Goal: Information Seeking & Learning: Learn about a topic

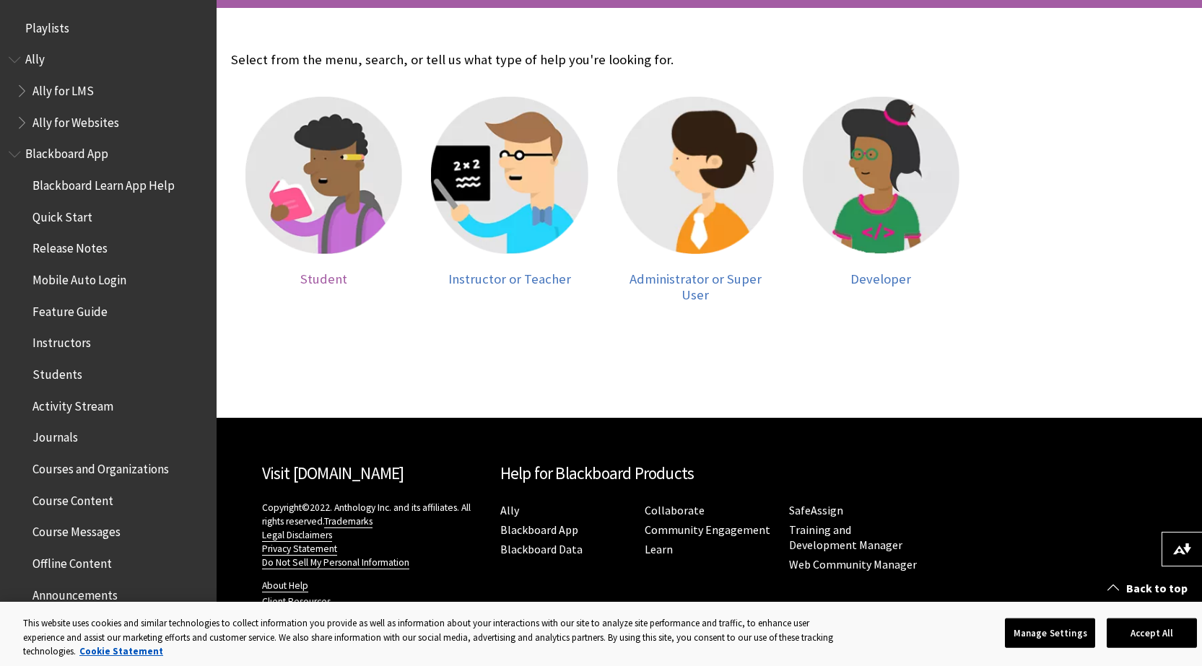
scroll to position [295, 0]
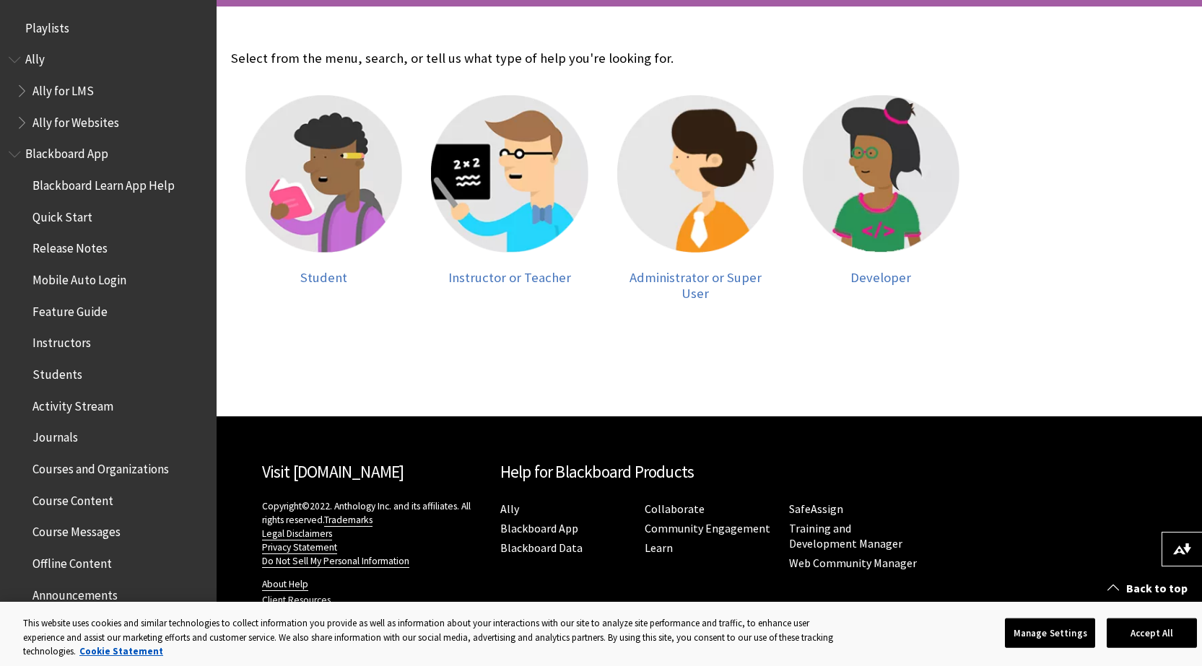
click at [82, 190] on span "Blackboard Learn App Help" at bounding box center [103, 182] width 142 height 19
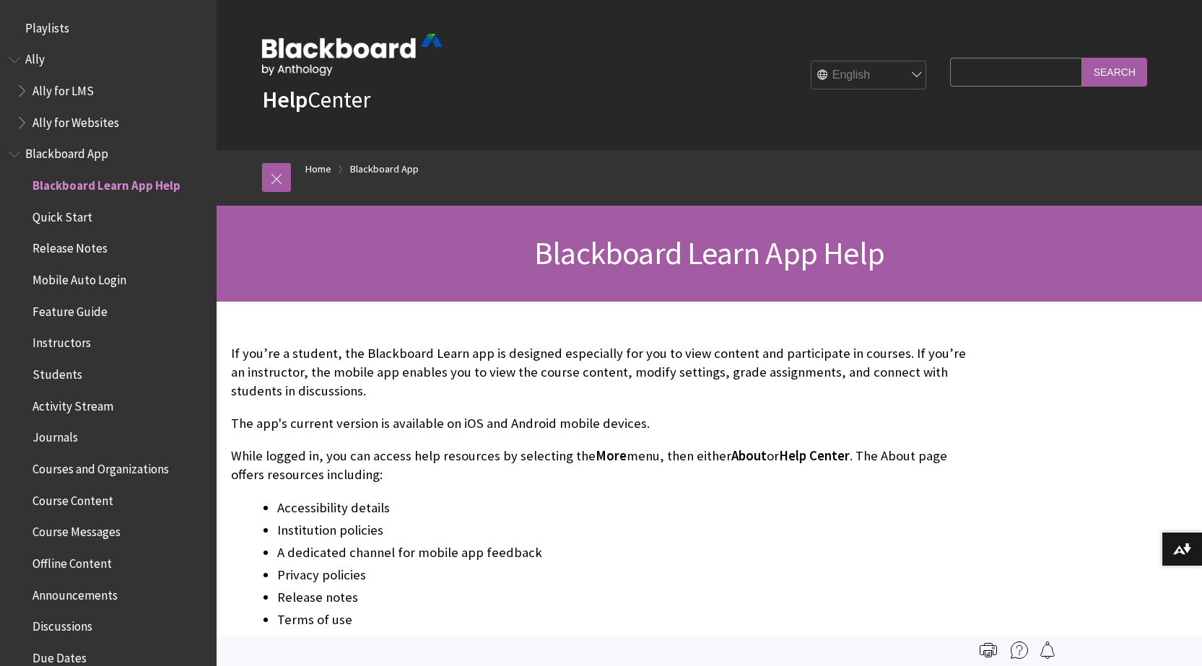
click at [49, 25] on span "Playlists" at bounding box center [47, 25] width 44 height 19
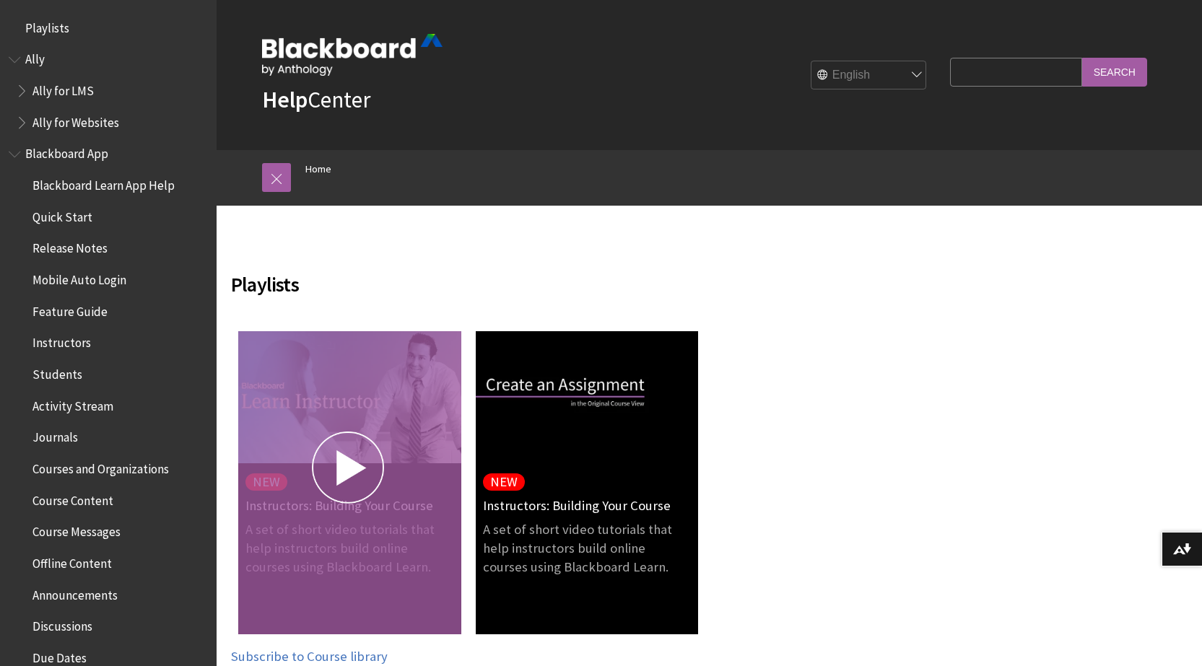
click at [351, 457] on img at bounding box center [348, 468] width 72 height 72
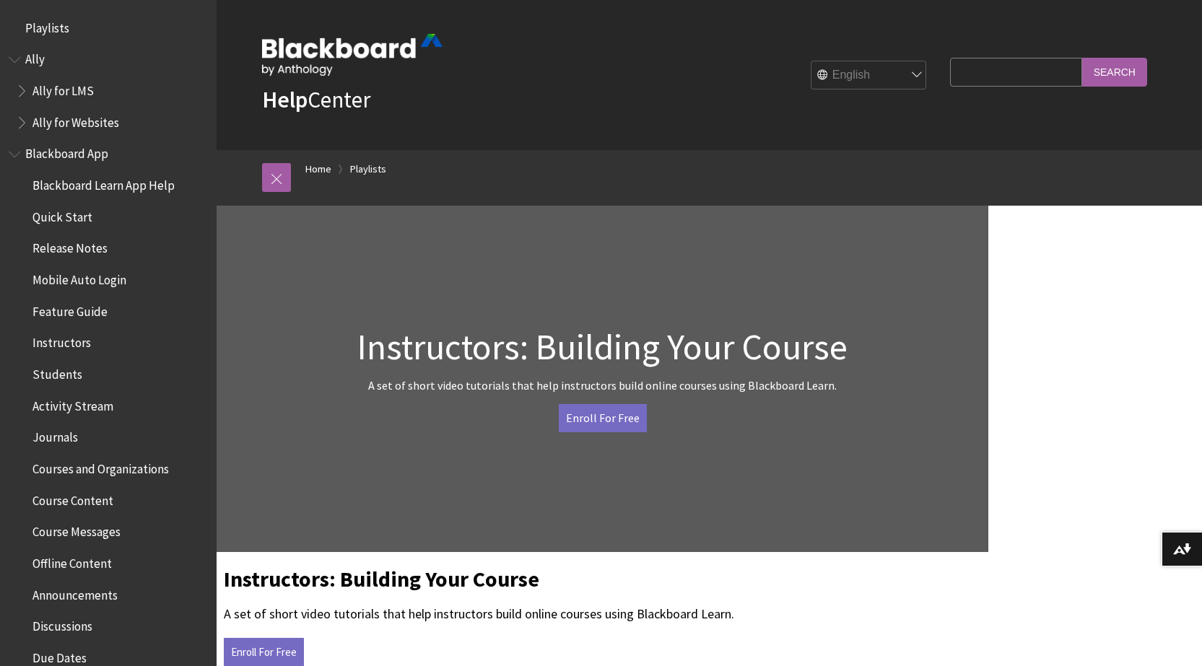
click at [628, 409] on link "Enroll For Free" at bounding box center [603, 417] width 88 height 27
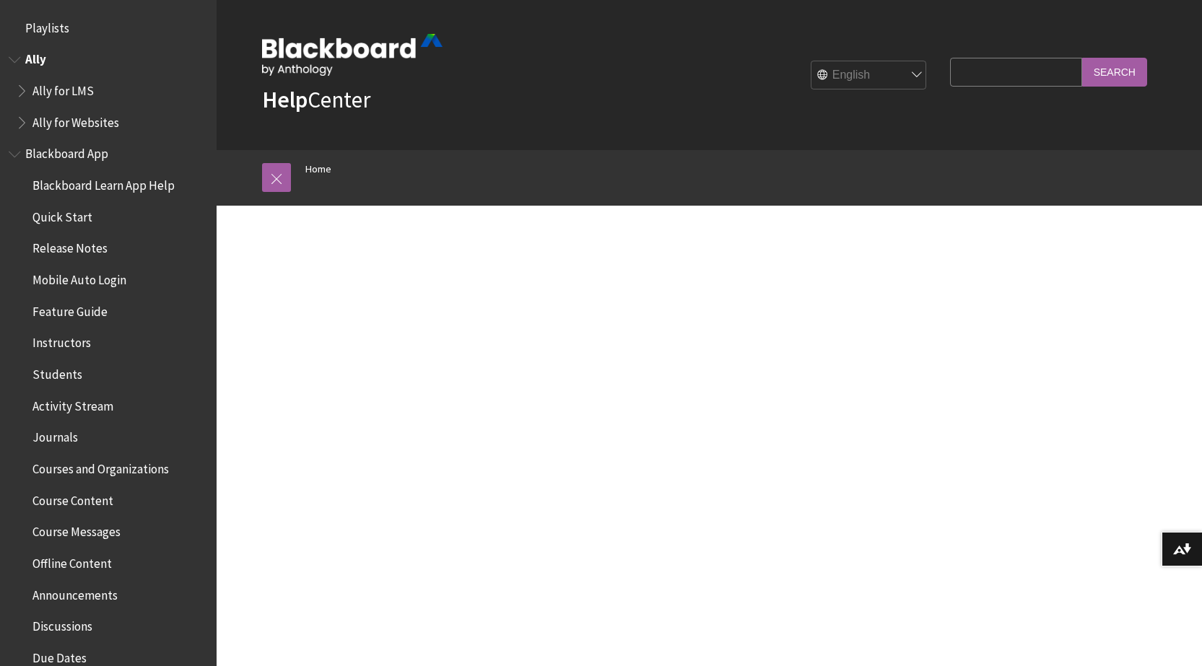
click at [40, 58] on span "Ally" at bounding box center [35, 57] width 21 height 19
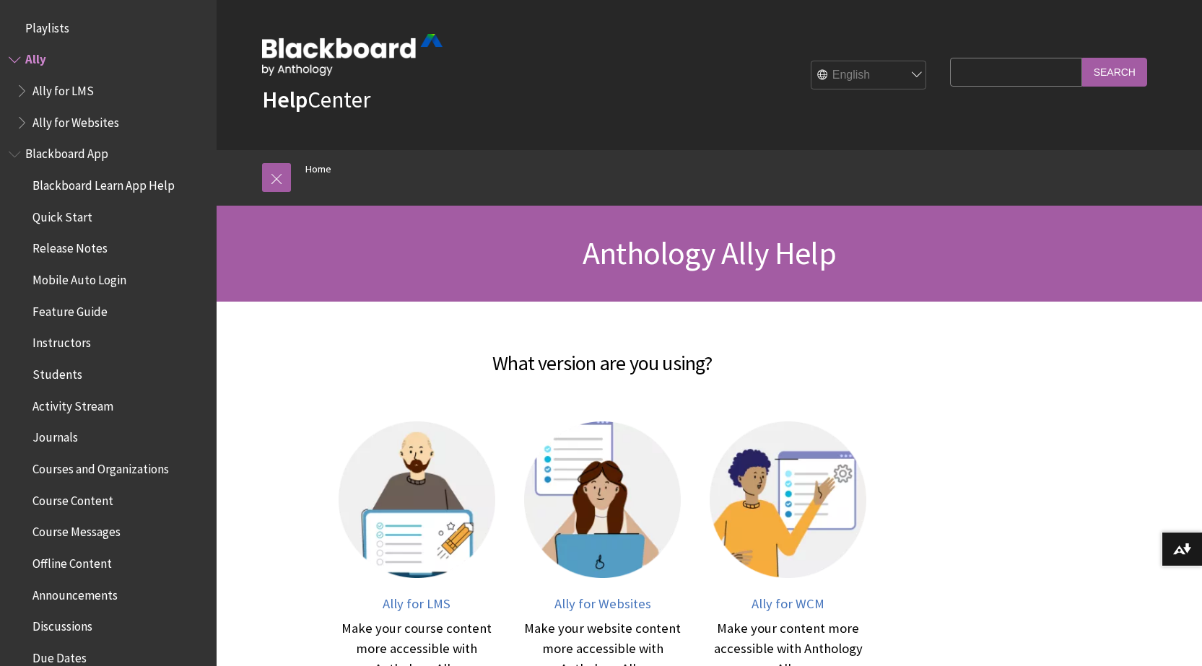
scroll to position [26, 0]
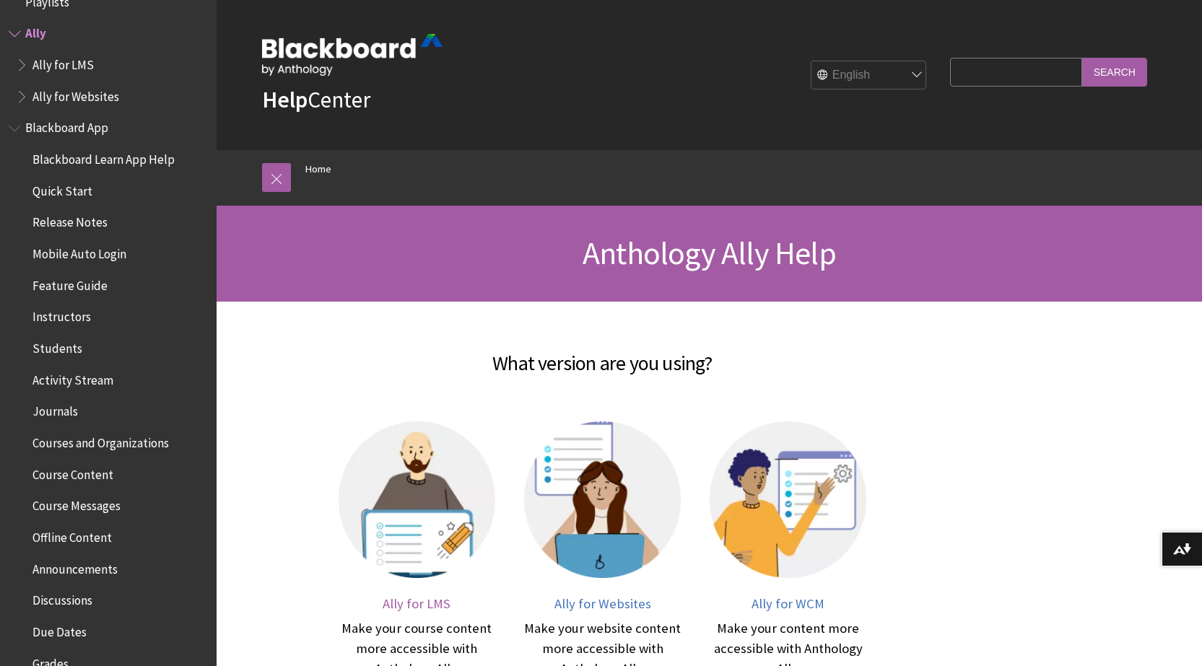
click at [406, 515] on img at bounding box center [416, 499] width 157 height 157
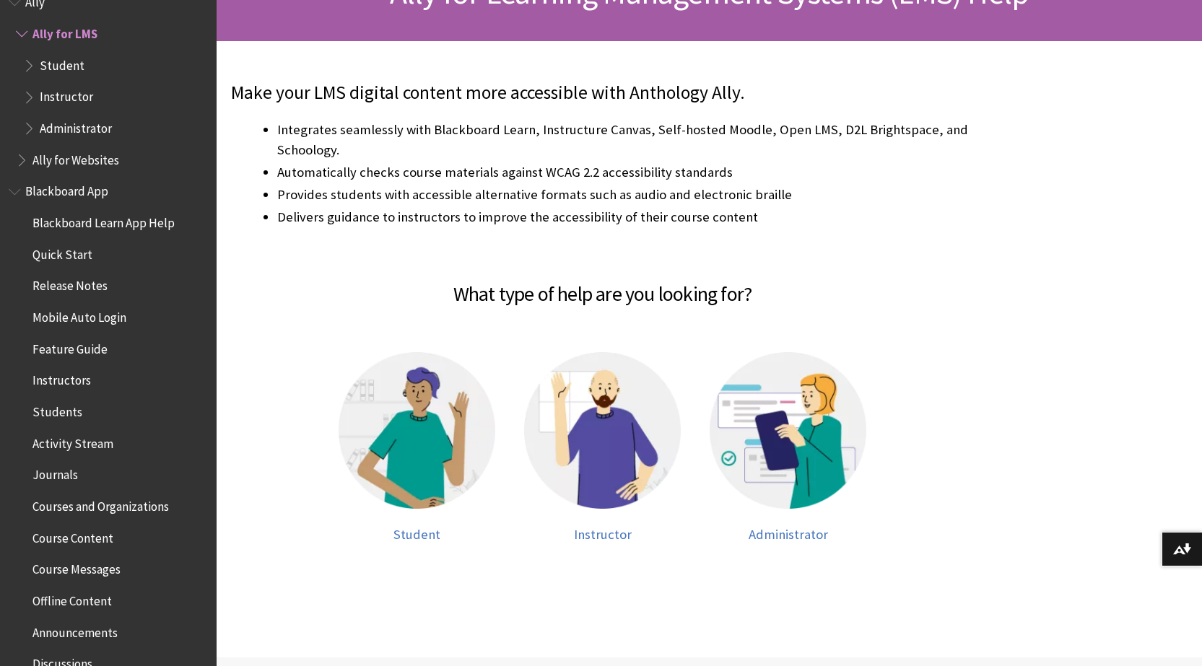
scroll to position [361, 0]
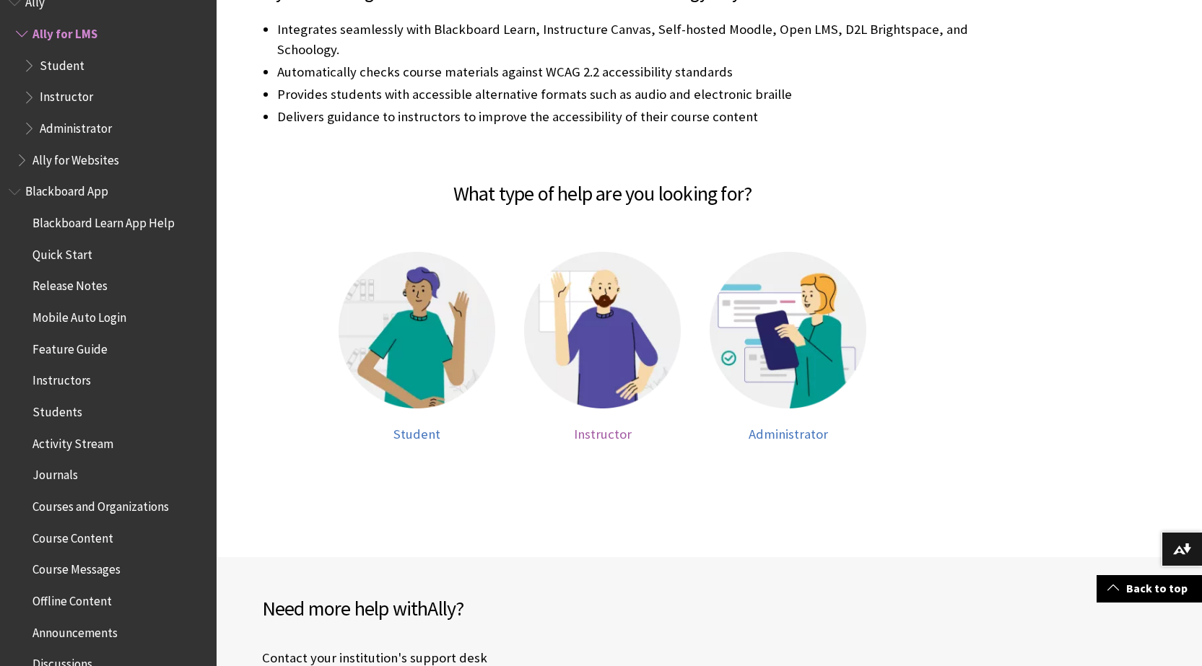
click at [606, 346] on img at bounding box center [602, 330] width 157 height 157
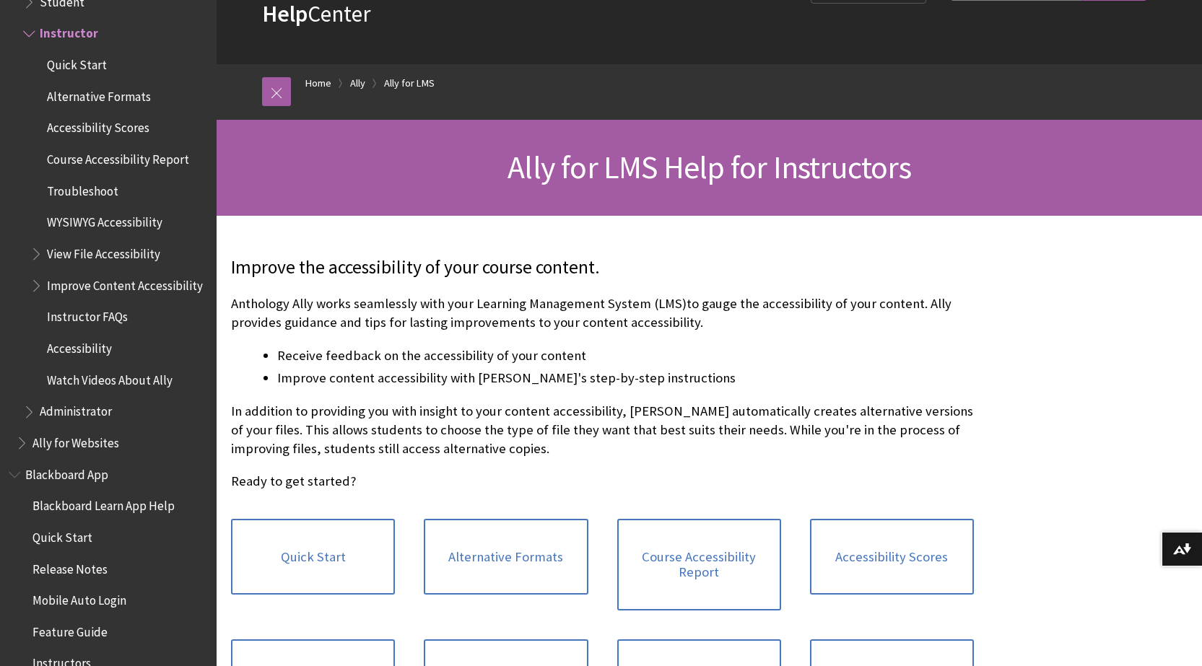
scroll to position [217, 0]
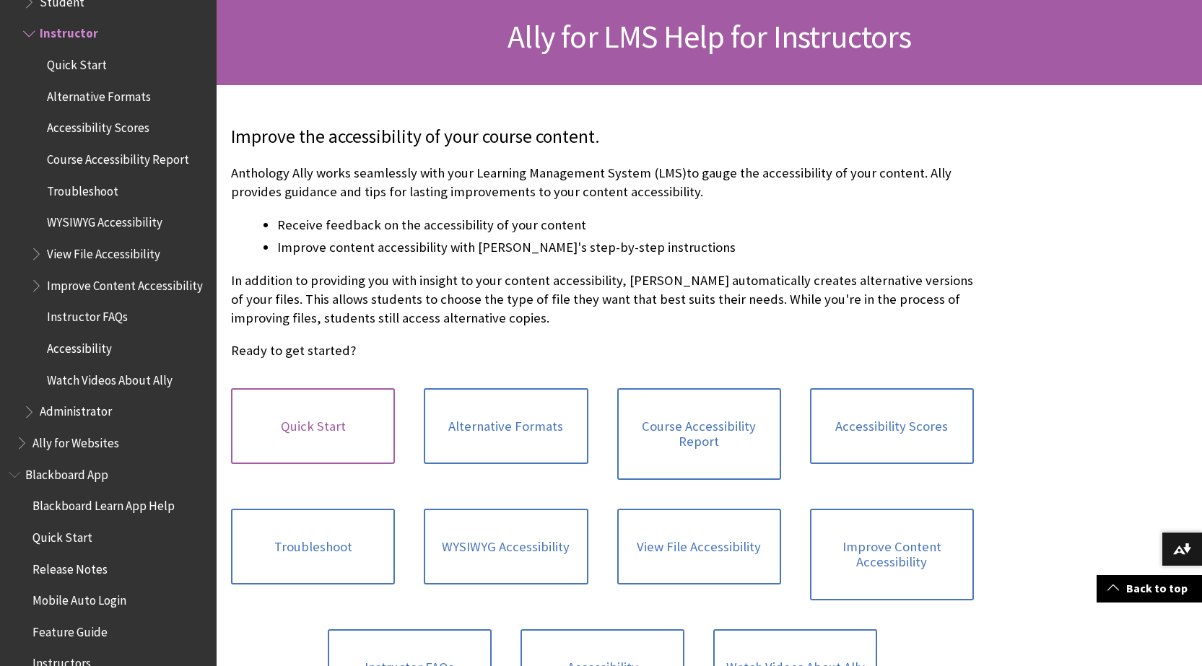
click at [328, 416] on link "Quick Start" at bounding box center [313, 426] width 164 height 77
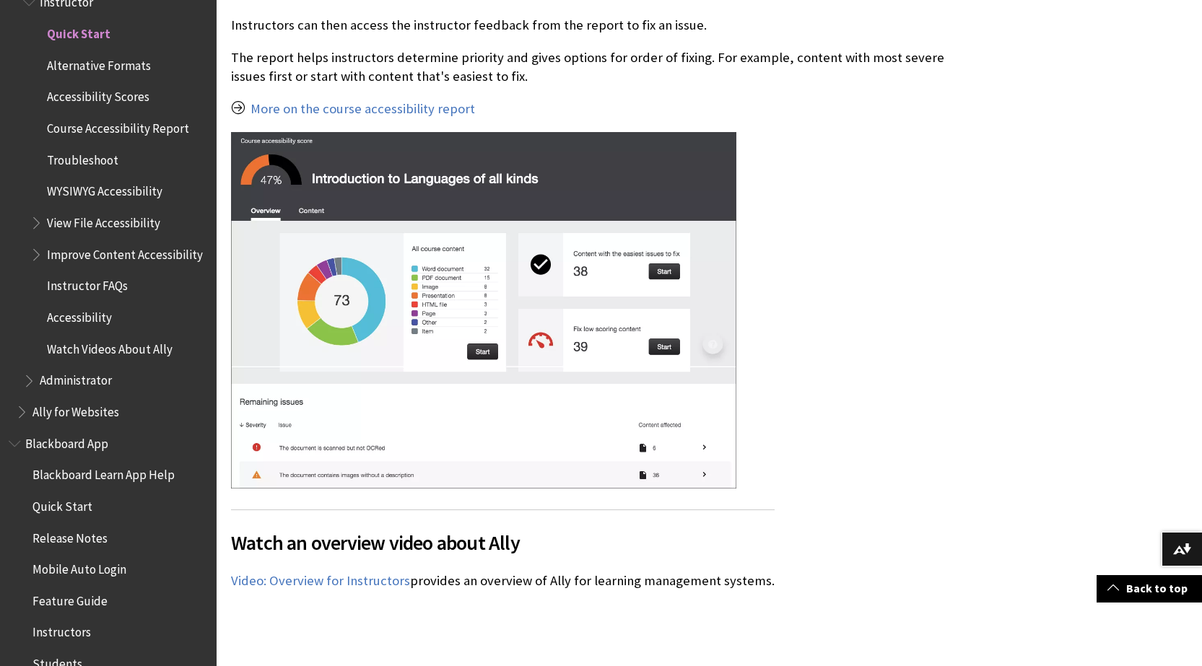
scroll to position [2310, 0]
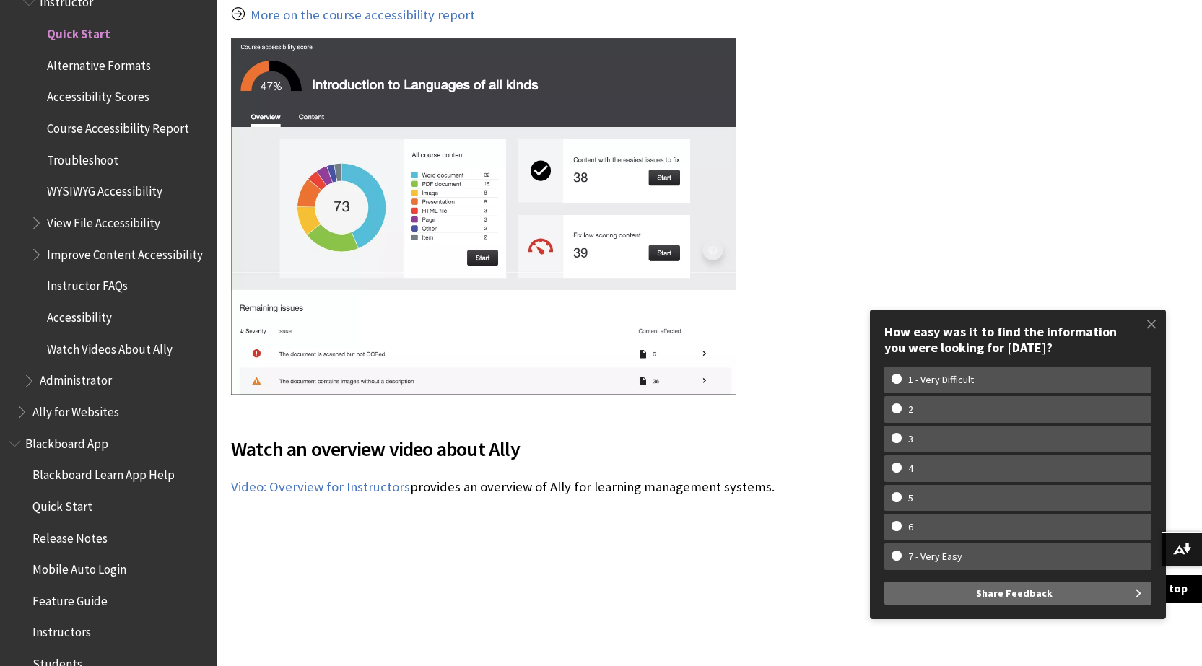
click at [45, 66] on span "Book outline for Anthology Ally Help" at bounding box center [37, 62] width 15 height 18
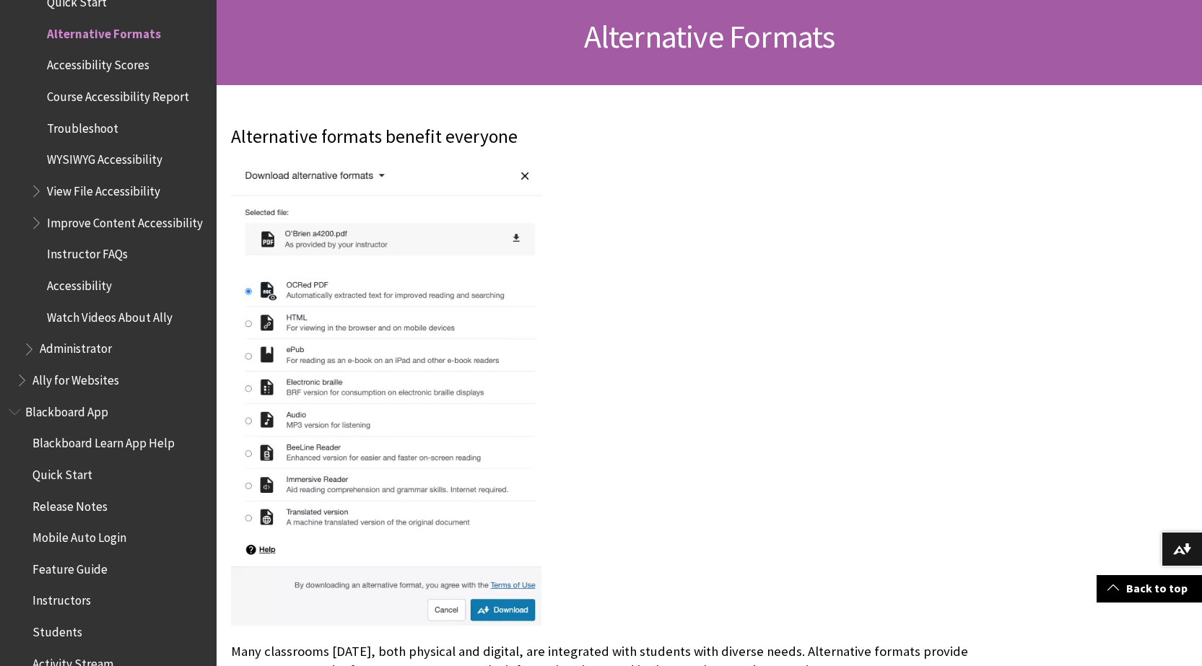
scroll to position [505, 0]
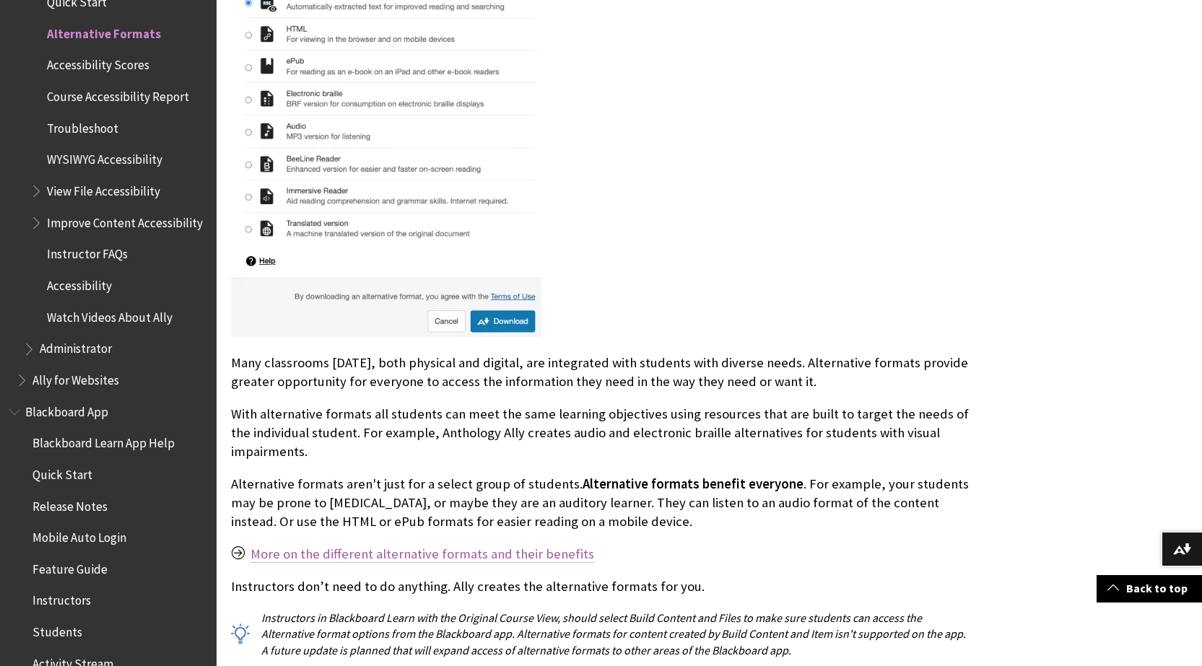
click at [520, 551] on link "More on the different alternative formats and their benefits" at bounding box center [422, 554] width 344 height 17
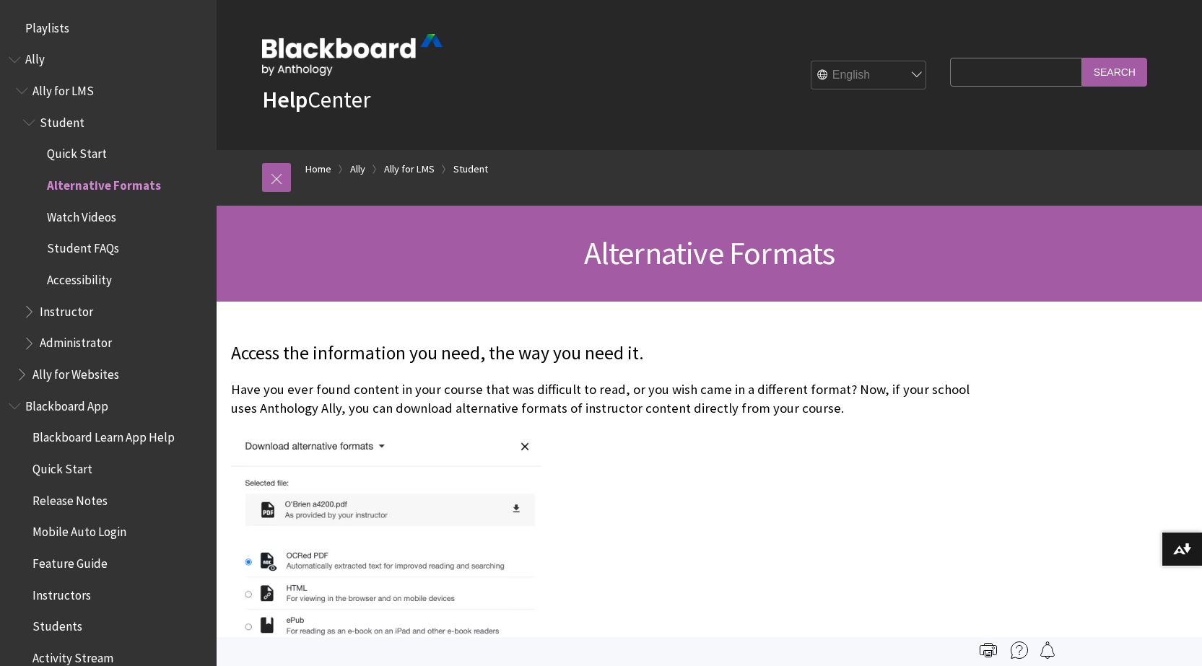
scroll to position [152, 0]
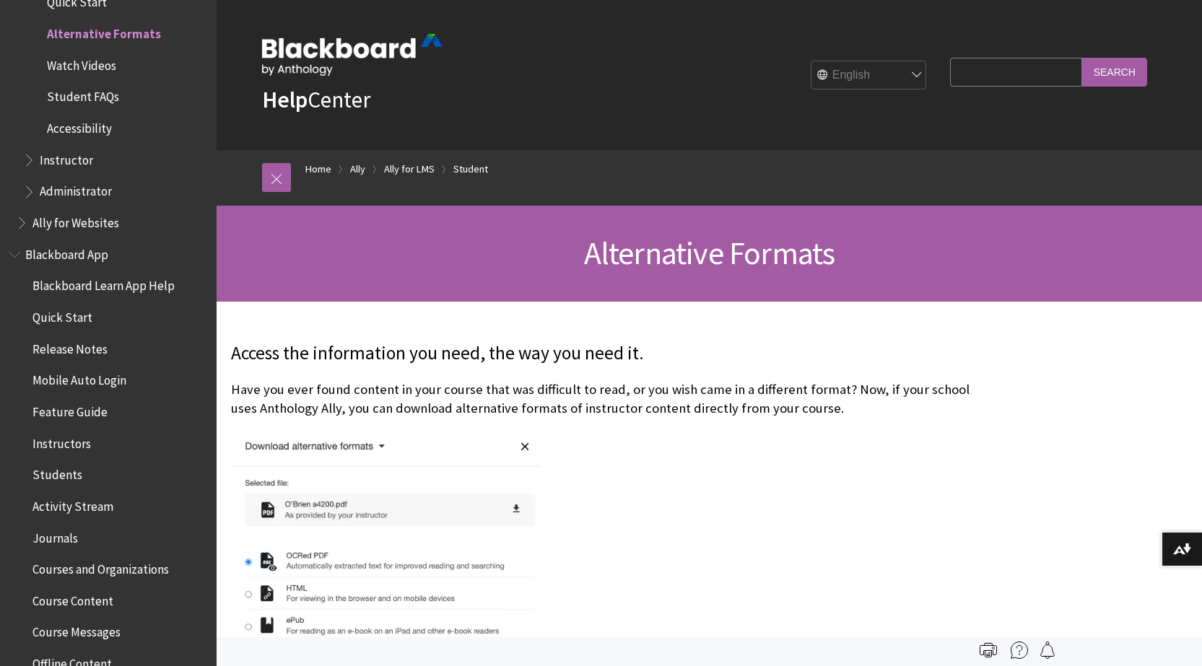
click at [507, 512] on img at bounding box center [386, 664] width 310 height 465
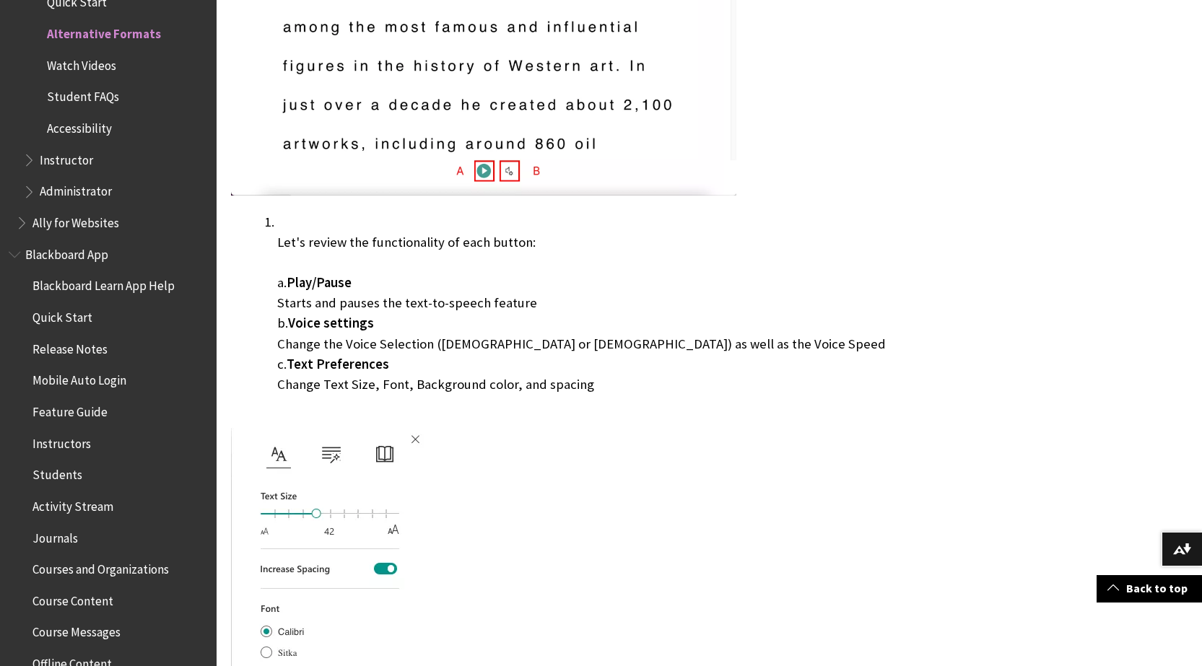
scroll to position [4619, 0]
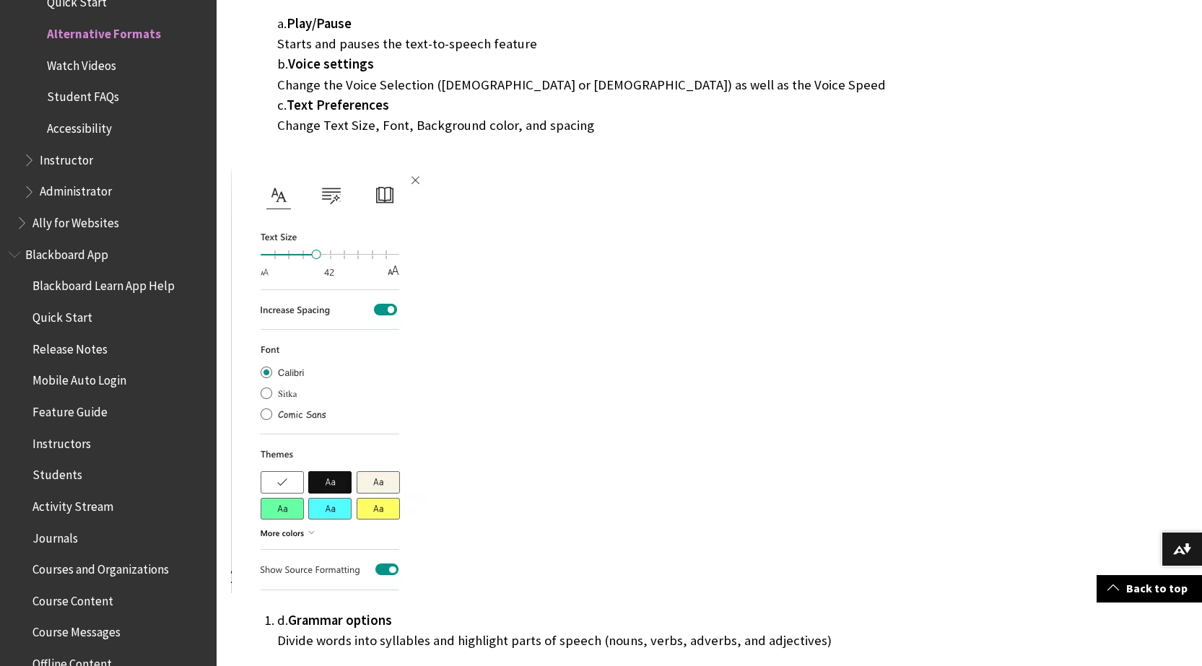
click at [114, 71] on span "Watch Videos" at bounding box center [81, 62] width 69 height 19
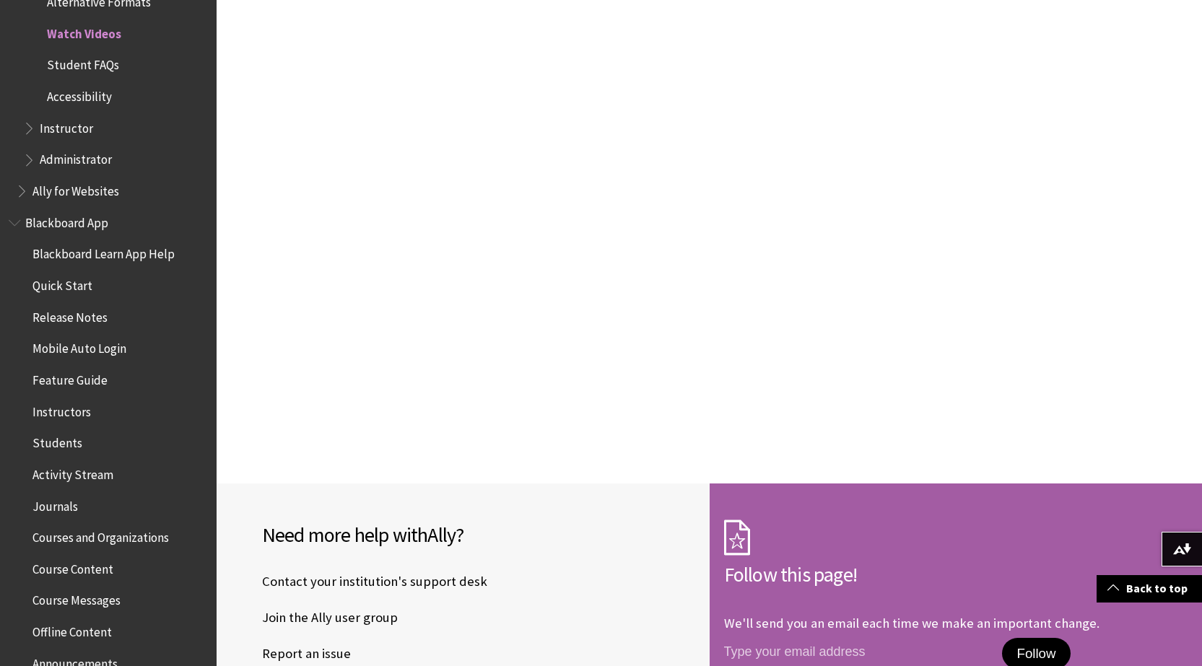
scroll to position [577, 0]
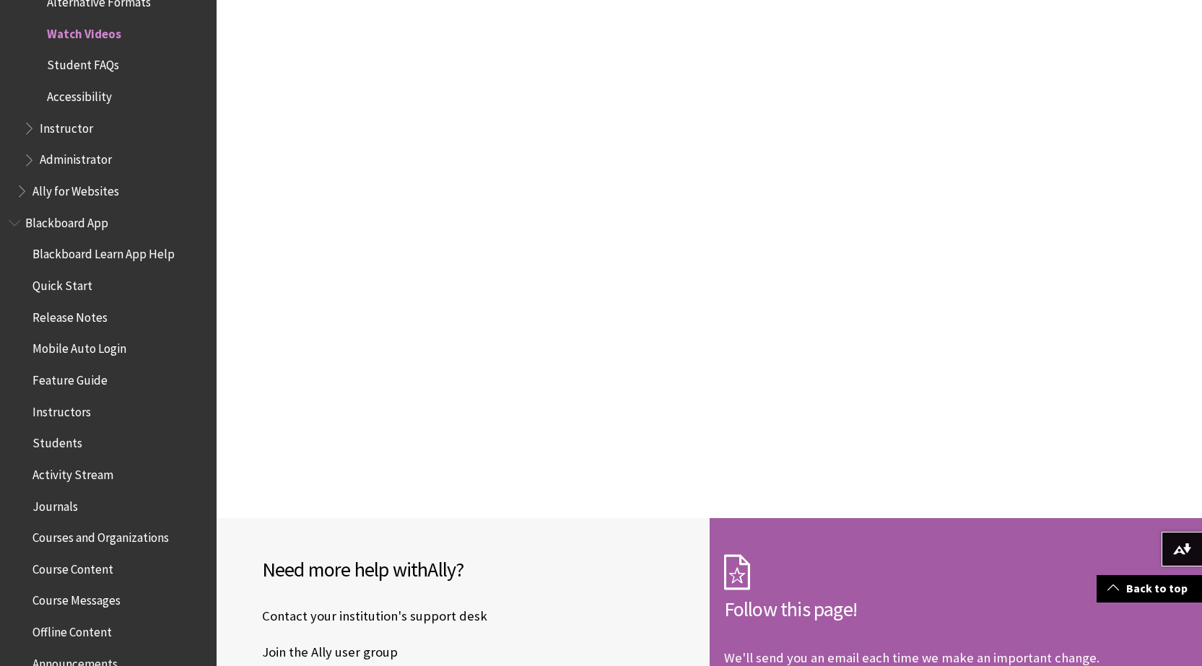
click at [69, 60] on span "Student FAQs" at bounding box center [83, 62] width 72 height 19
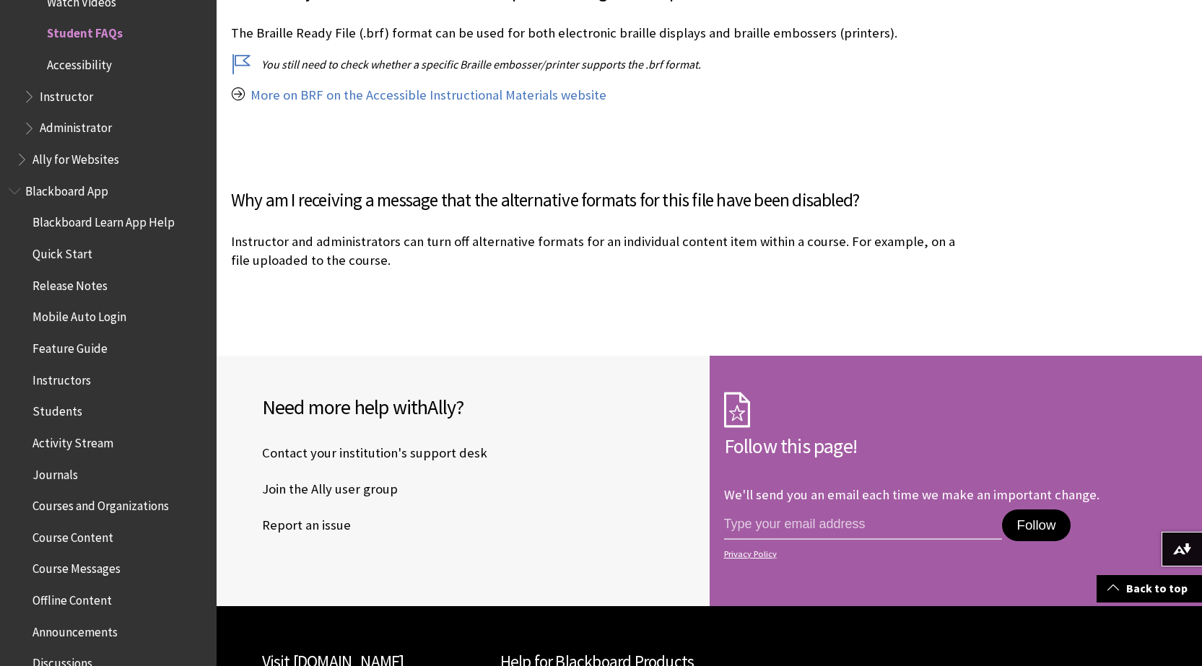
scroll to position [1660, 0]
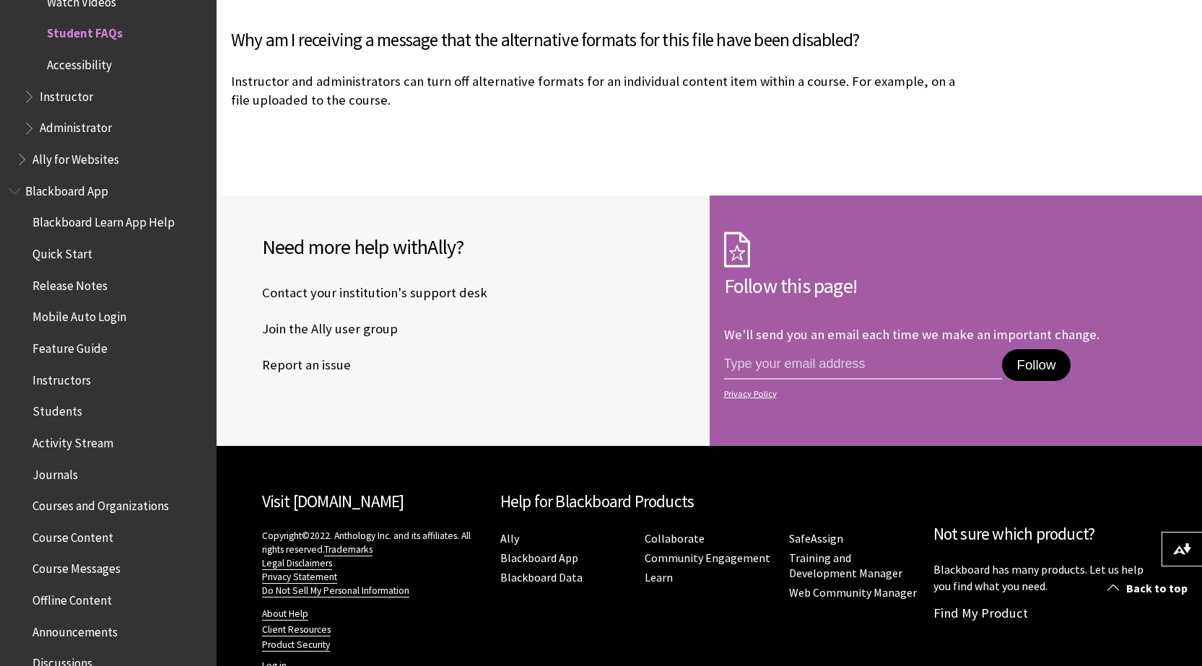
click at [99, 63] on span "Accessibility" at bounding box center [79, 62] width 65 height 19
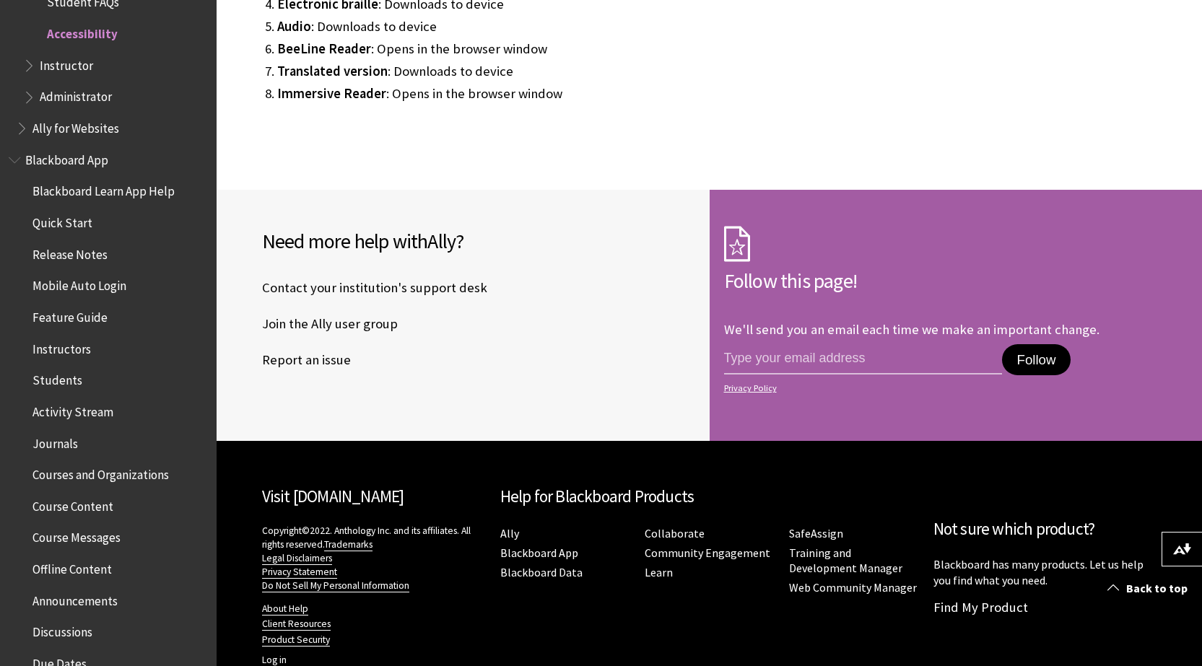
scroll to position [695, 0]
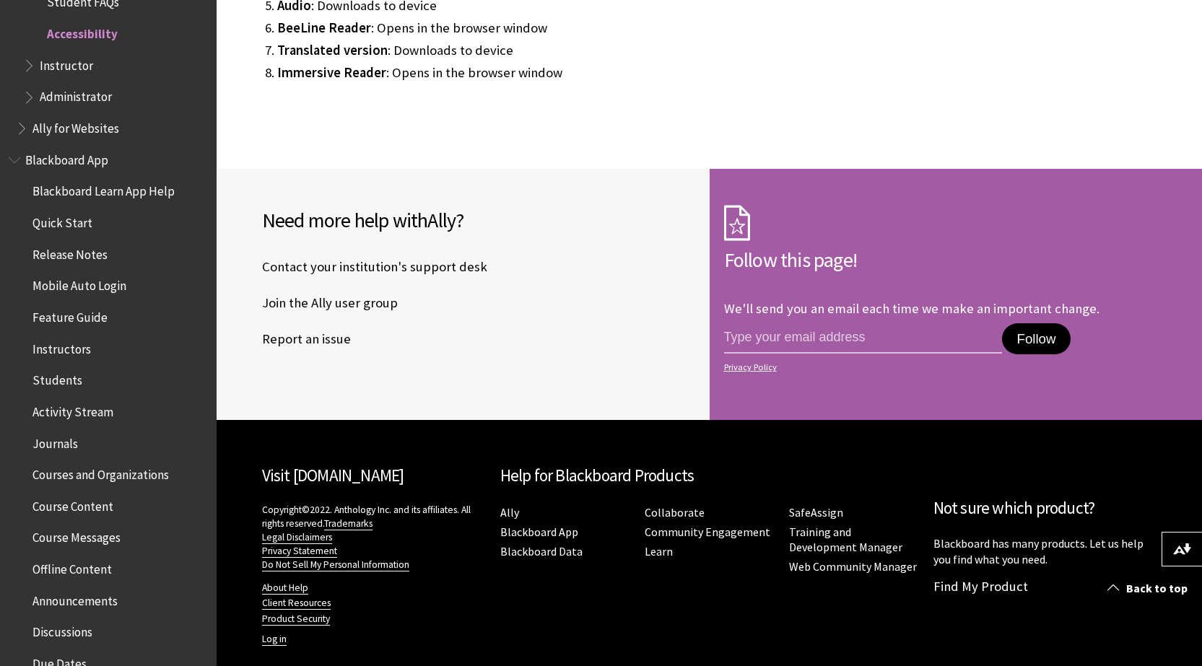
click at [64, 66] on span "Instructor" at bounding box center [66, 62] width 53 height 19
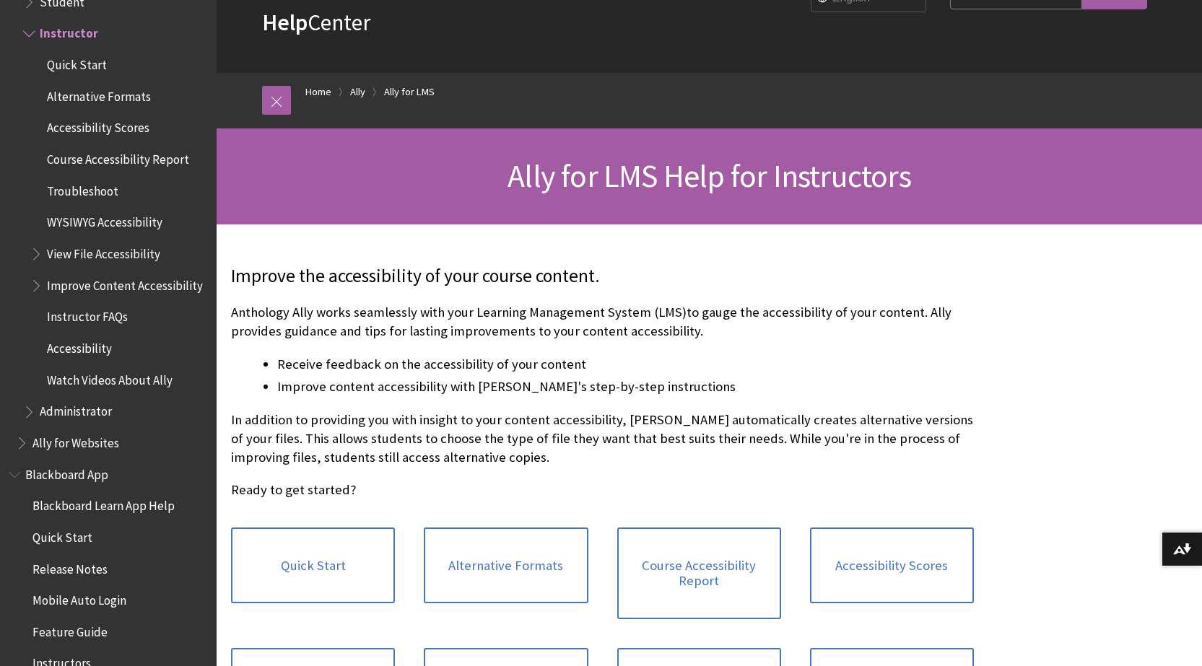
scroll to position [217, 0]
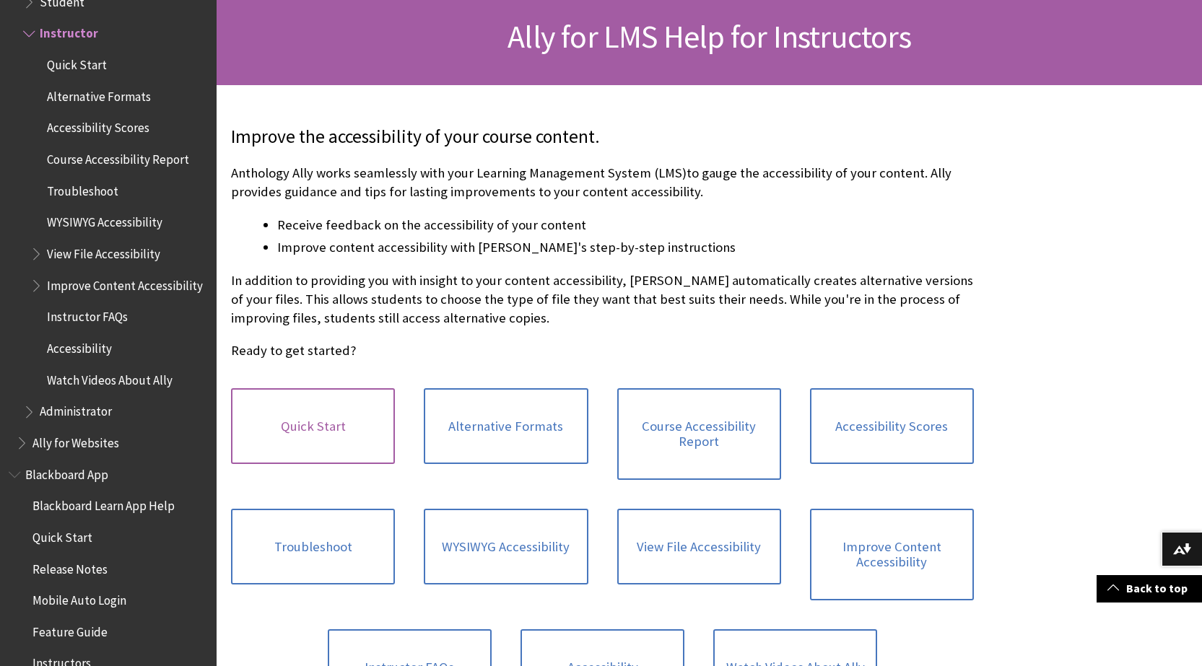
click at [360, 416] on link "Quick Start" at bounding box center [313, 426] width 164 height 77
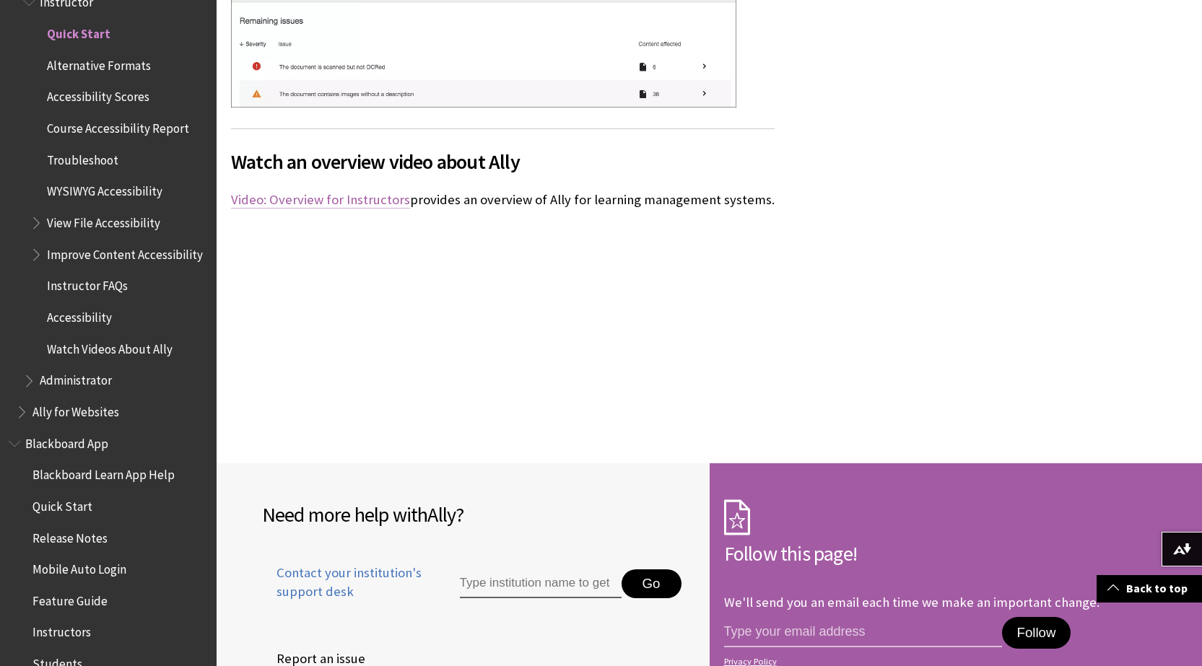
scroll to position [2598, 0]
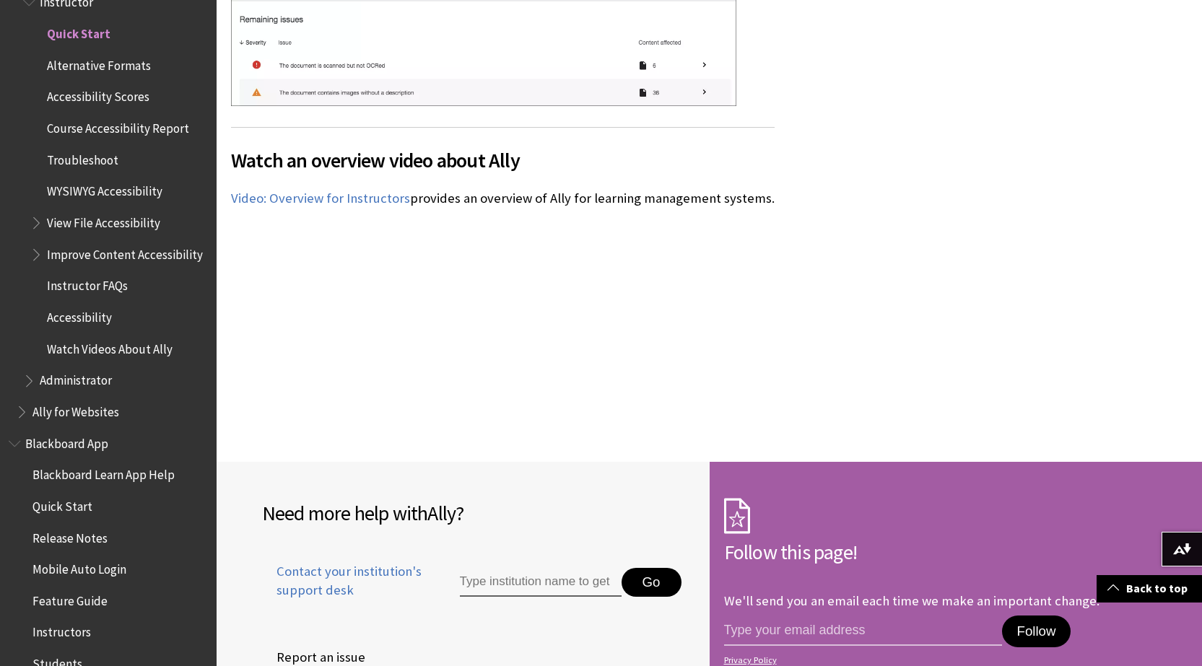
click at [141, 65] on span "Alternative Formats" at bounding box center [99, 62] width 104 height 19
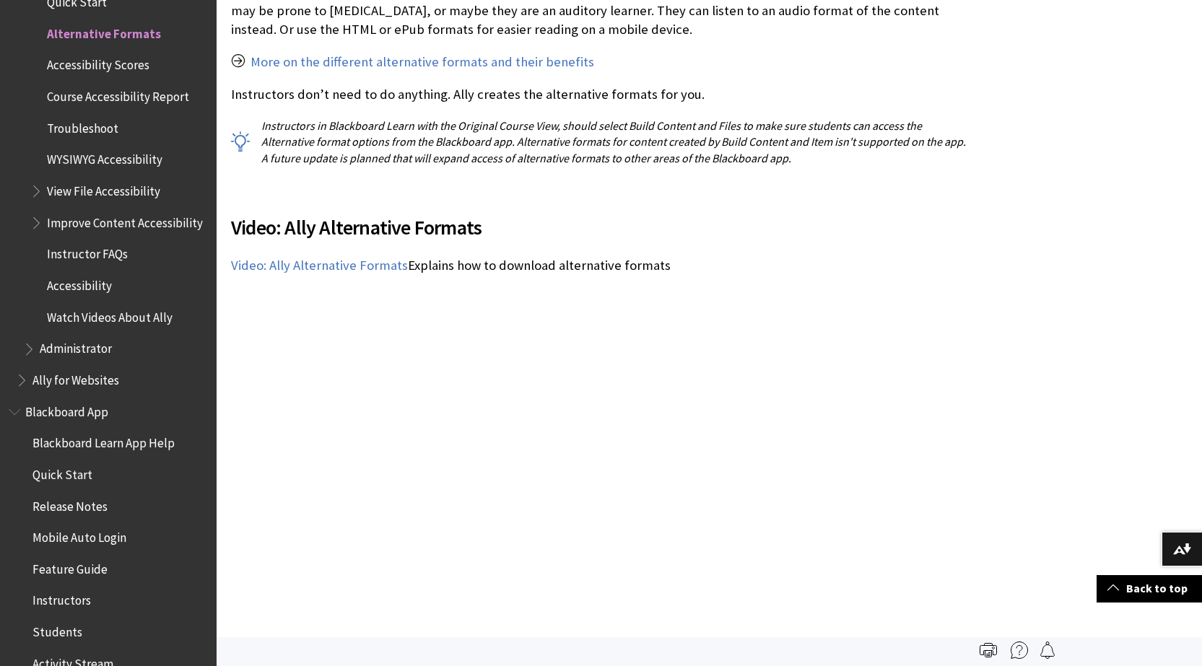
scroll to position [866, 0]
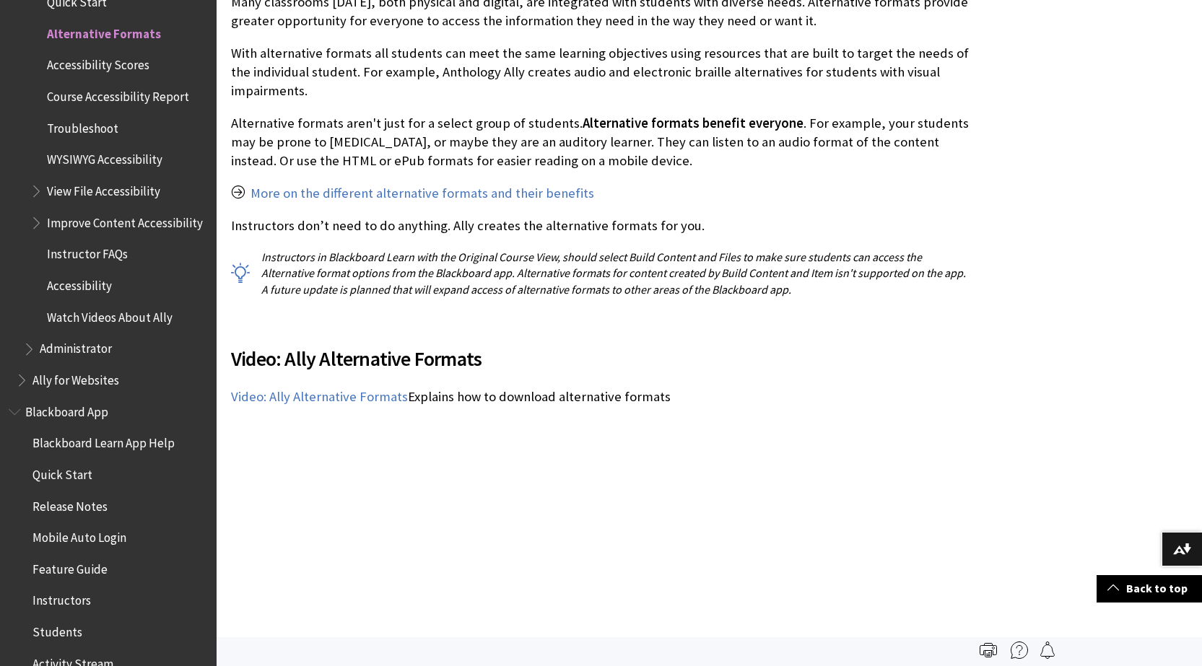
click at [98, 65] on span "Accessibility Scores" at bounding box center [98, 62] width 102 height 19
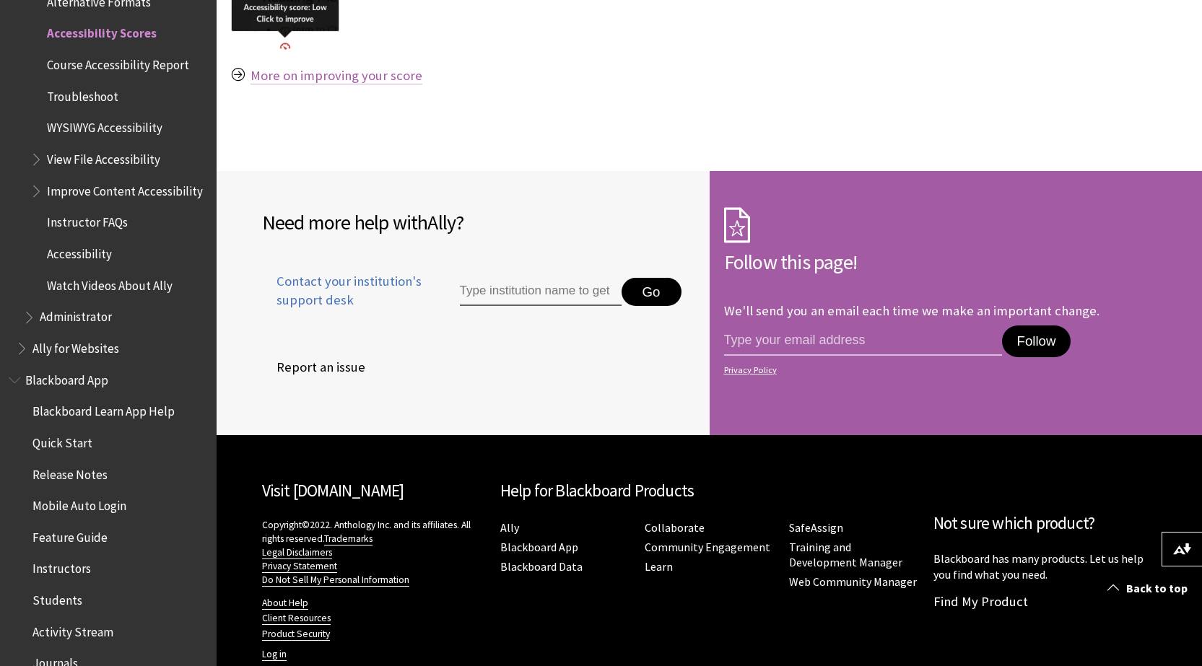
scroll to position [1299, 0]
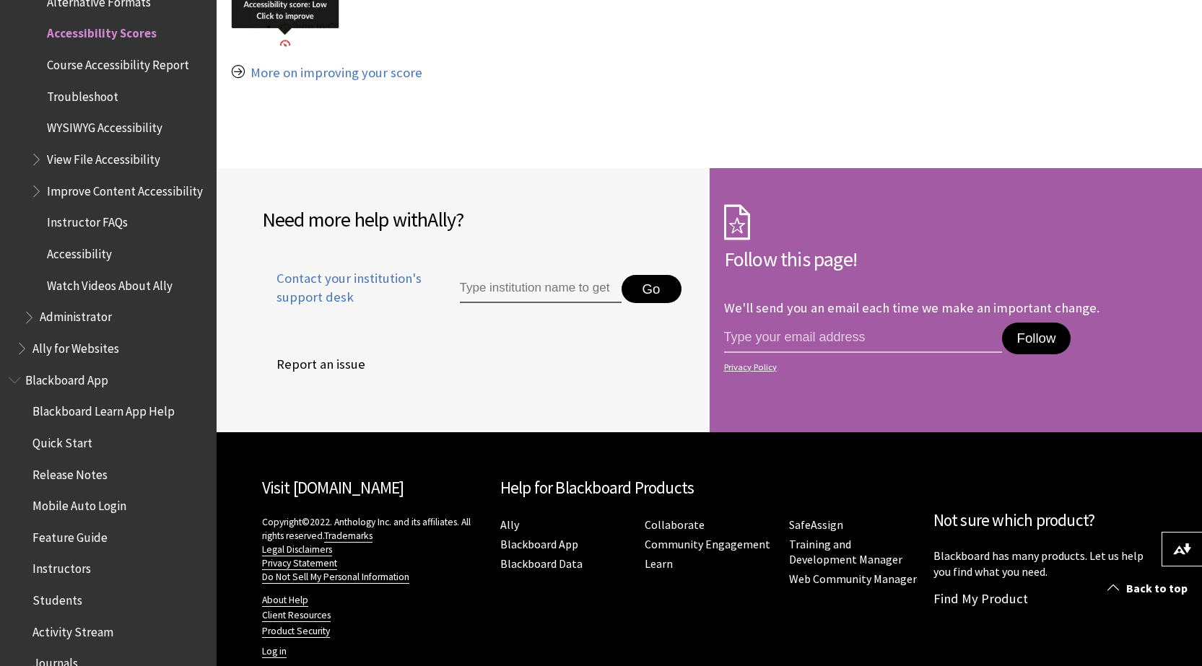
click at [493, 297] on input "Type institution name to get support" at bounding box center [541, 289] width 162 height 29
type input "Charleston Job Corps Center"
click at [756, 336] on input "email address" at bounding box center [863, 338] width 279 height 30
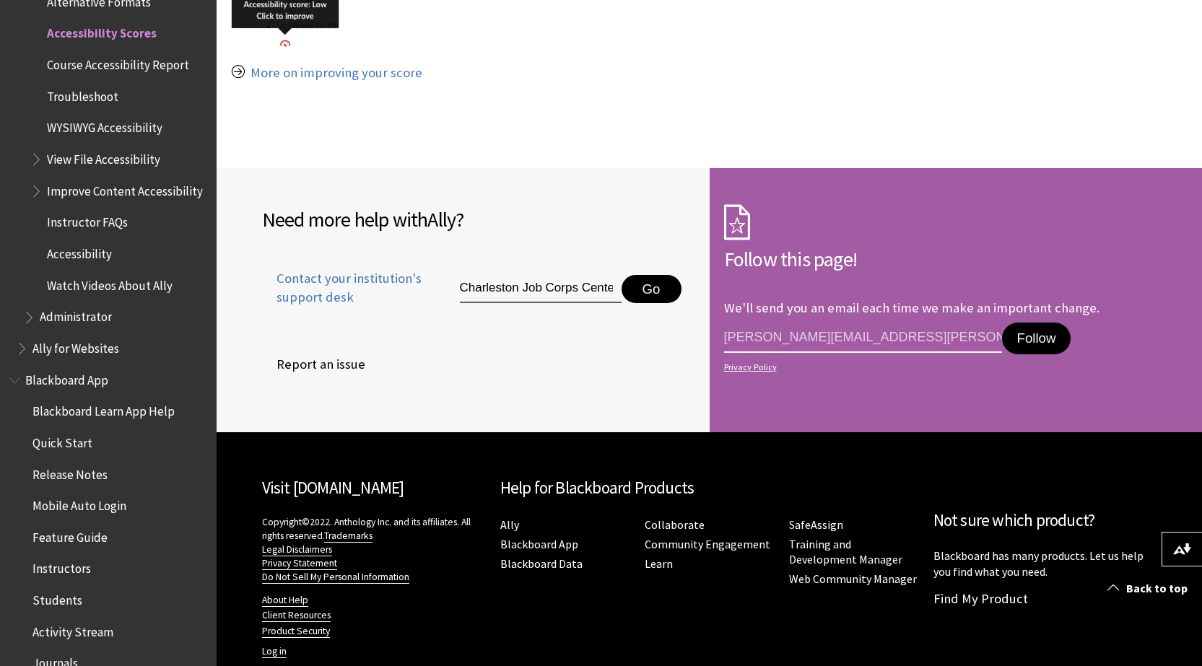
type input "kegley.marilyn@jobcorps.org"
click at [1044, 343] on button "Follow" at bounding box center [1036, 339] width 68 height 32
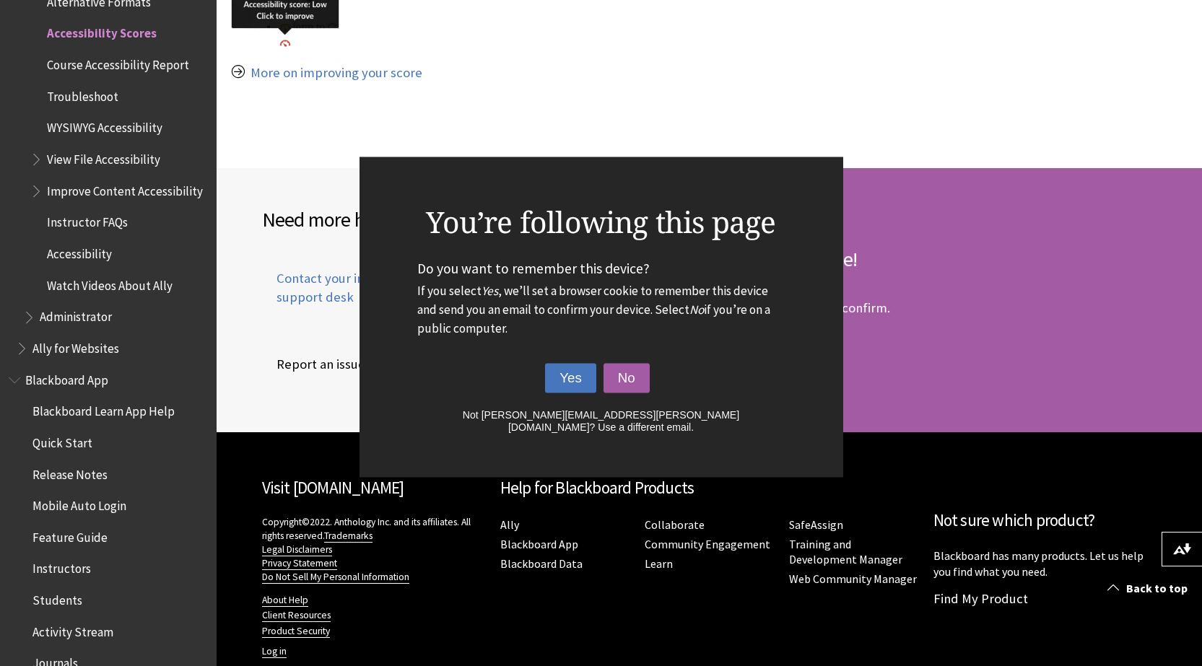
click at [577, 373] on button "Yes" at bounding box center [570, 378] width 51 height 30
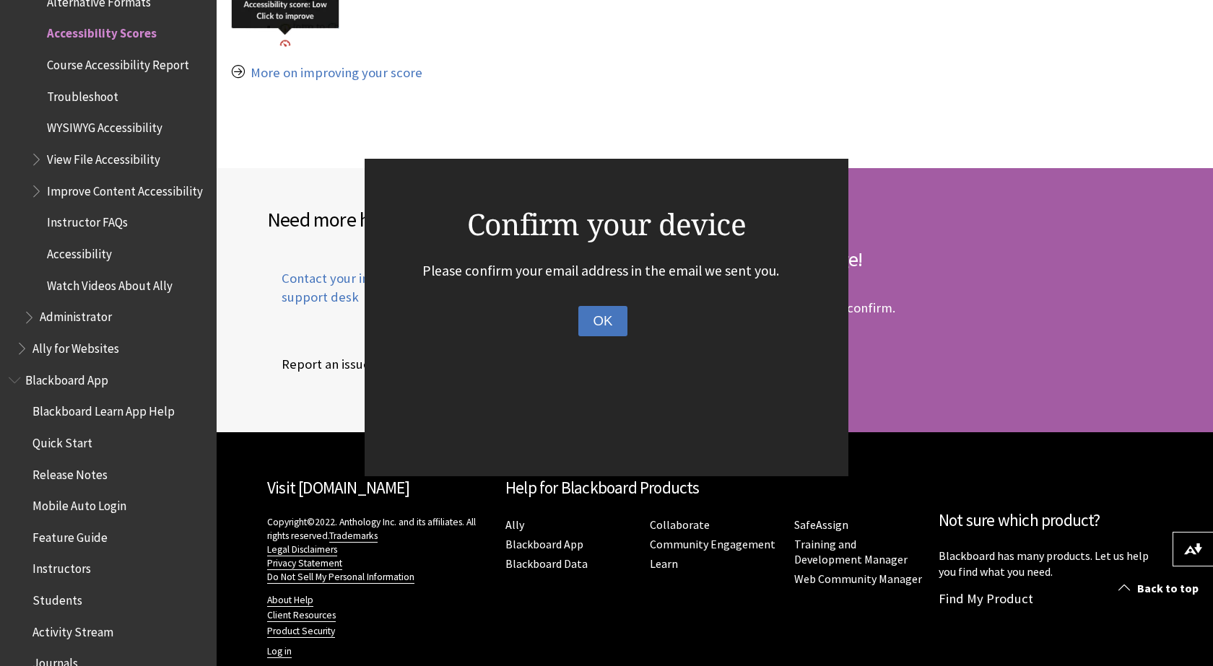
click at [607, 324] on button "OK" at bounding box center [602, 321] width 48 height 30
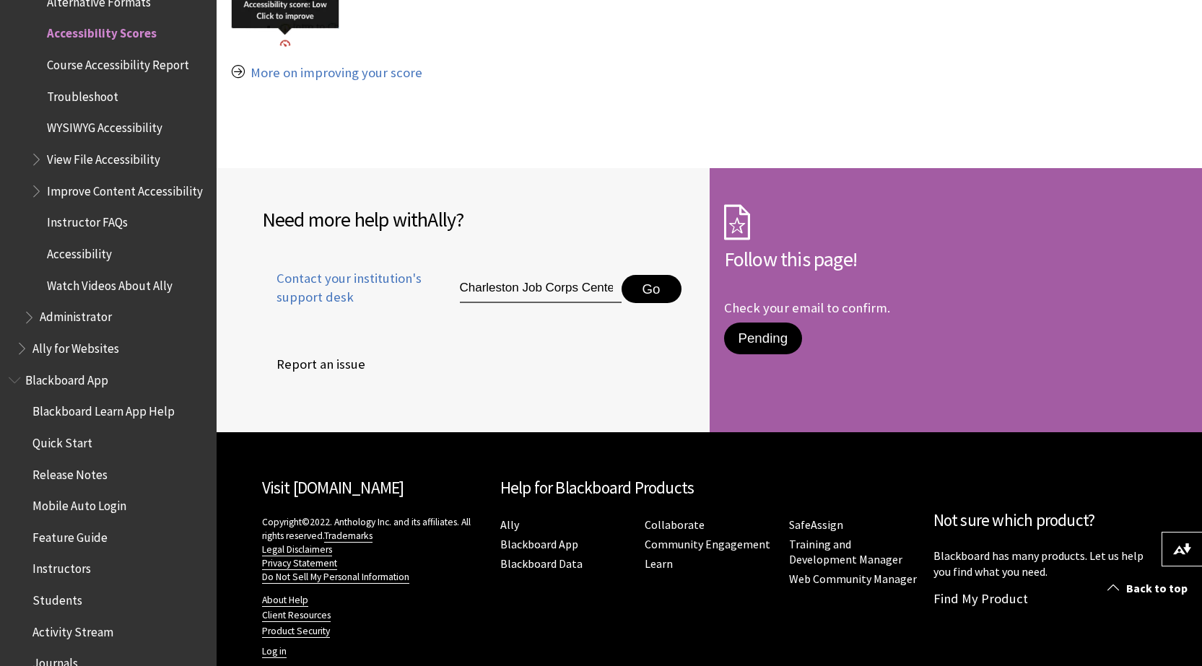
click at [115, 59] on span "Course Accessibility Report" at bounding box center [118, 62] width 142 height 19
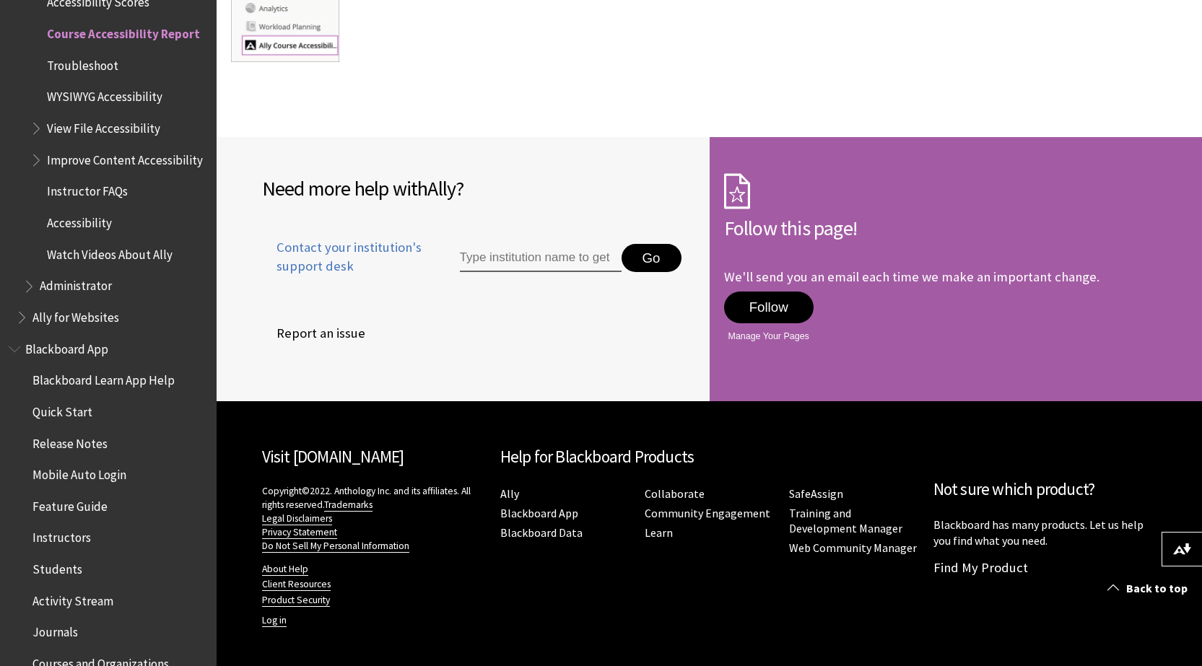
scroll to position [6325, 0]
click at [77, 71] on span "Troubleshoot" at bounding box center [82, 62] width 71 height 19
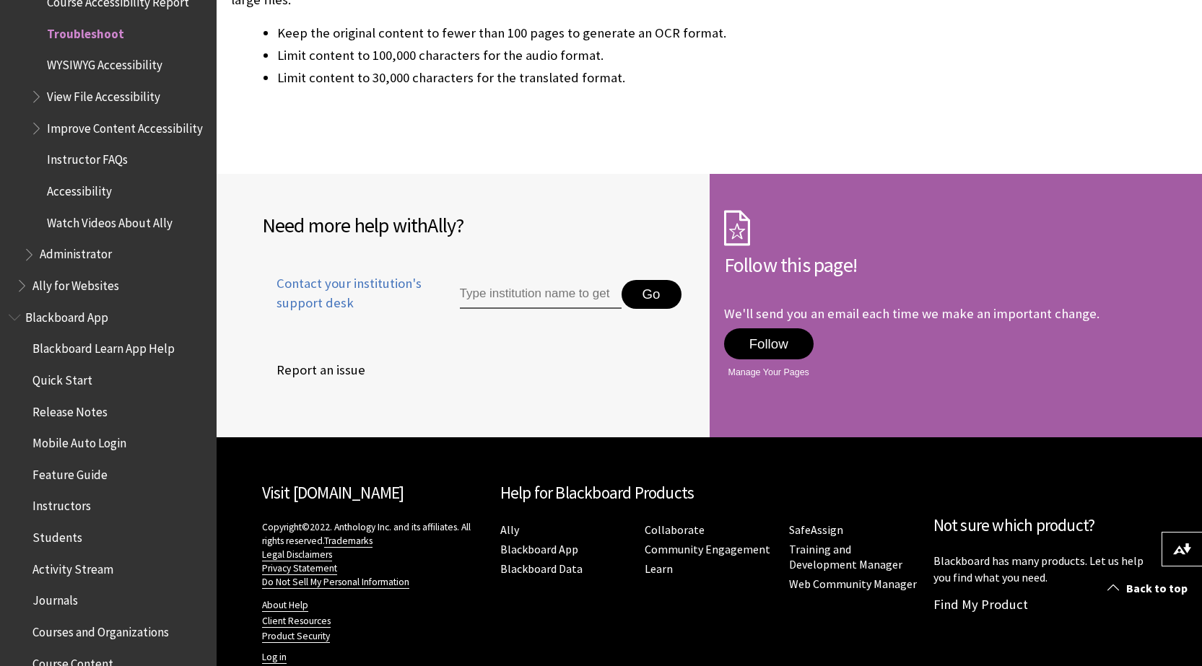
scroll to position [1036, 0]
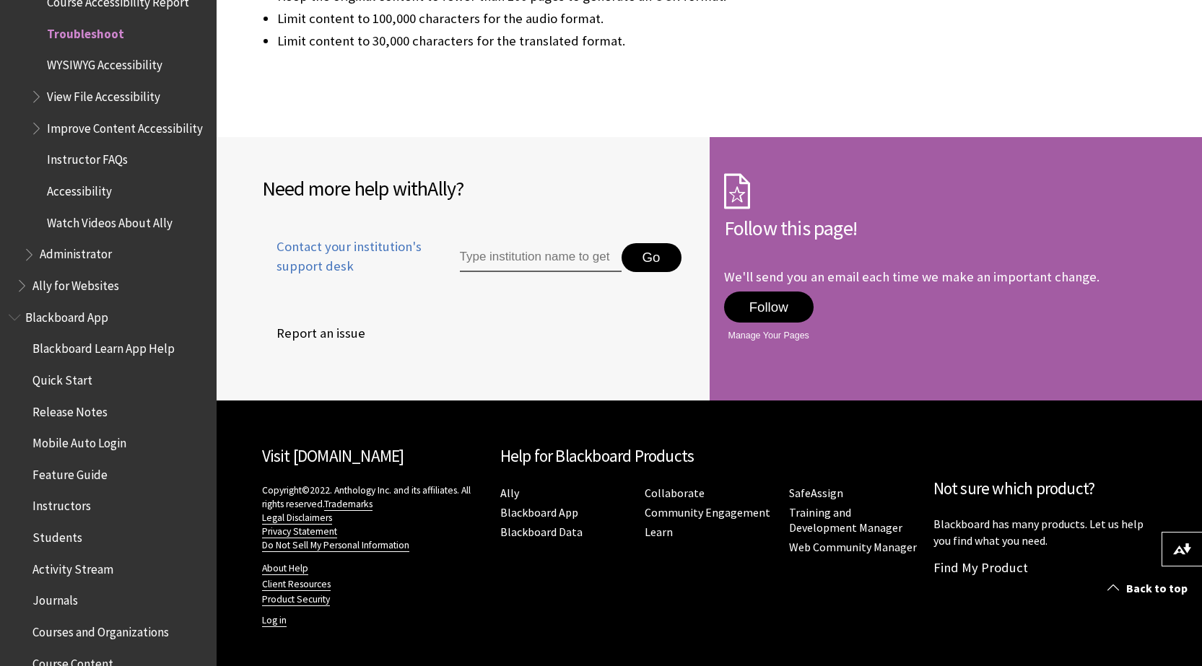
click at [123, 66] on span "WYSIWYG Accessibility" at bounding box center [104, 62] width 115 height 19
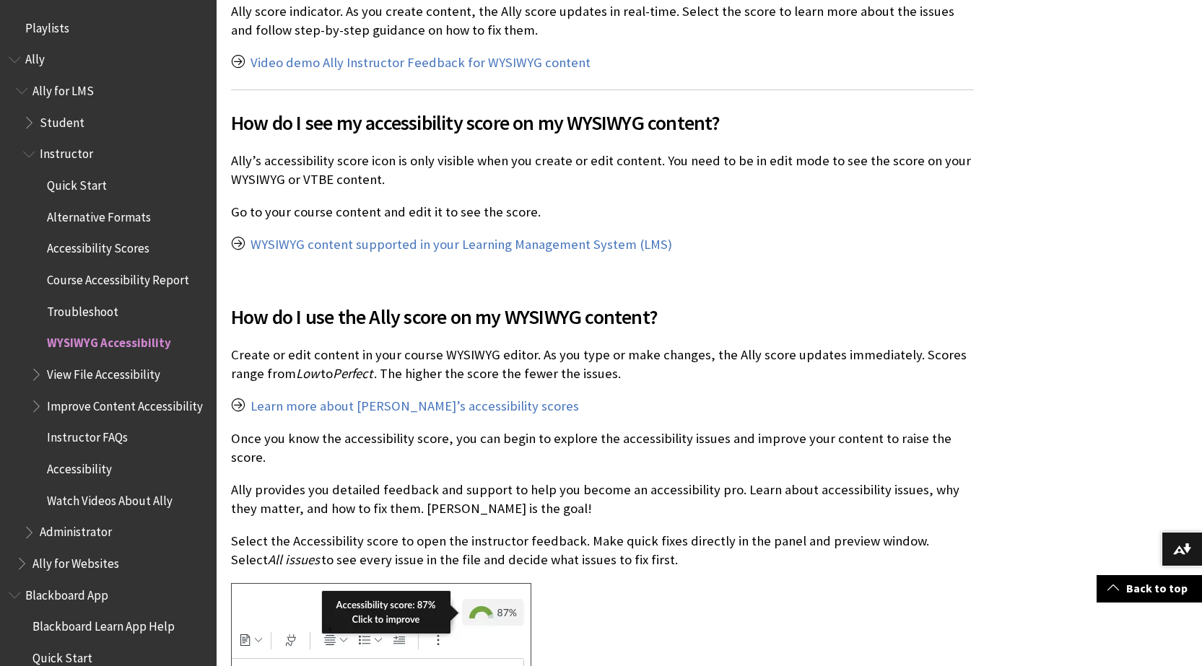
scroll to position [310, 0]
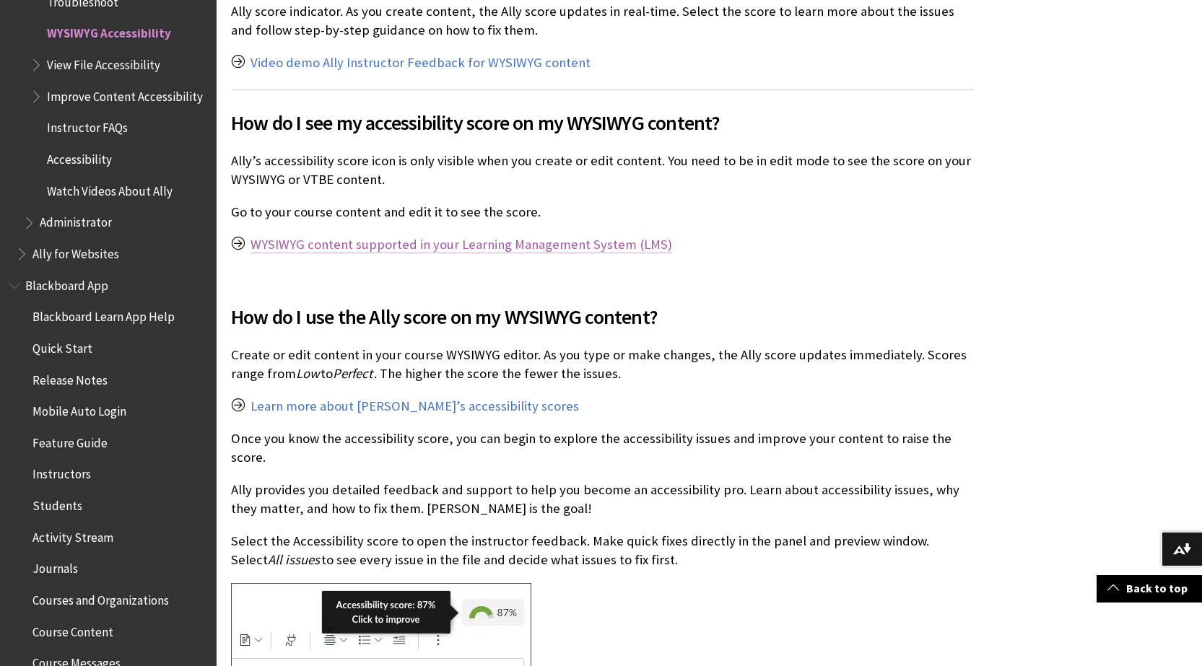
click at [447, 249] on link "WYSIWYG content supported in your Learning Management System (LMS)" at bounding box center [460, 244] width 421 height 17
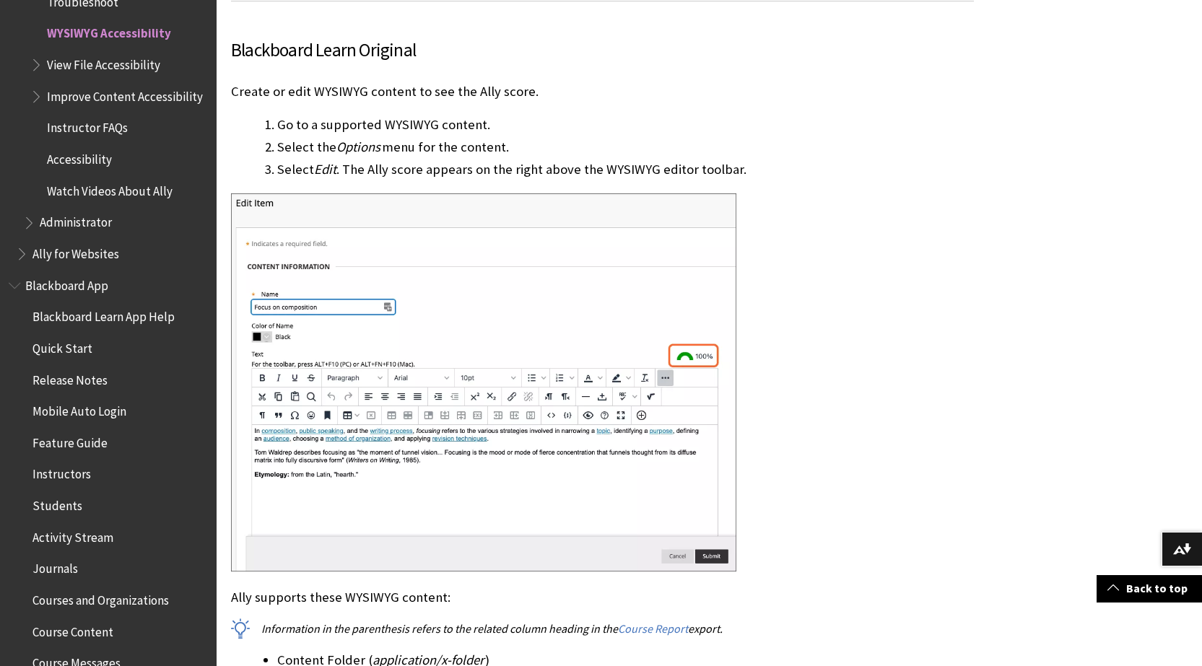
click at [114, 66] on span "View File Accessibility" at bounding box center [103, 62] width 113 height 19
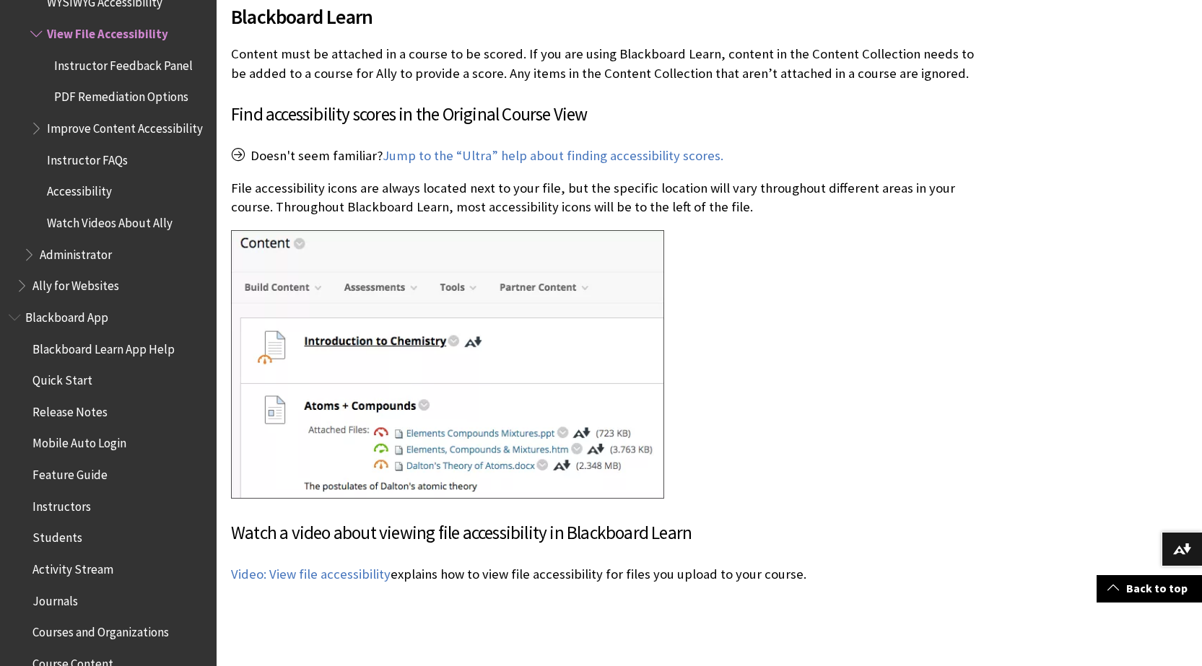
scroll to position [1660, 0]
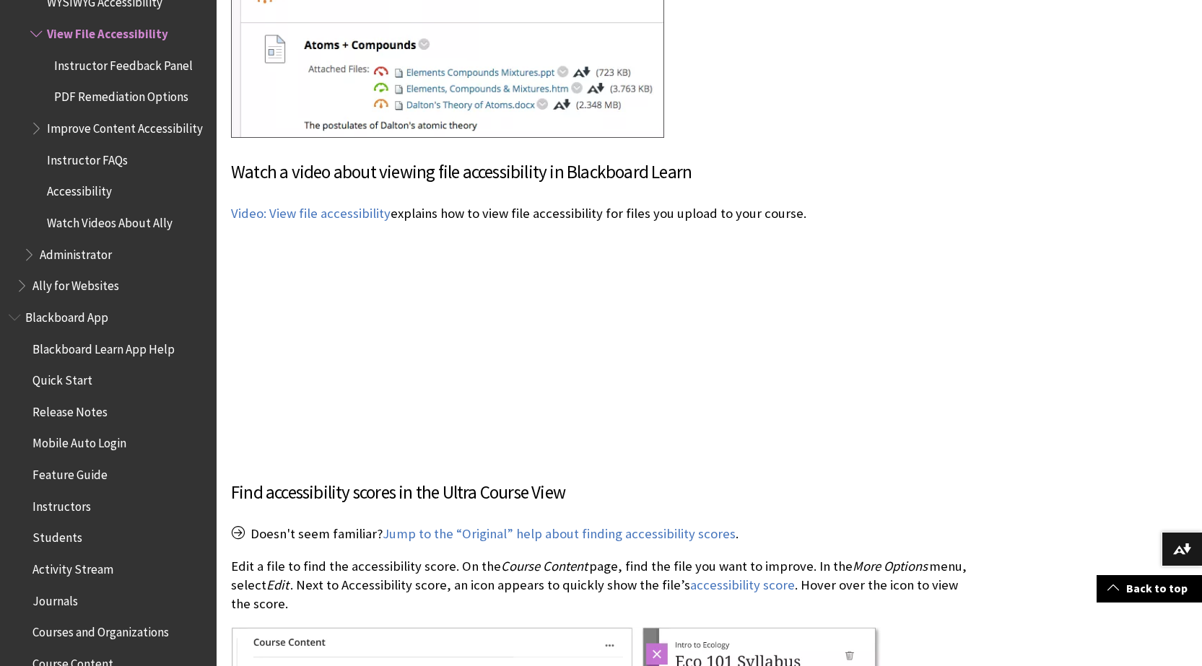
click at [162, 66] on span "Instructor Feedback Panel" at bounding box center [123, 62] width 139 height 19
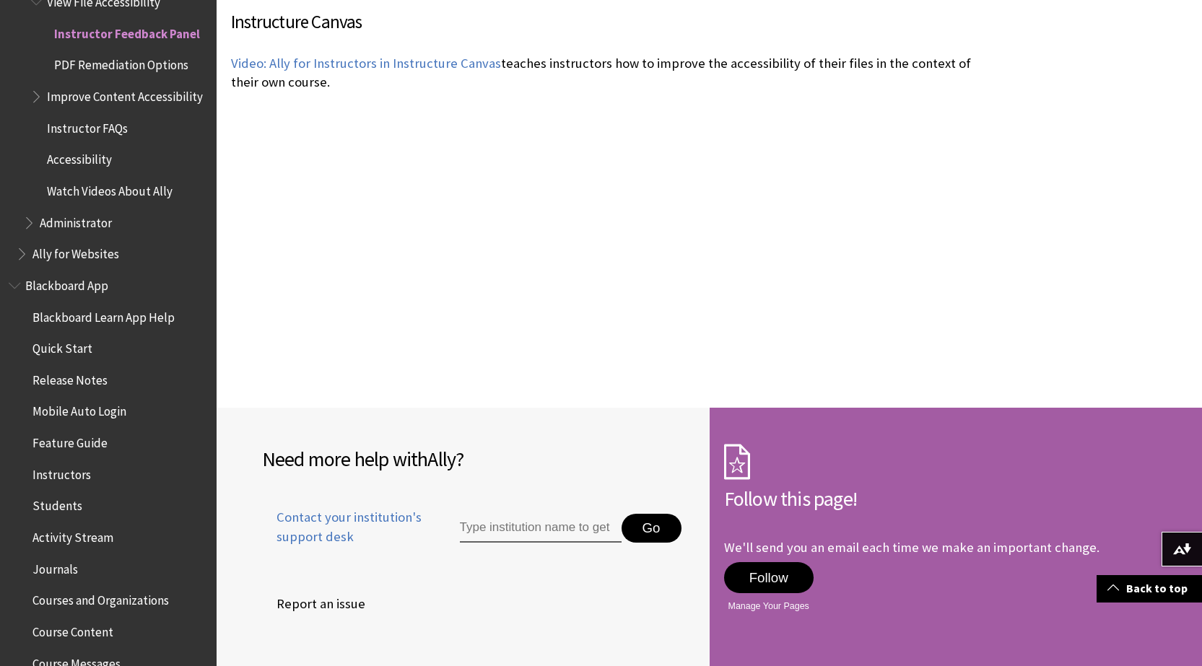
scroll to position [4024, 0]
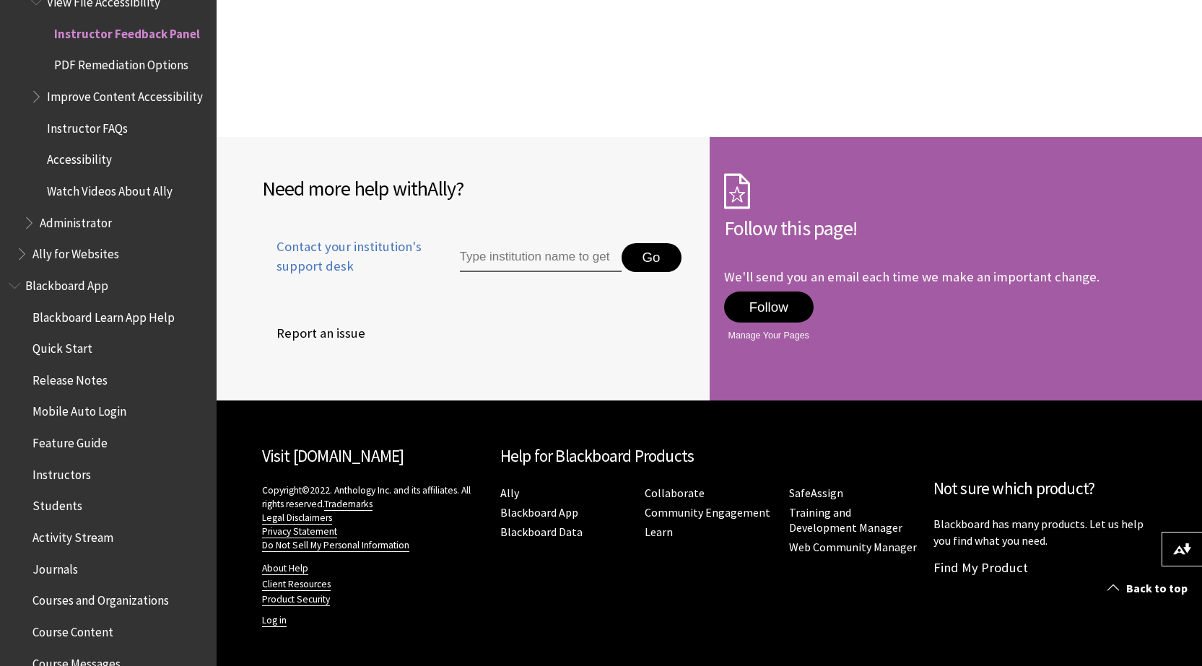
click at [158, 56] on span "PDF Remediation Options" at bounding box center [121, 62] width 134 height 19
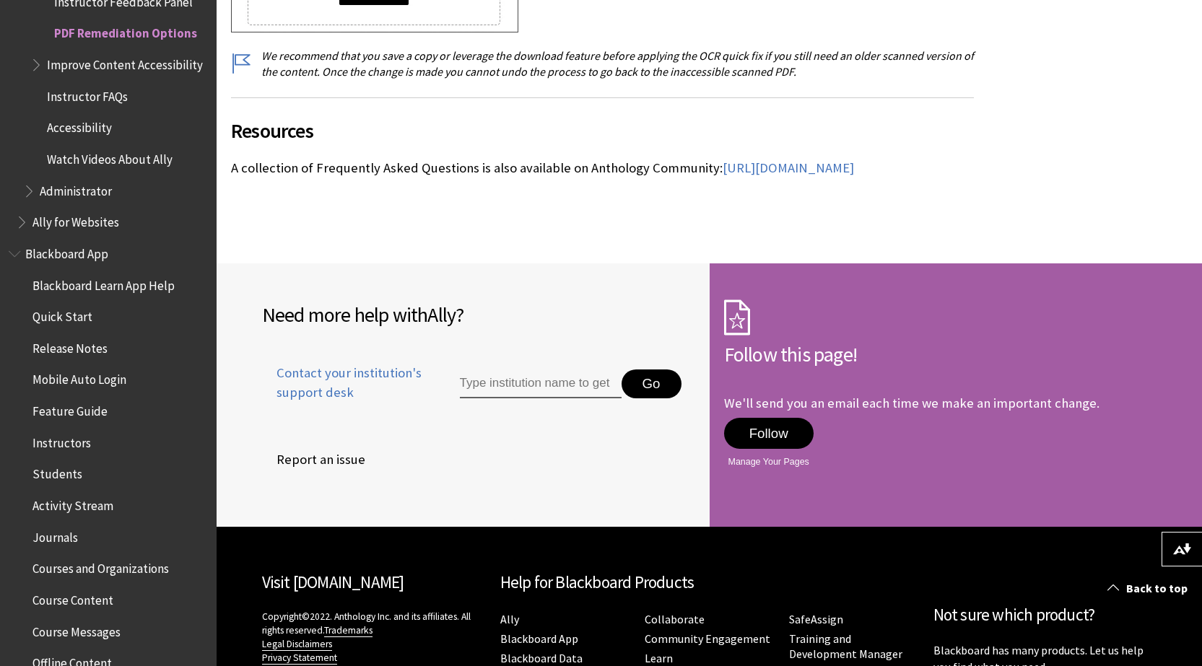
scroll to position [2832, 0]
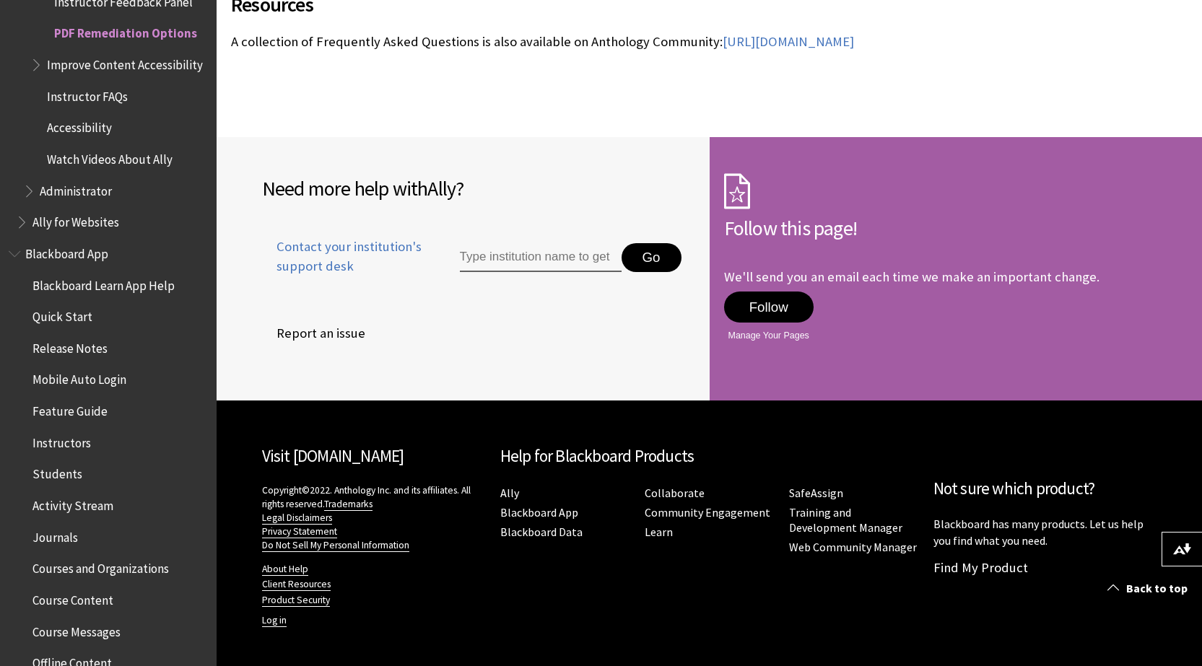
click at [122, 64] on span "Improve Content Accessibility" at bounding box center [125, 62] width 156 height 19
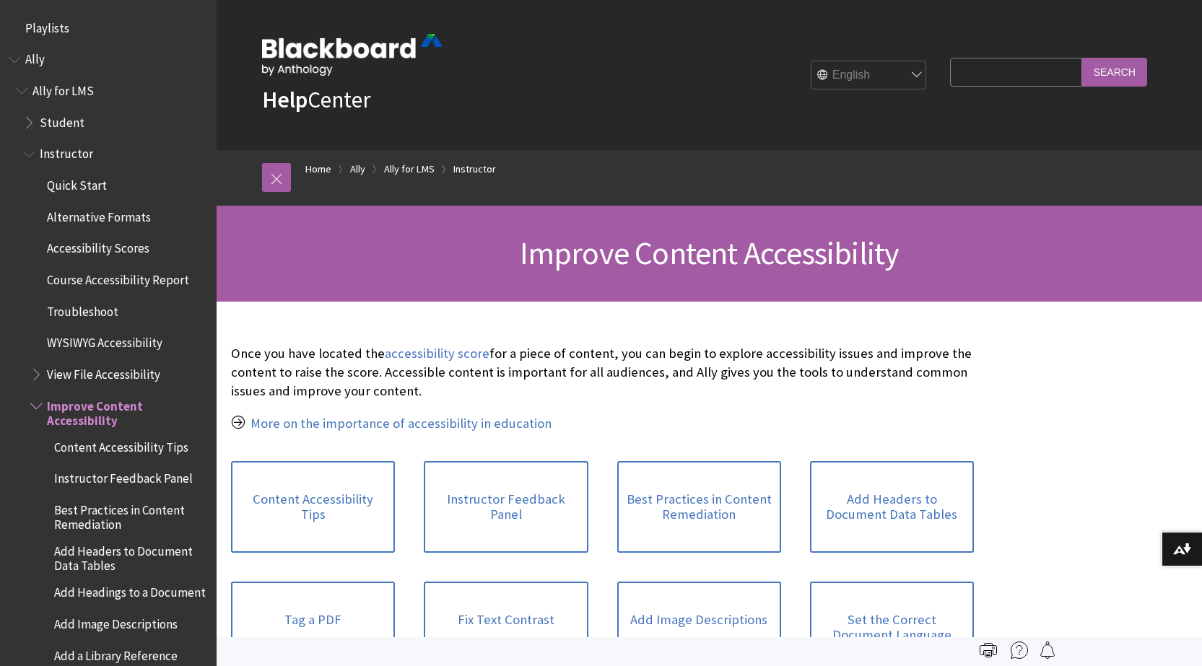
scroll to position [372, 0]
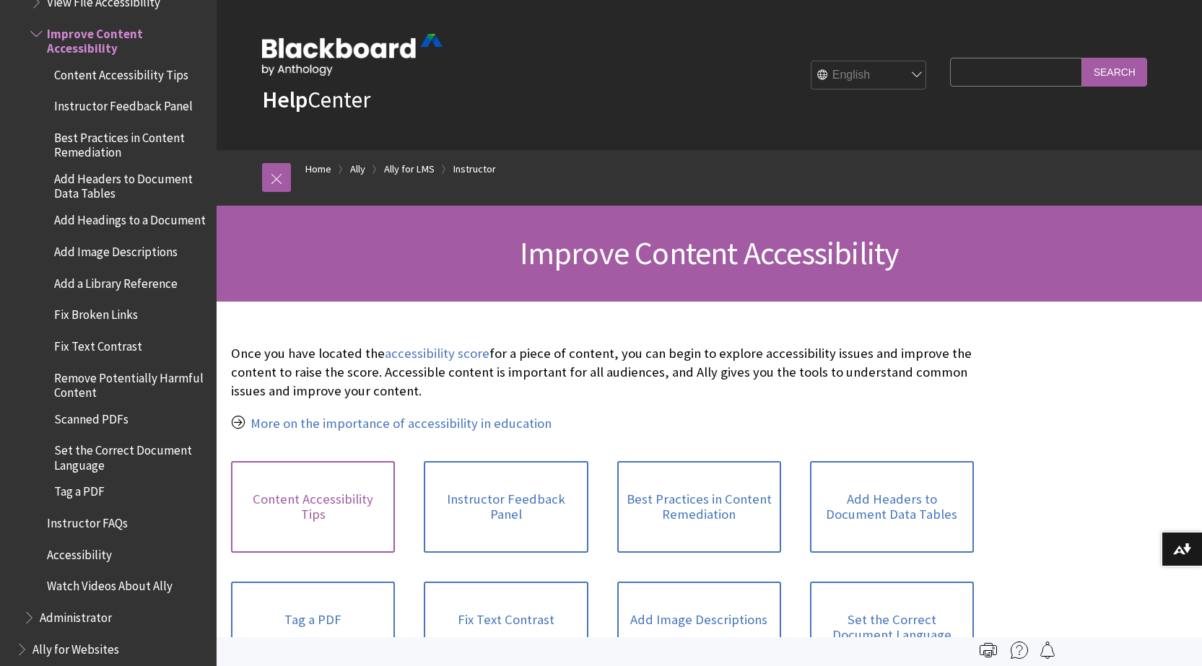
click at [318, 512] on link "Content Accessibility Tips" at bounding box center [313, 507] width 164 height 92
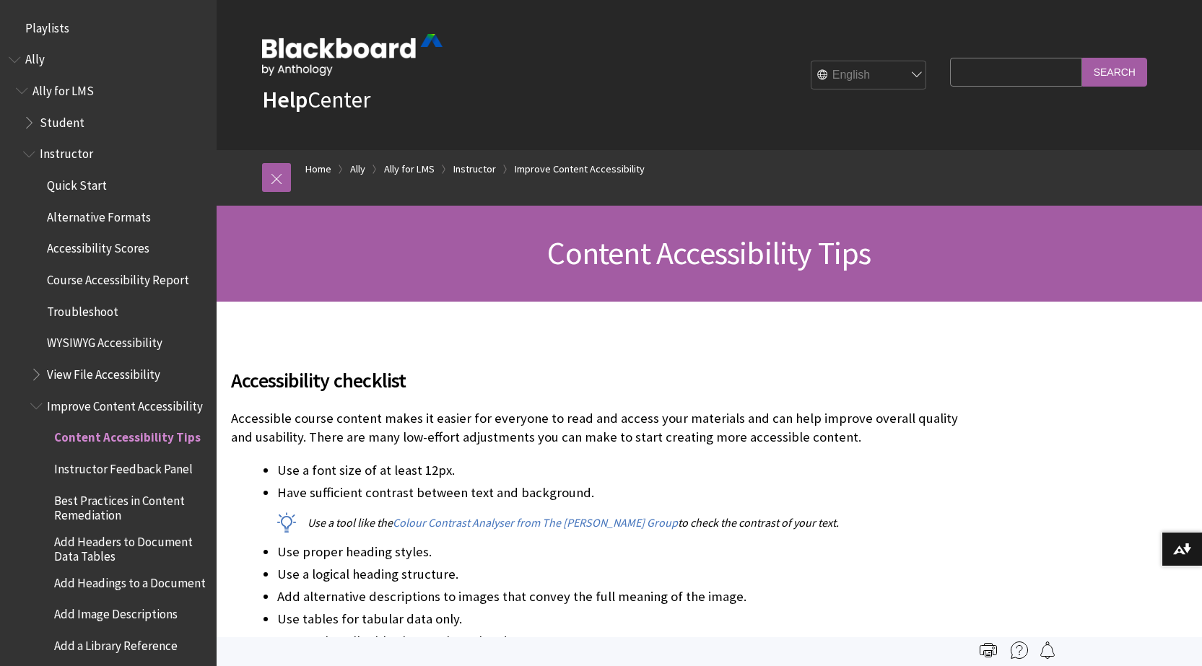
scroll to position [414, 0]
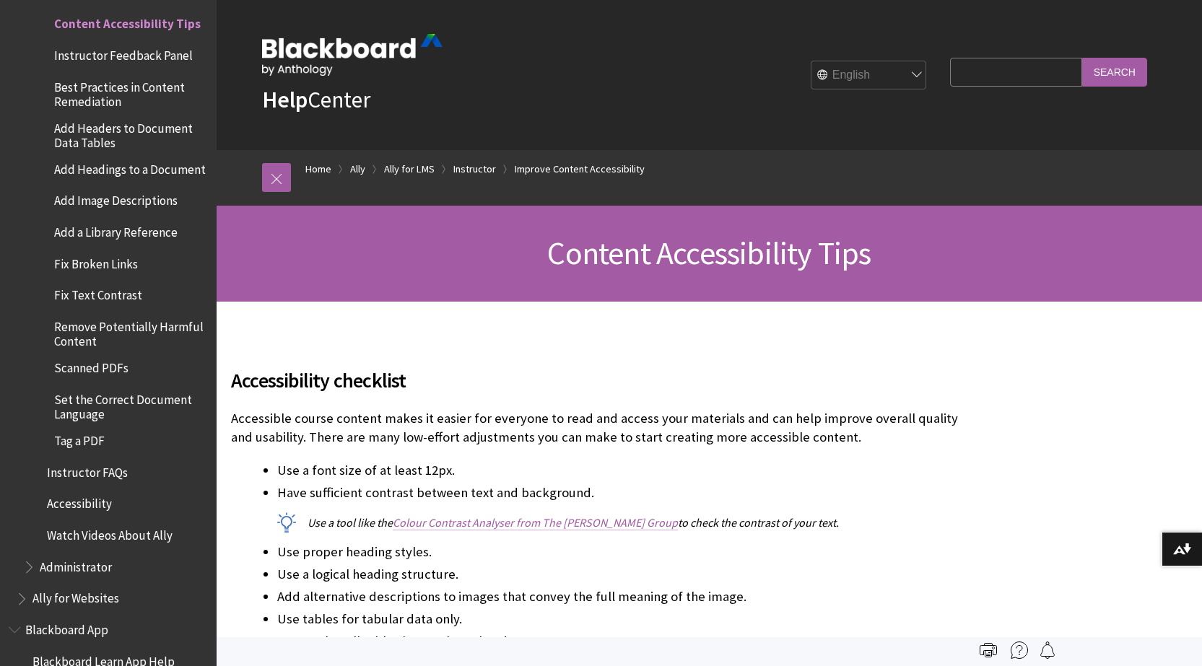
click at [454, 521] on link "Colour Contrast Analyser from The [PERSON_NAME] Group" at bounding box center [535, 522] width 285 height 15
click at [131, 61] on span "Instructor Feedback Panel" at bounding box center [123, 52] width 139 height 19
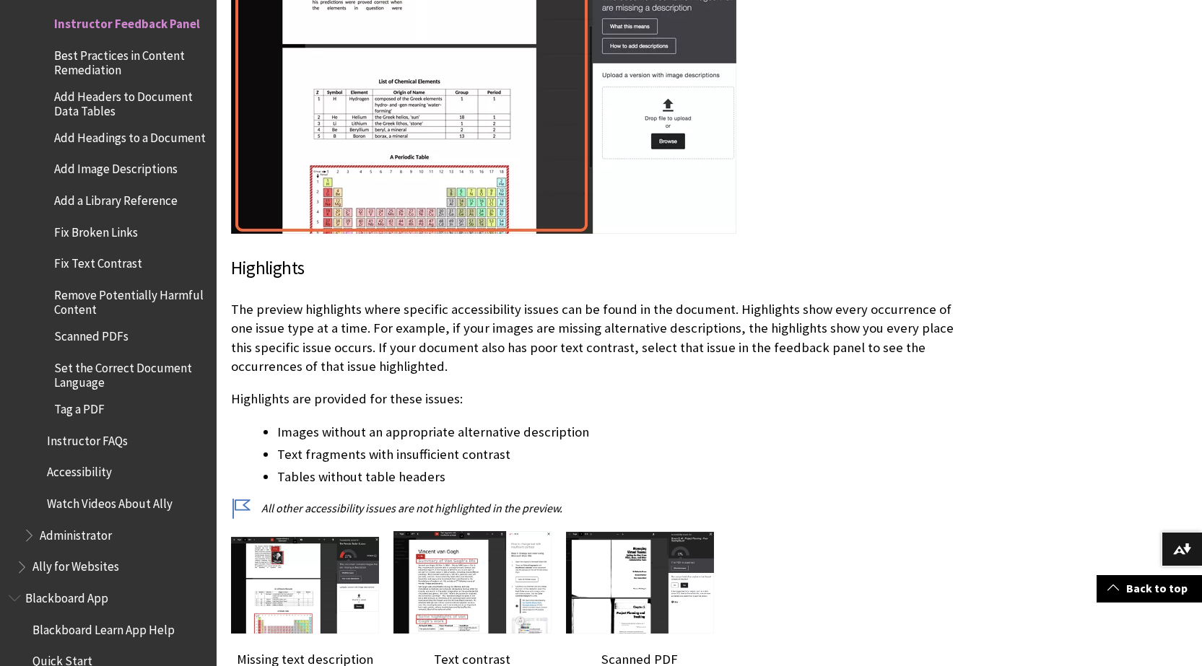
scroll to position [1371, 0]
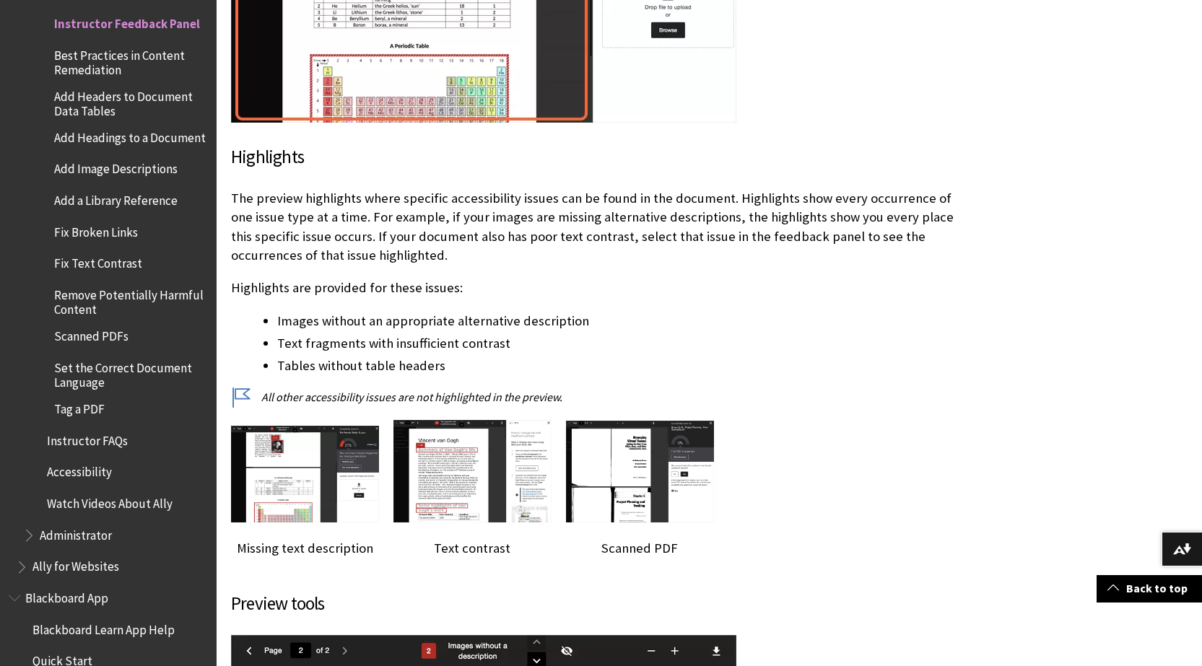
click at [102, 63] on span "Best Practices in Content Remediation" at bounding box center [130, 60] width 152 height 34
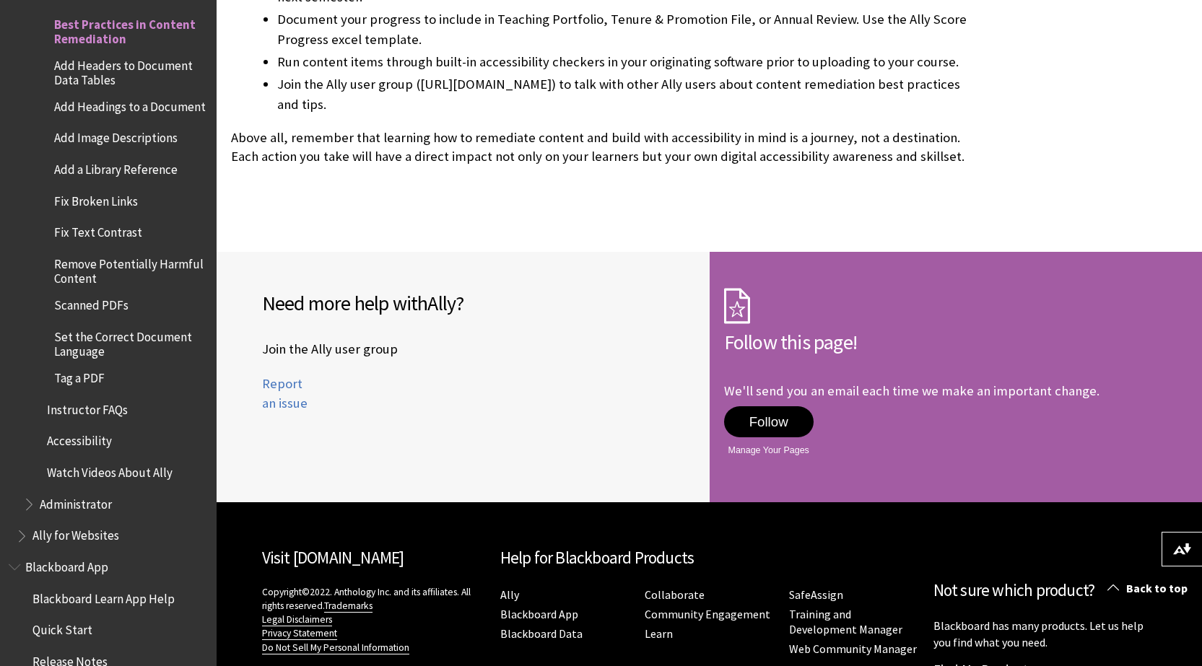
scroll to position [2305, 0]
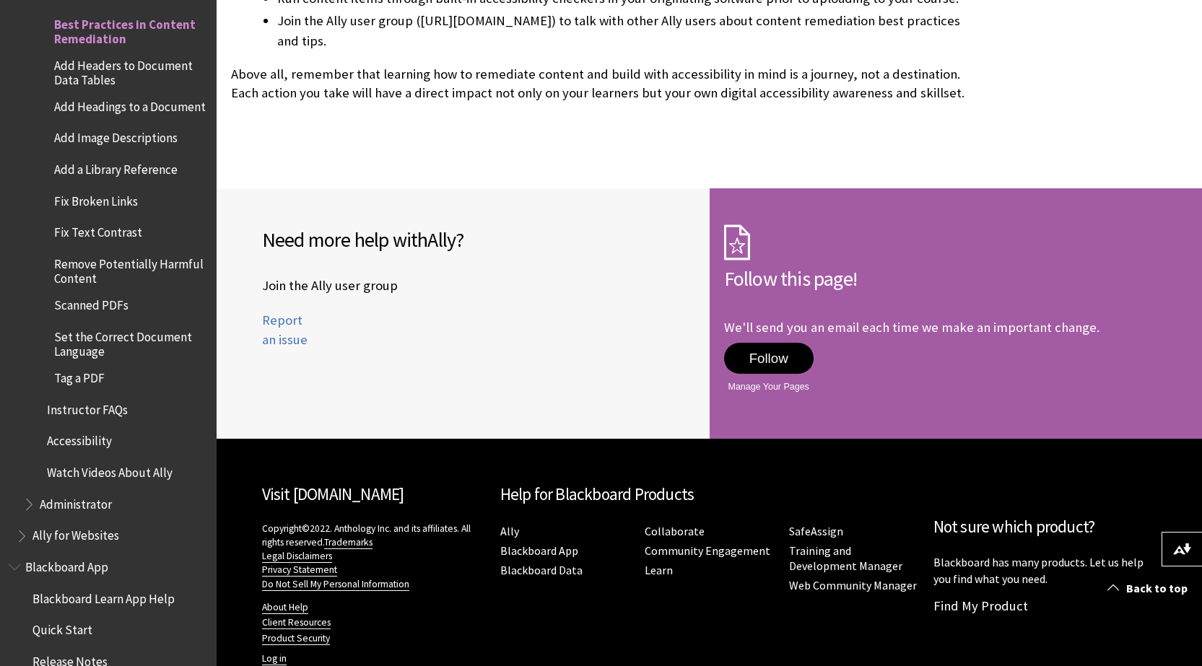
click at [134, 76] on span "Add Headers to Document Data Tables" at bounding box center [130, 70] width 152 height 34
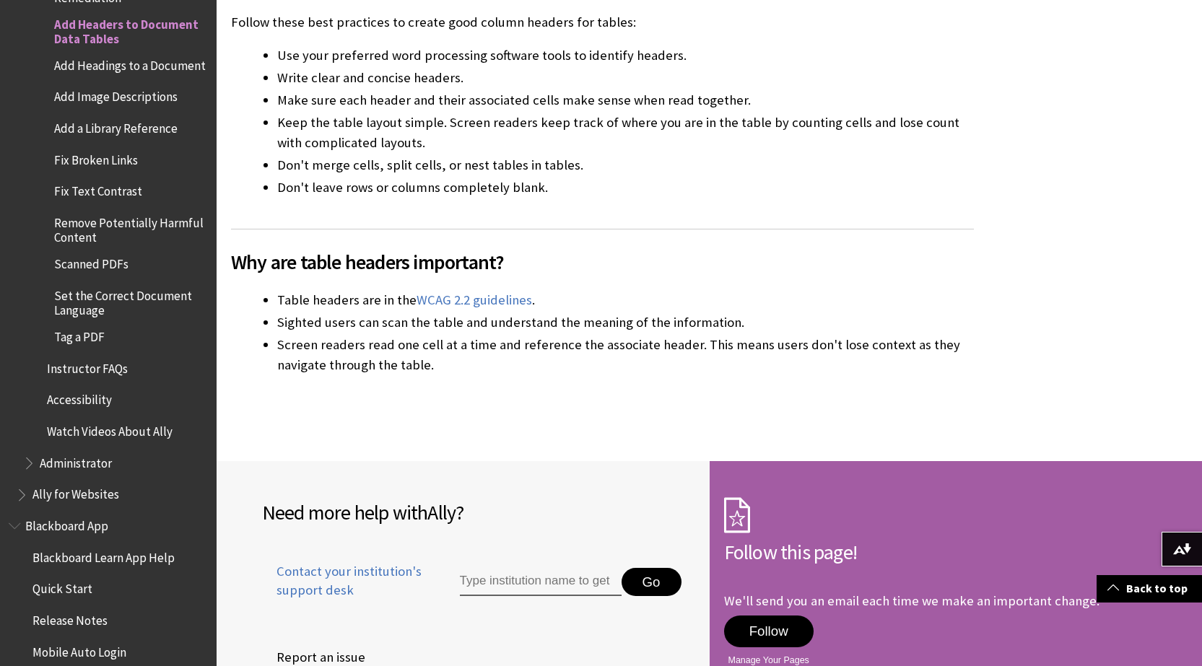
scroll to position [2165, 0]
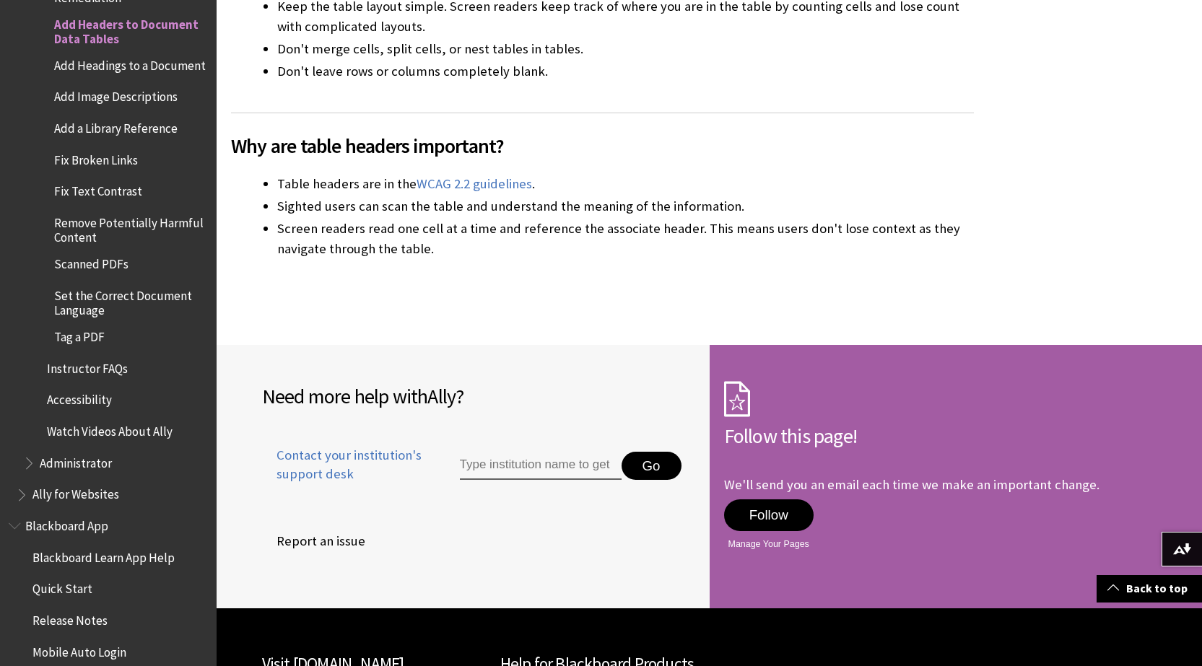
click at [135, 72] on span "Add Headings to a Document" at bounding box center [130, 62] width 152 height 19
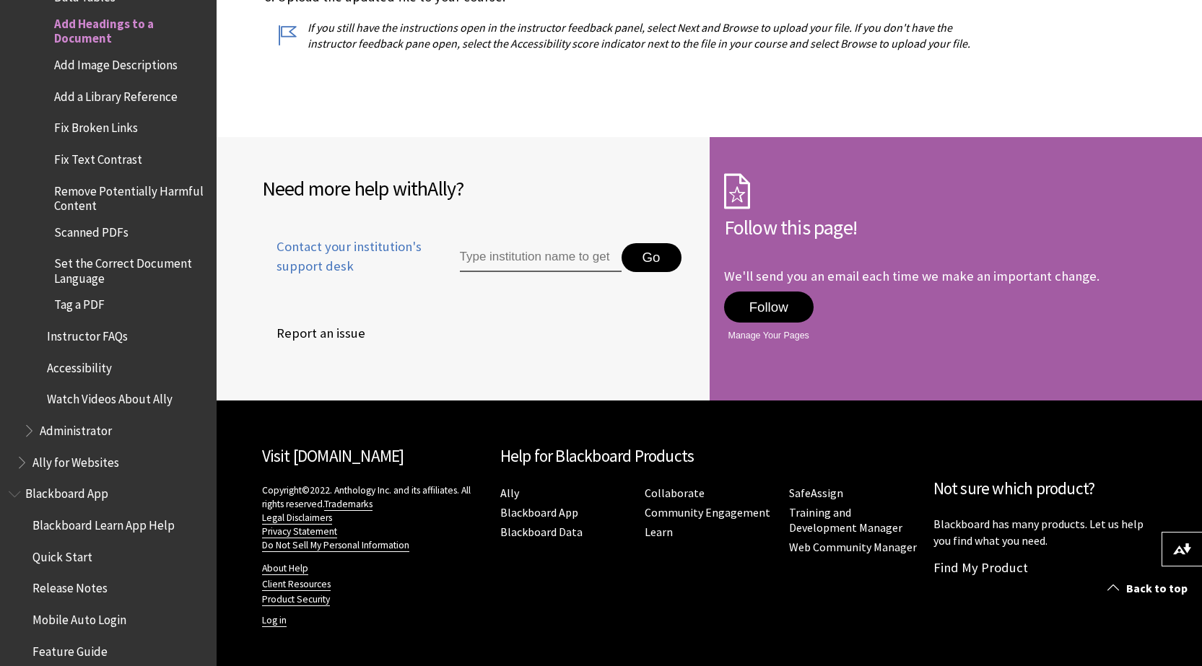
scroll to position [1092, 0]
click at [65, 72] on span "Add Image Descriptions" at bounding box center [115, 62] width 123 height 19
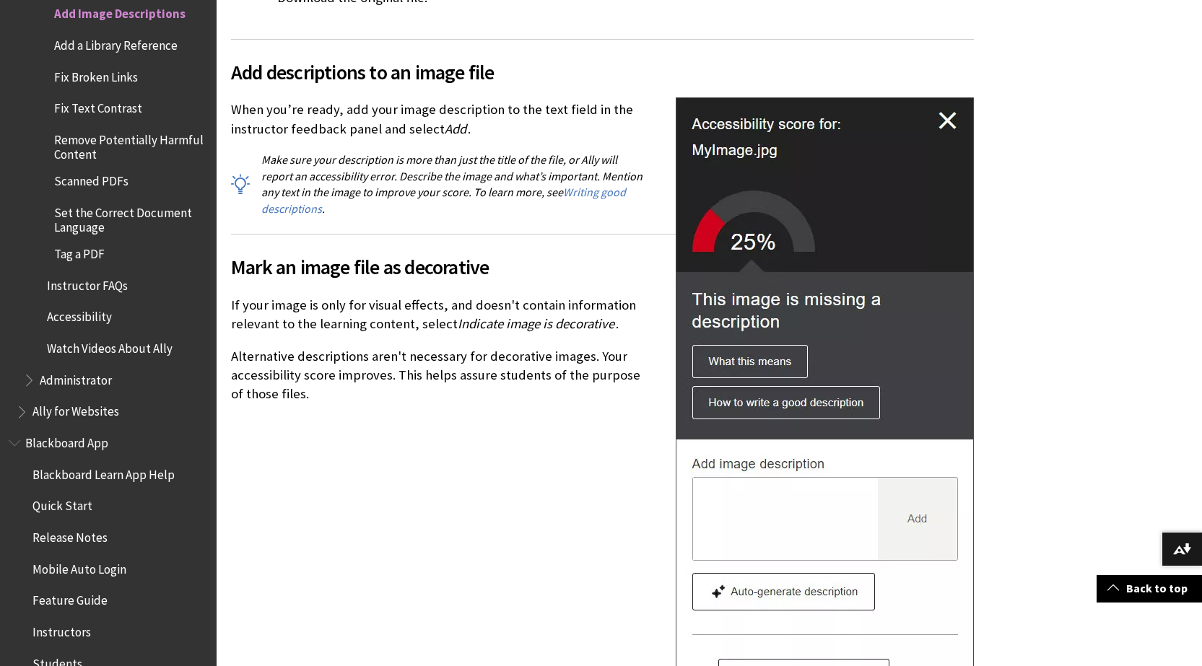
scroll to position [1443, 0]
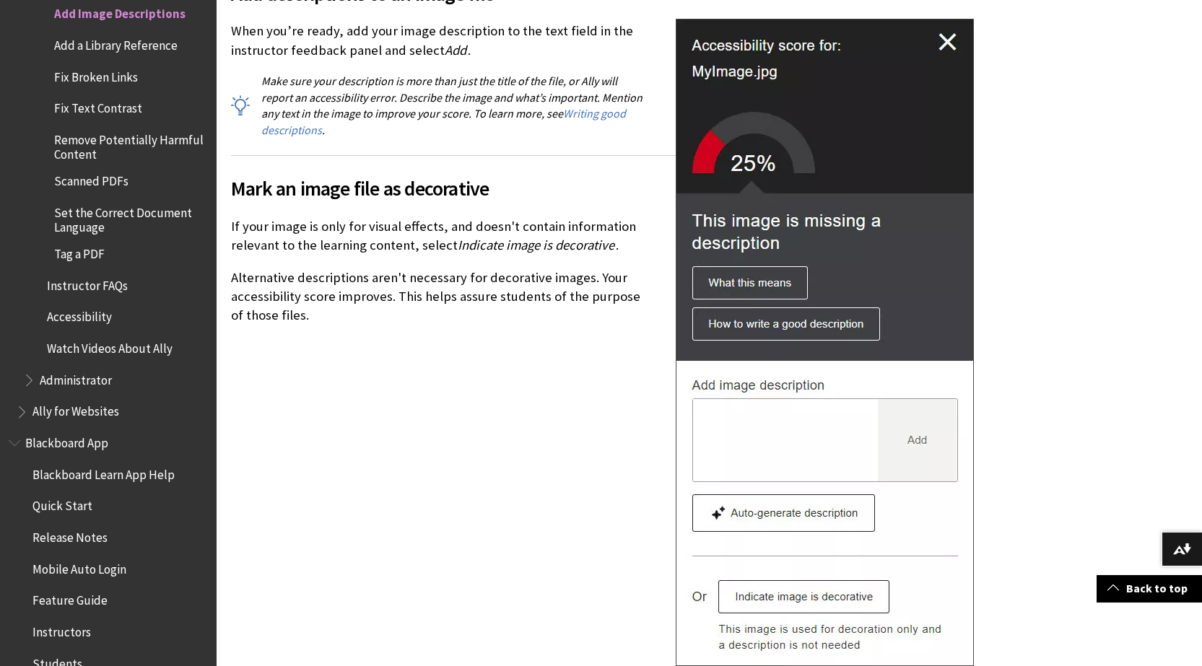
click at [121, 53] on span "Add a Library Reference" at bounding box center [115, 42] width 123 height 19
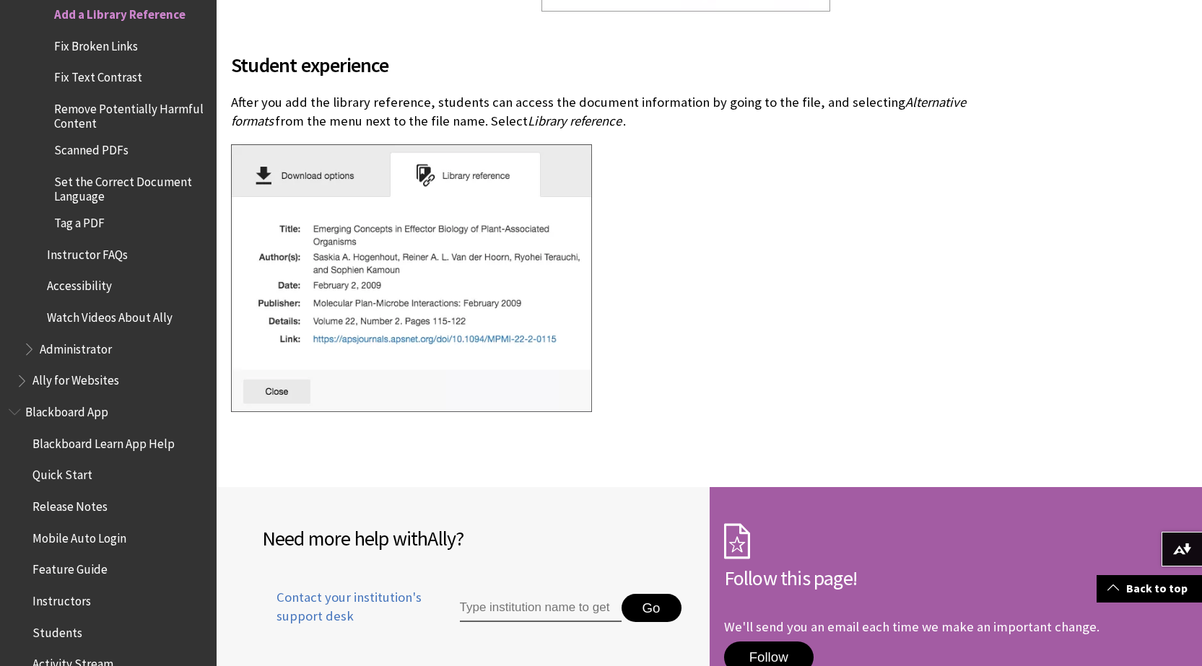
scroll to position [1299, 0]
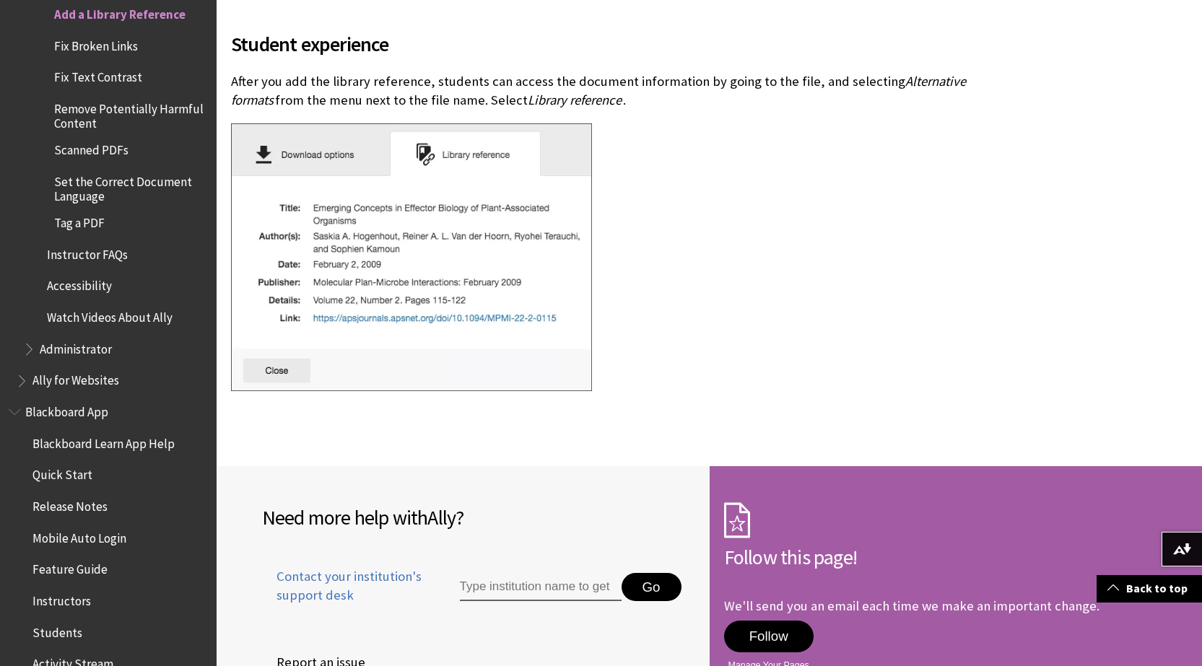
click at [126, 53] on span "Fix Broken Links" at bounding box center [96, 43] width 84 height 19
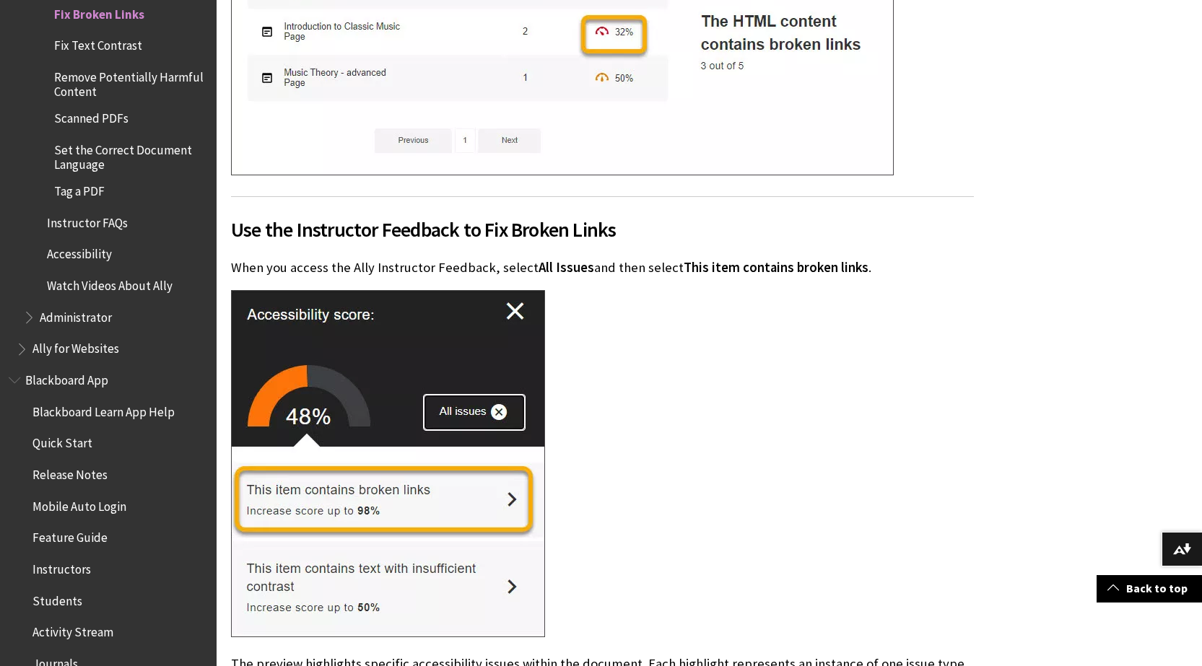
scroll to position [2021, 0]
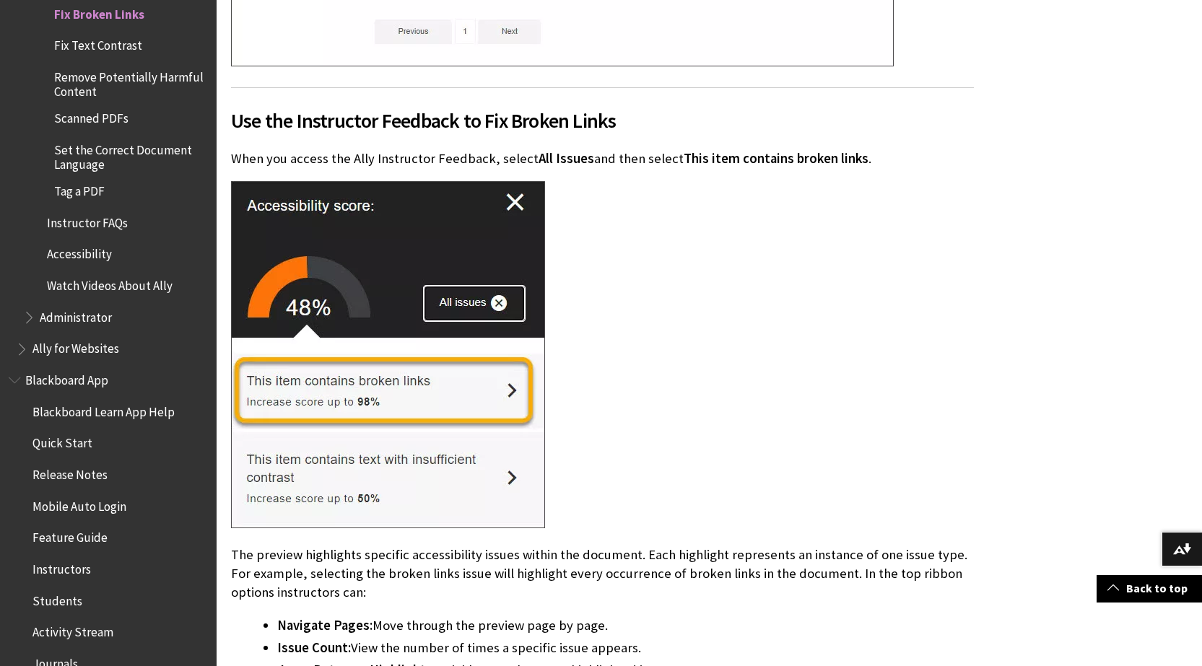
click at [97, 126] on span "Scanned PDFs" at bounding box center [91, 116] width 74 height 19
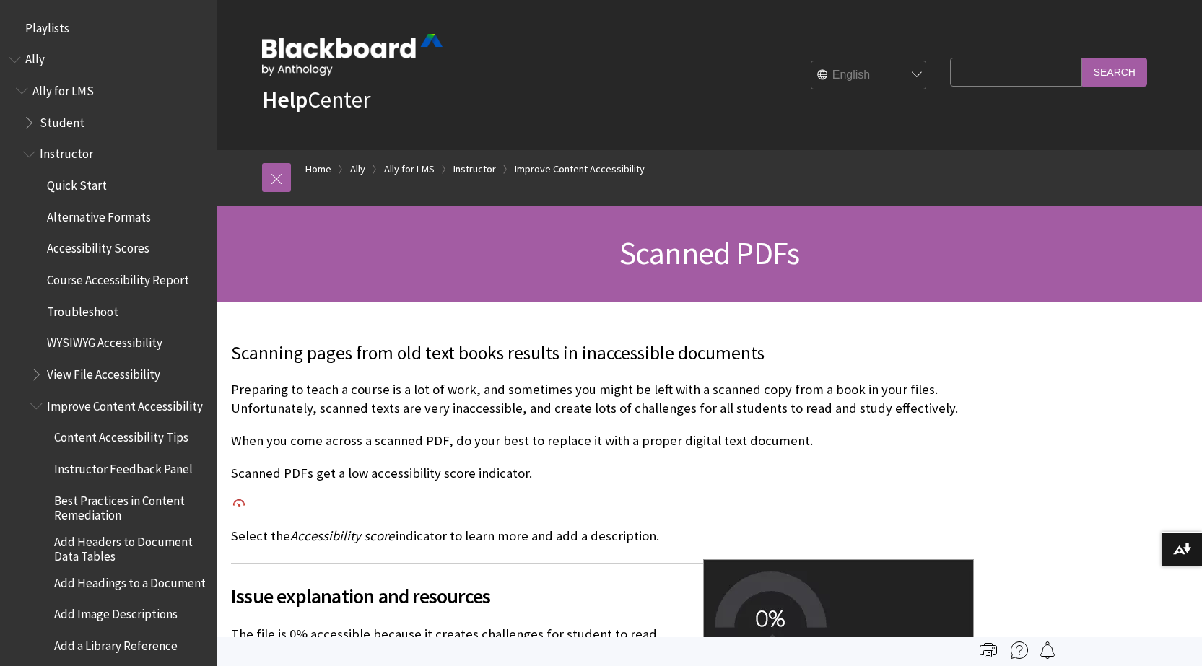
scroll to position [767, 0]
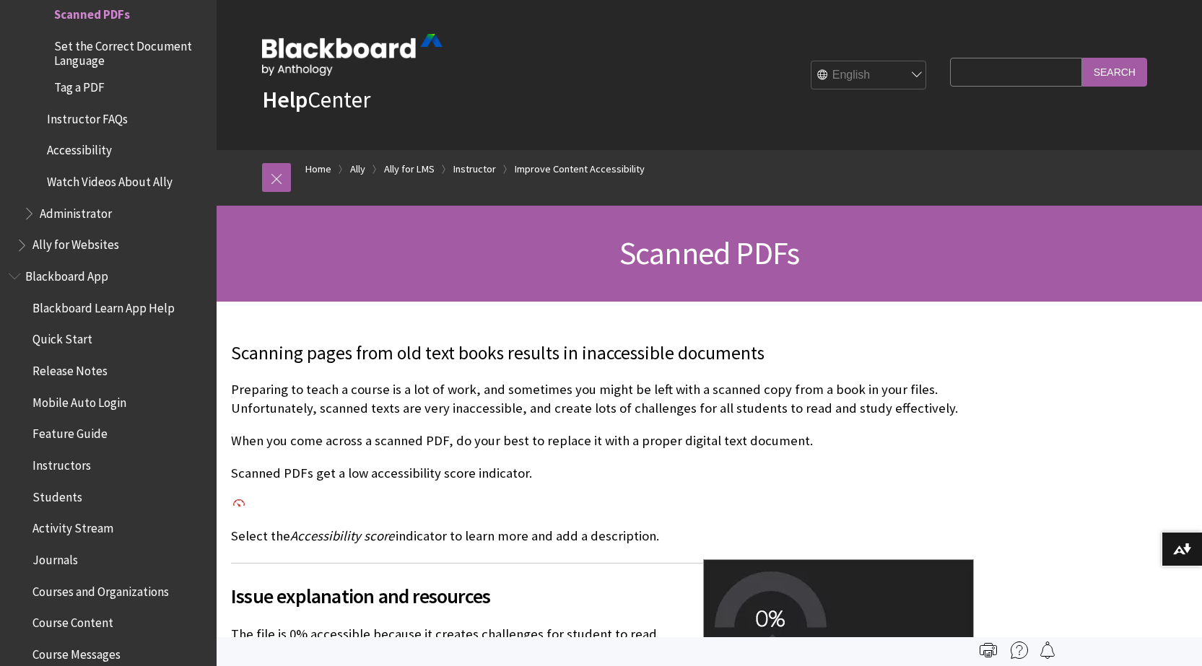
click at [73, 253] on span "Ally for Websites" at bounding box center [75, 242] width 87 height 19
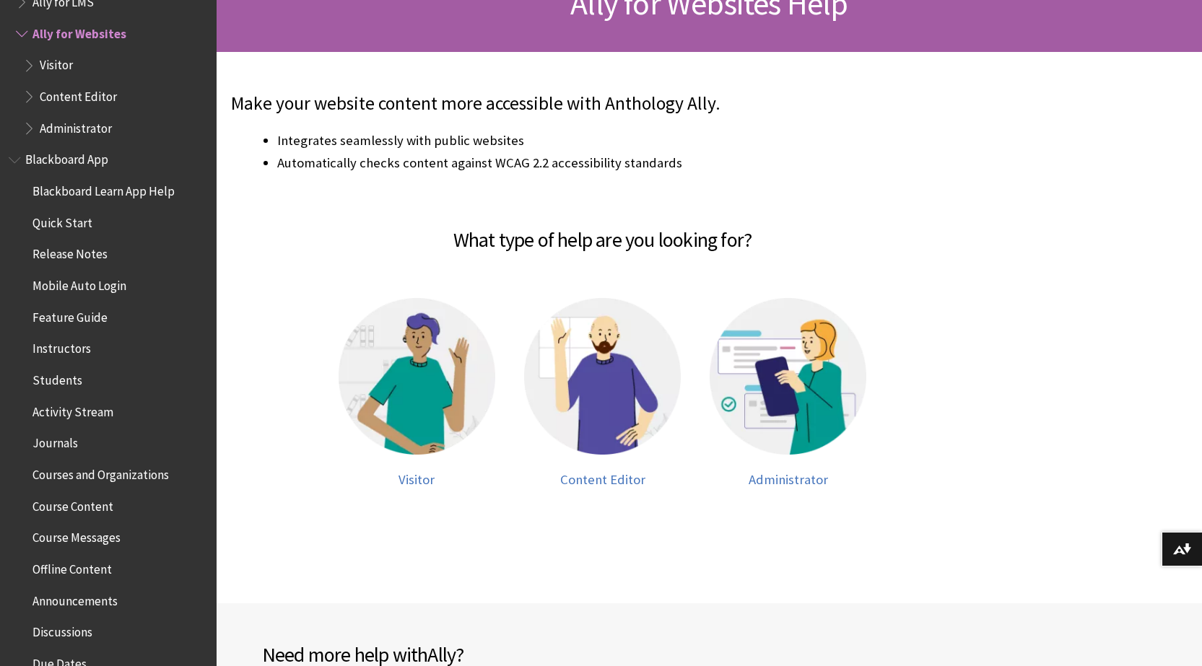
scroll to position [505, 0]
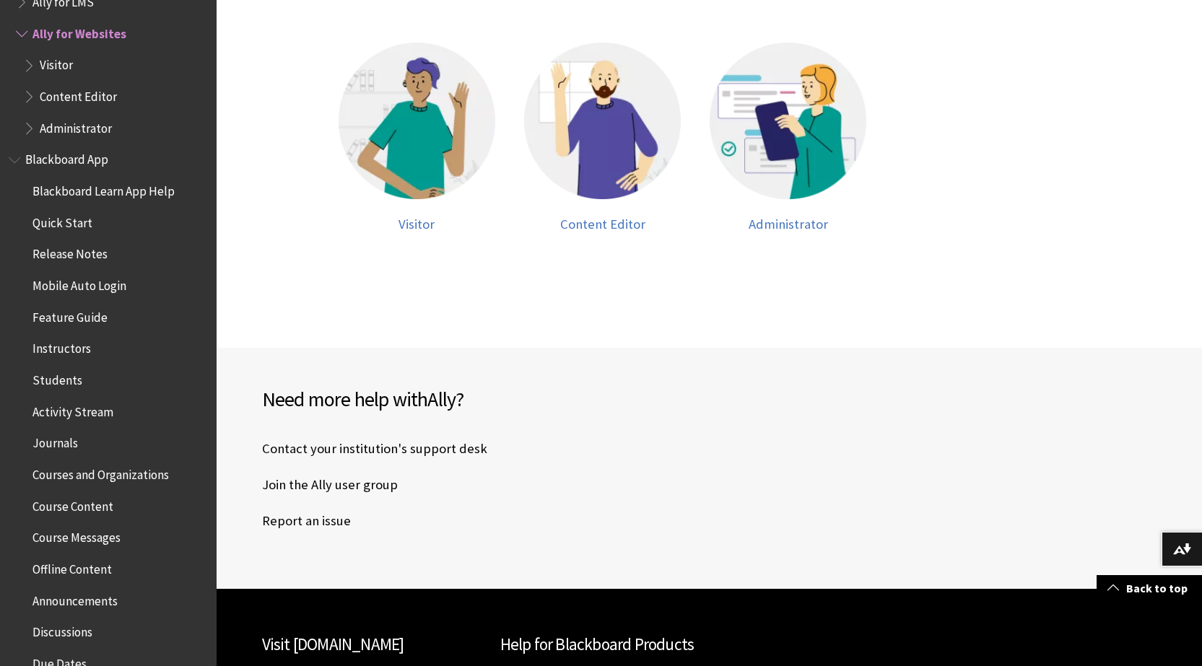
click at [70, 61] on span "Visitor" at bounding box center [56, 62] width 33 height 19
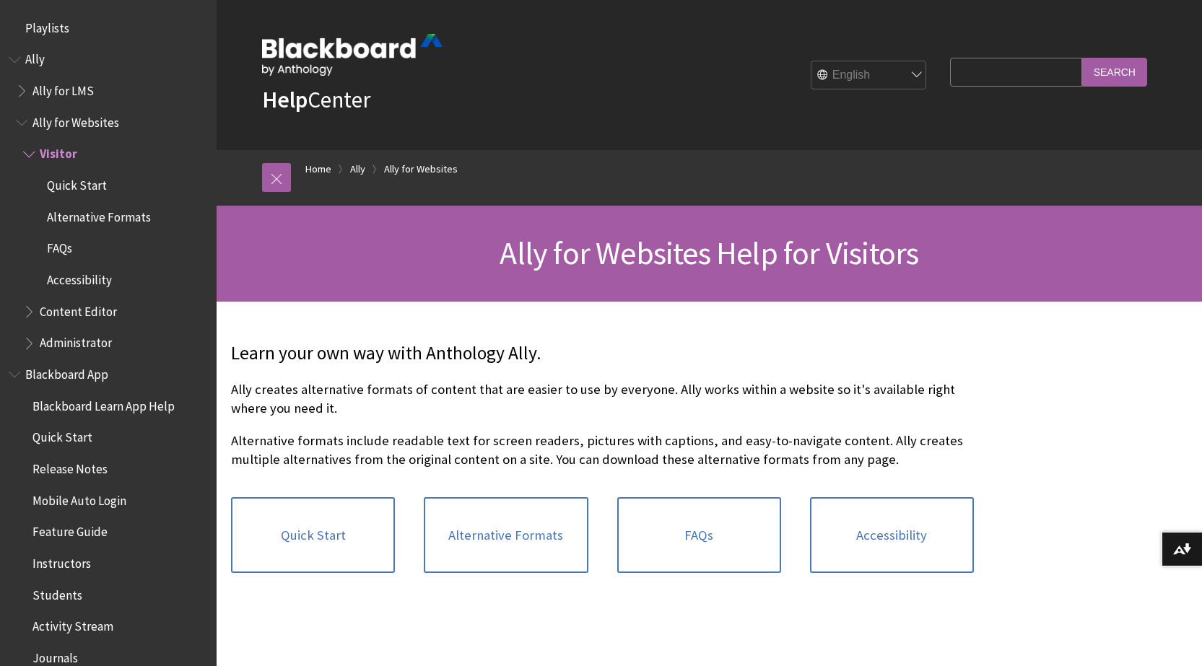
scroll to position [121, 0]
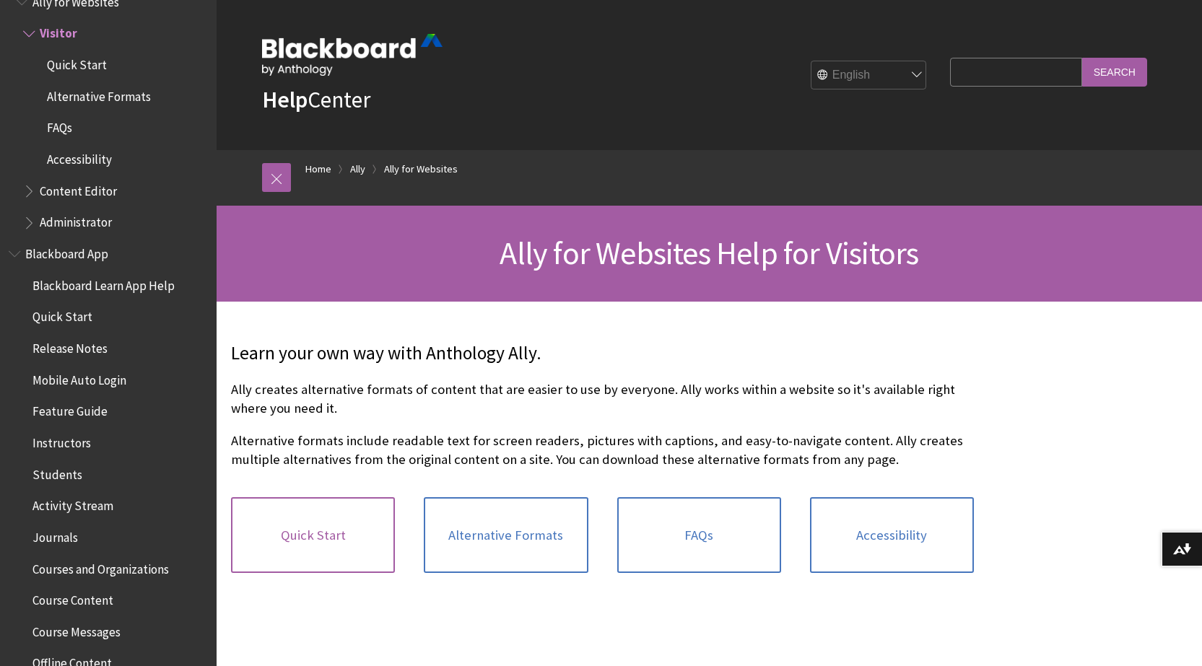
click at [333, 551] on link "Quick Start" at bounding box center [313, 535] width 164 height 77
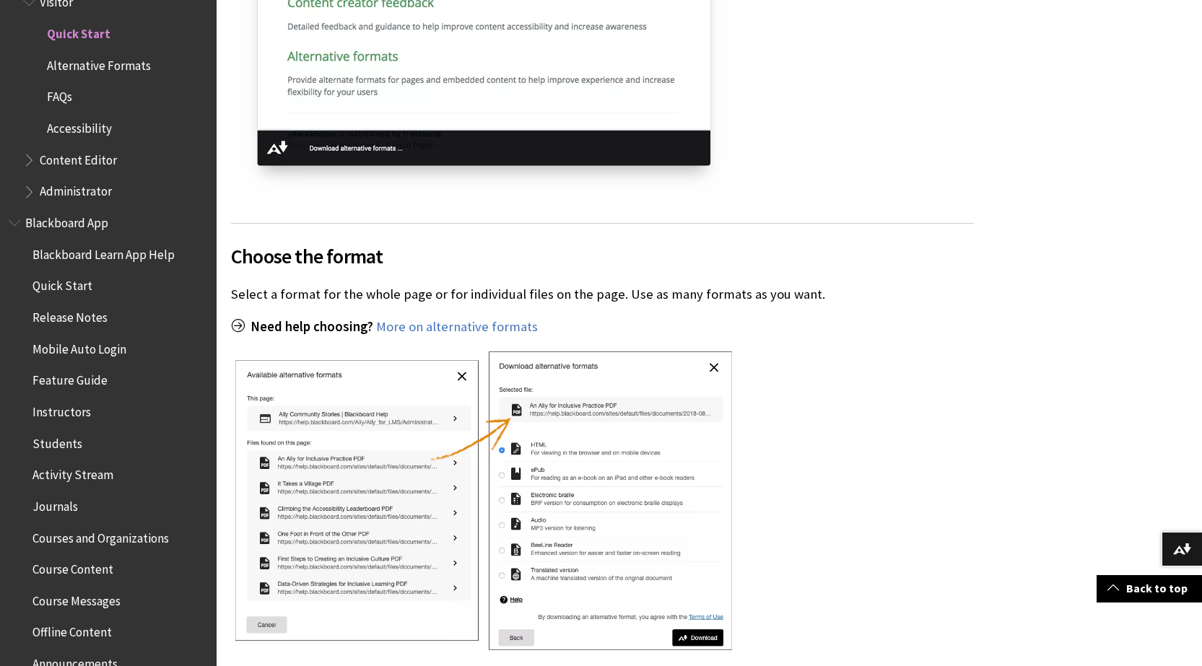
scroll to position [1516, 0]
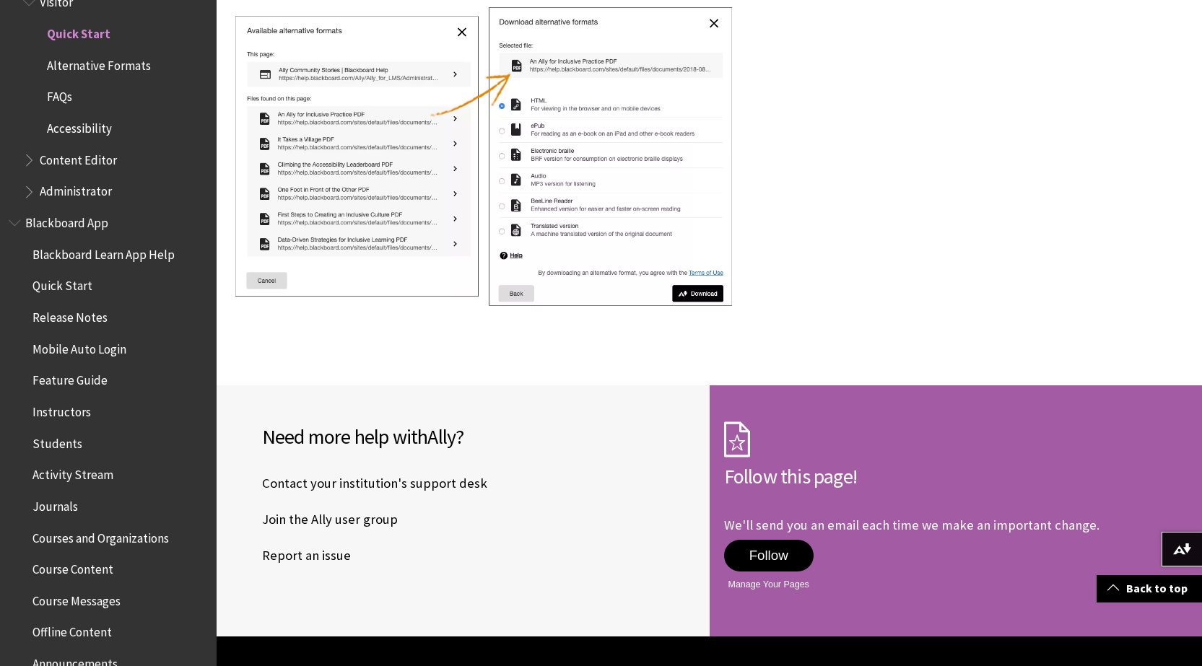
click at [76, 56] on span "Alternative Formats" at bounding box center [99, 62] width 104 height 19
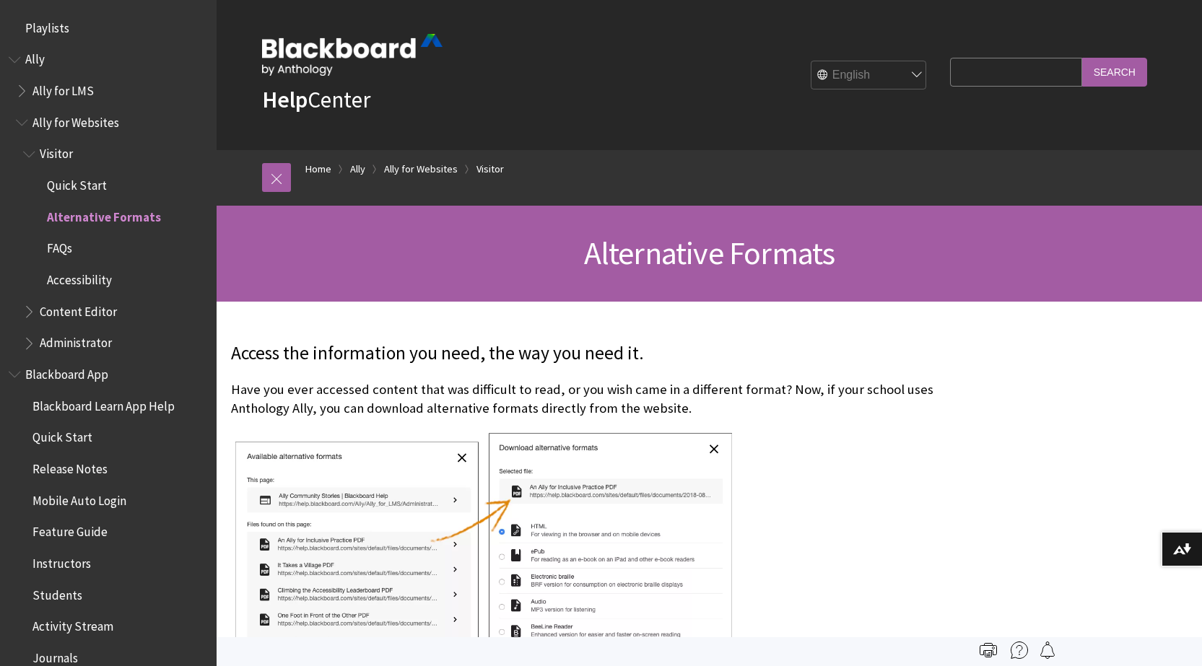
scroll to position [183, 0]
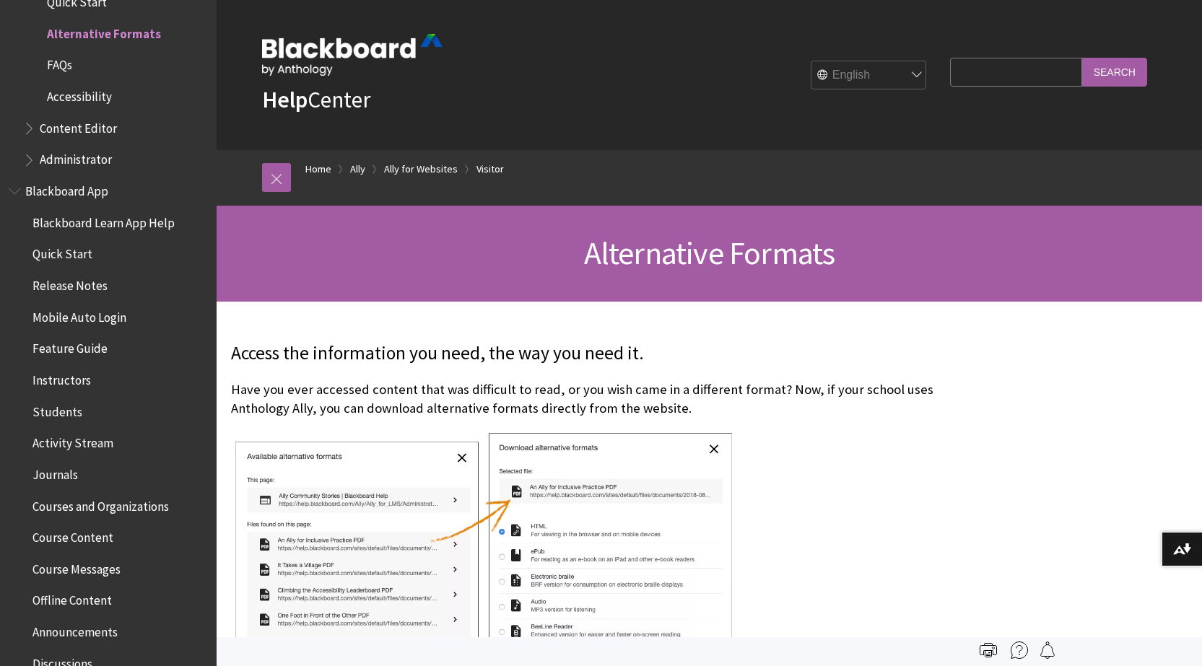
click at [58, 218] on span "Blackboard Learn App Help" at bounding box center [103, 220] width 142 height 19
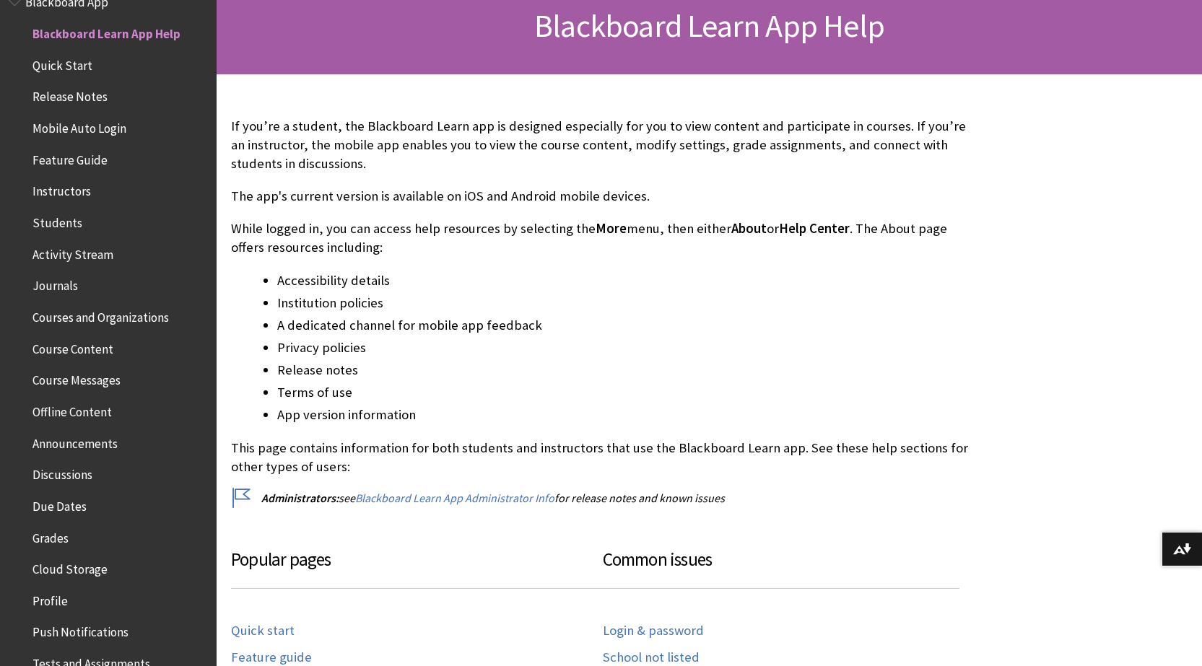
scroll to position [433, 0]
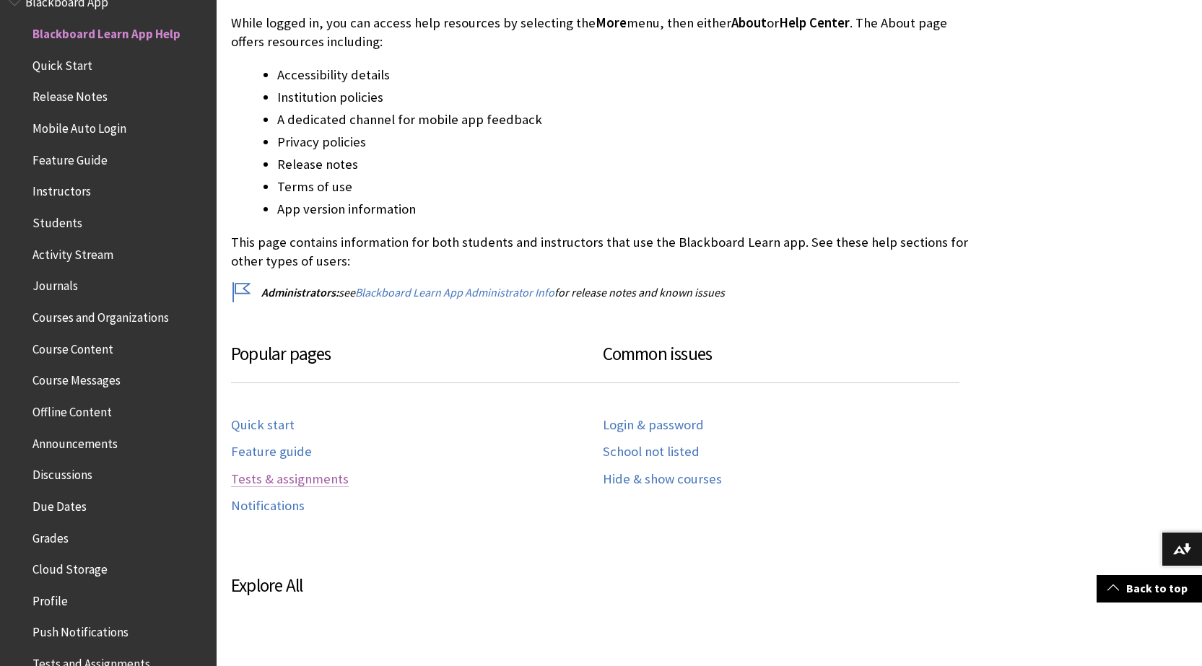
click at [291, 479] on link "Tests & assignments" at bounding box center [290, 479] width 118 height 17
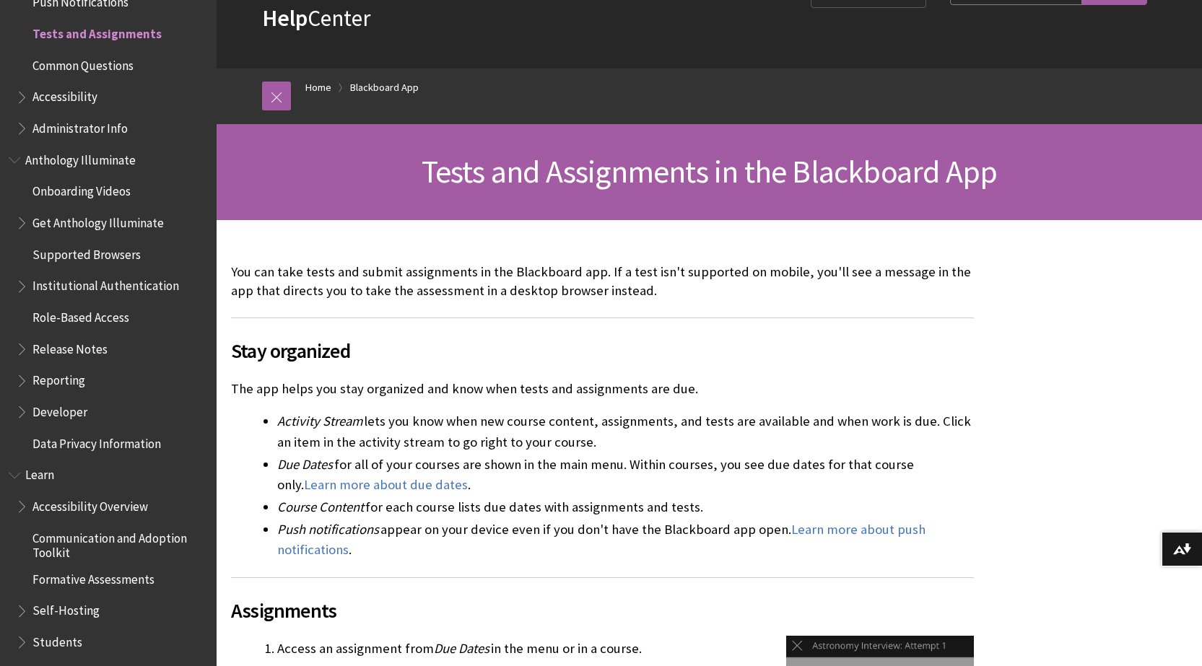
scroll to position [433, 0]
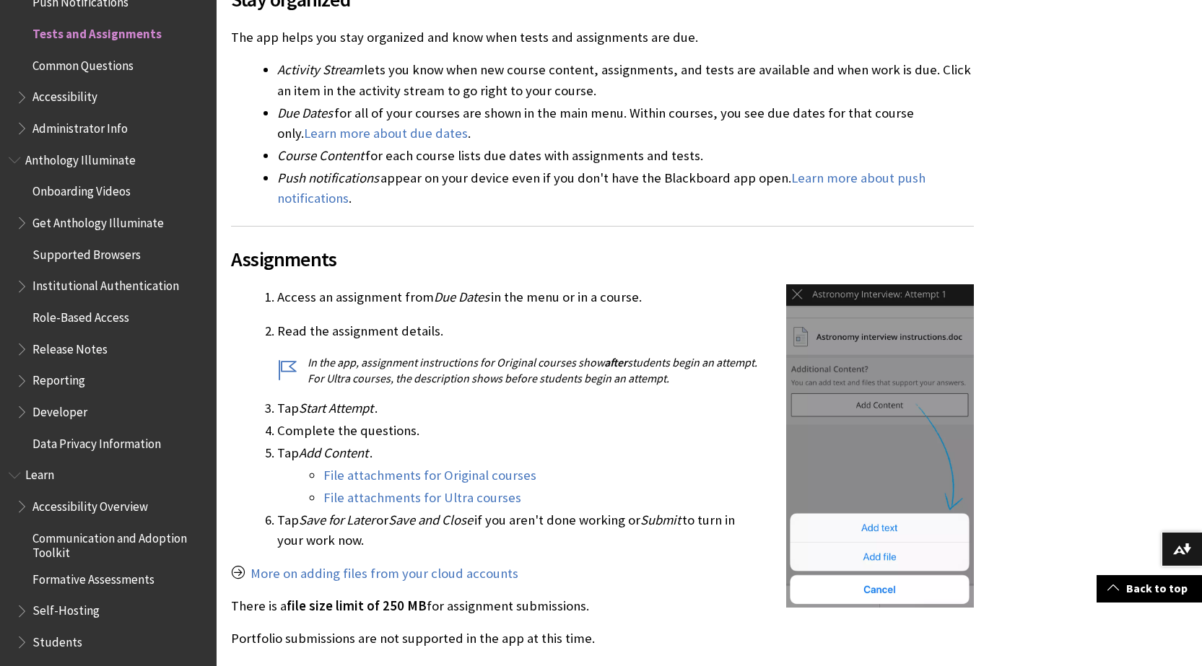
click at [61, 60] on span "Common Questions" at bounding box center [82, 62] width 101 height 19
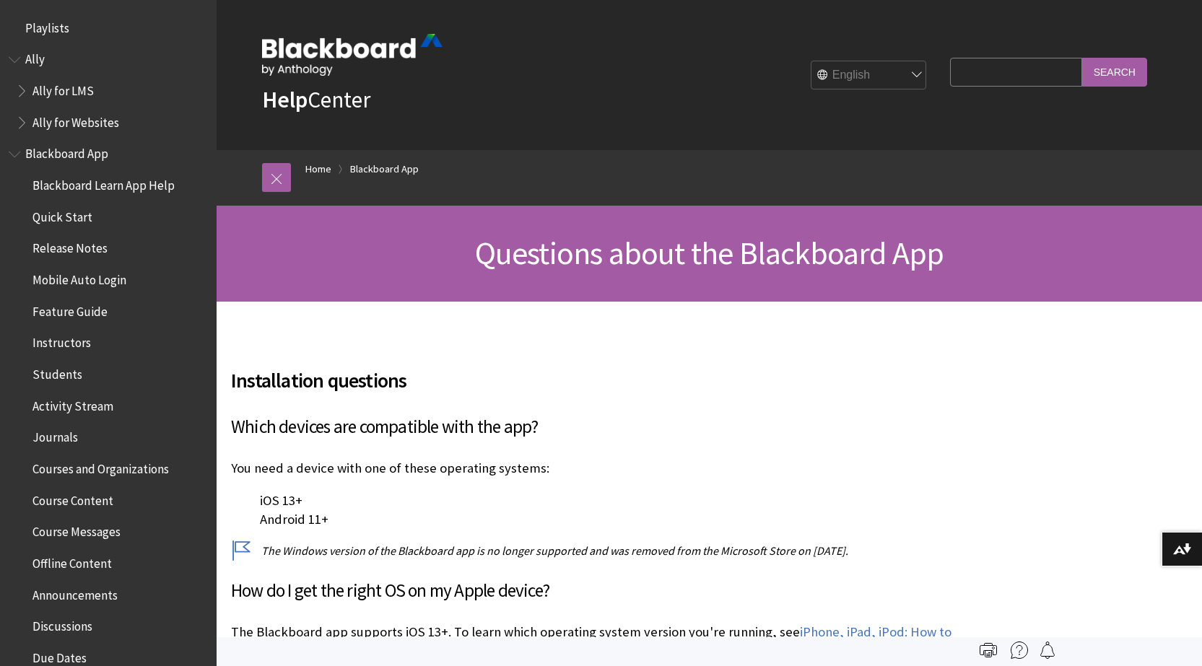
scroll to position [813, 0]
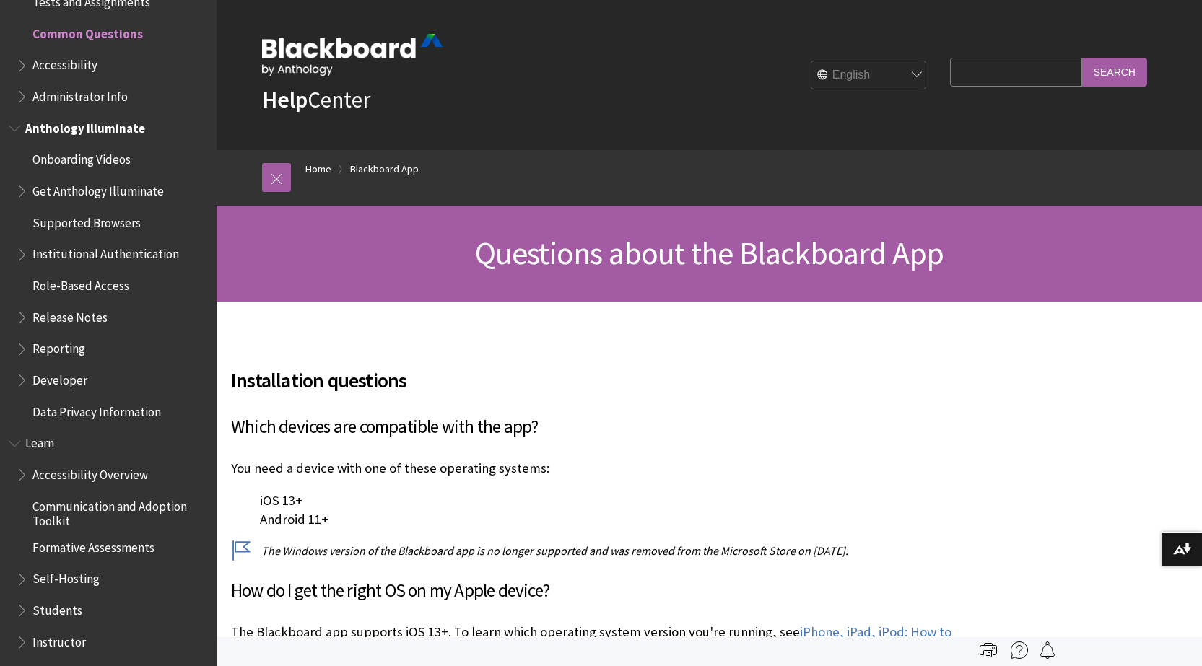
click at [61, 125] on span "Anthology Illuminate" at bounding box center [85, 125] width 120 height 19
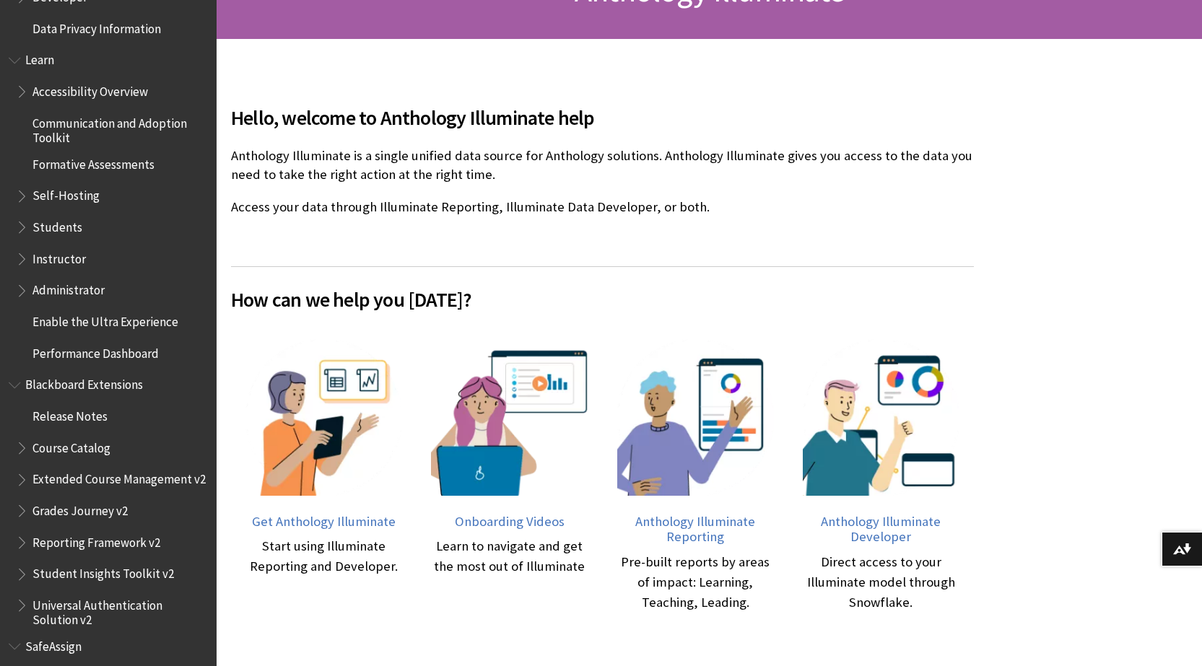
scroll to position [361, 0]
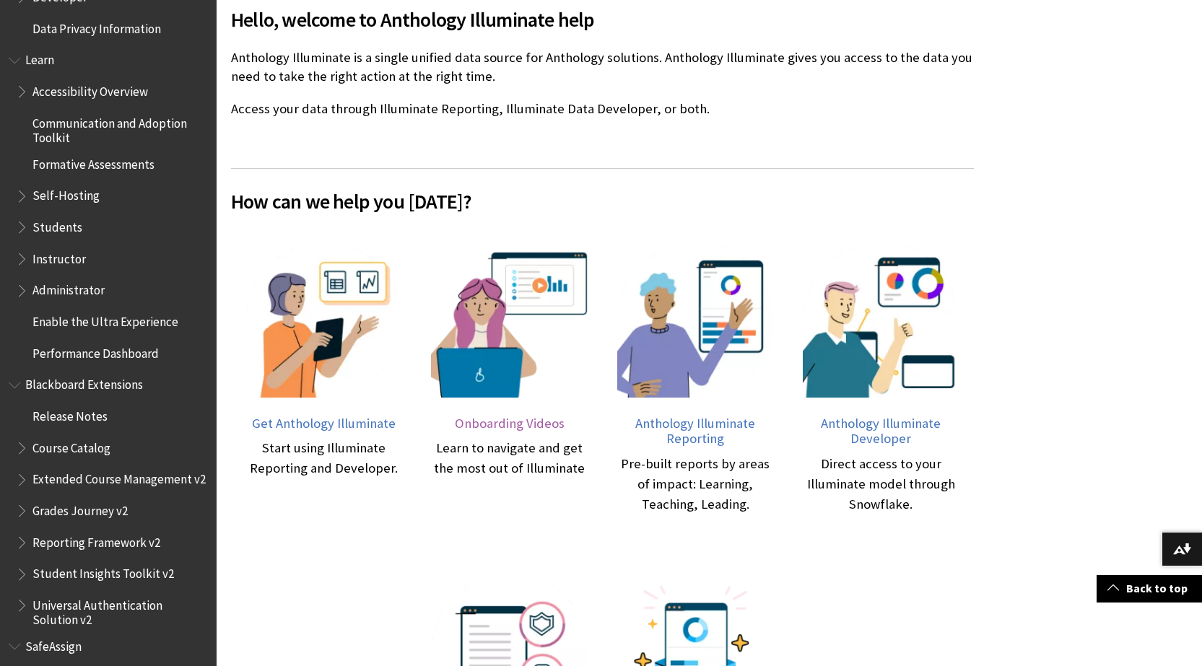
click at [465, 375] on img at bounding box center [509, 319] width 157 height 157
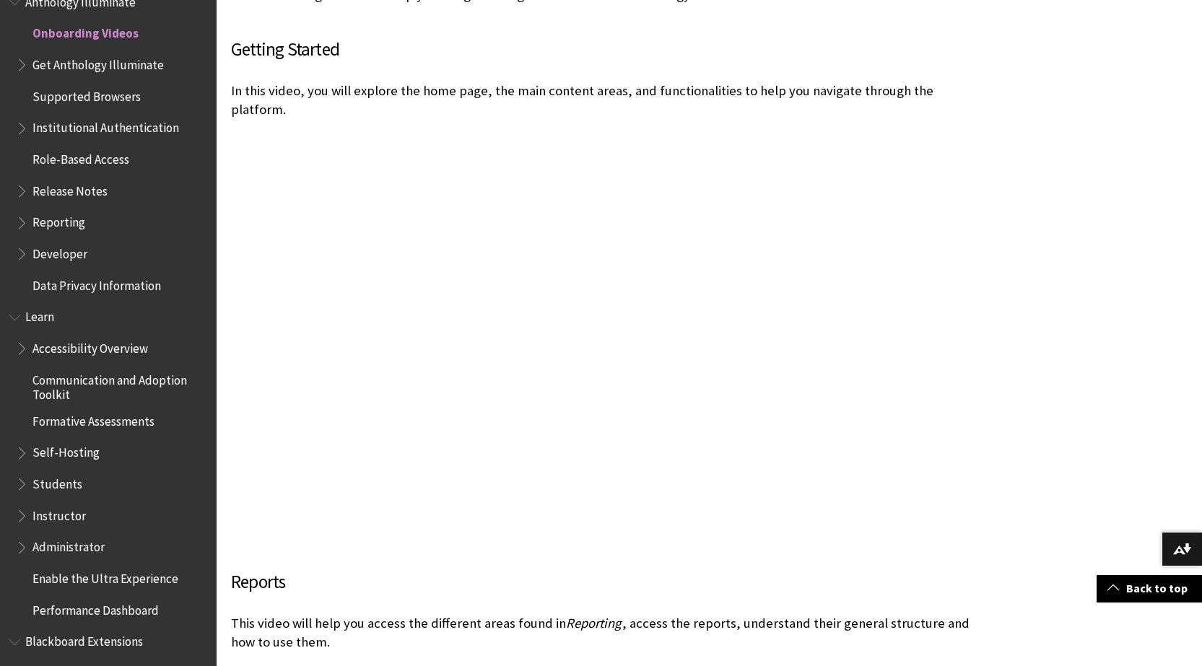
scroll to position [505, 0]
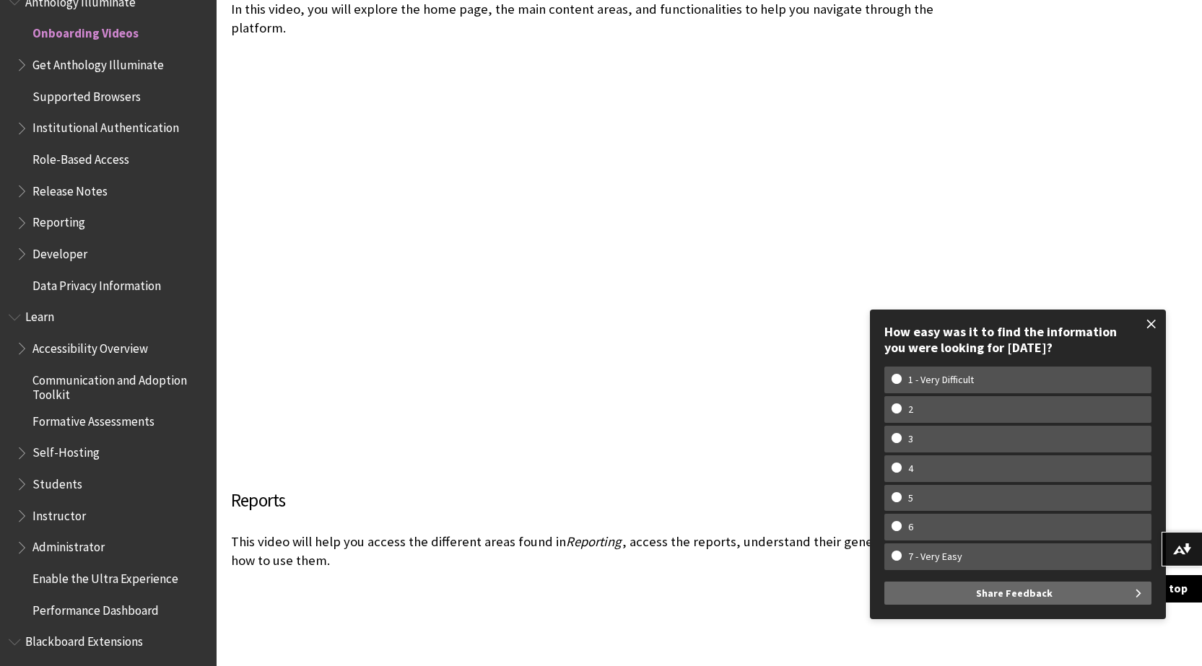
click at [1154, 328] on span at bounding box center [1151, 324] width 30 height 30
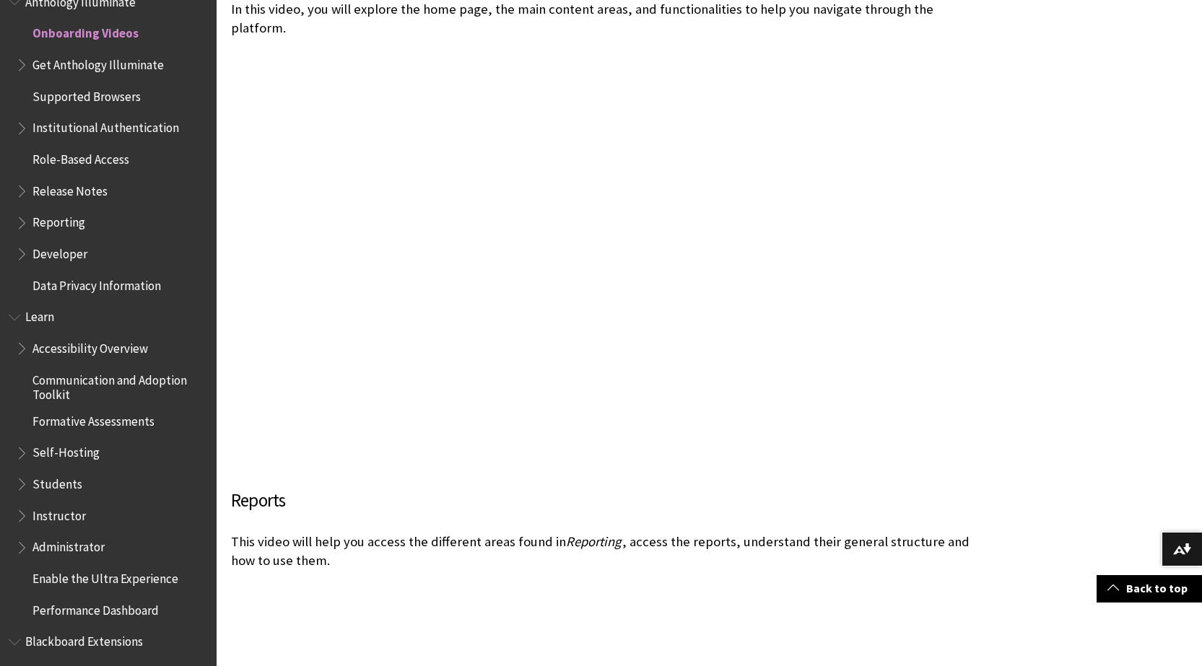
click at [100, 126] on span "Institutional Authentication" at bounding box center [105, 125] width 147 height 19
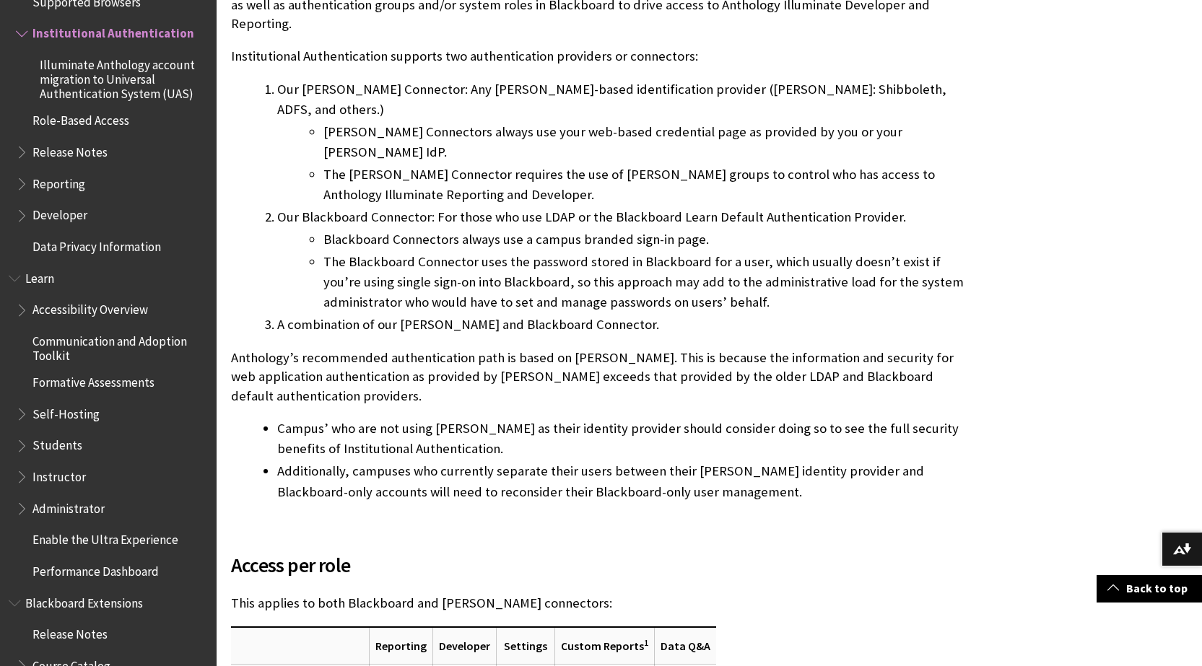
scroll to position [1155, 0]
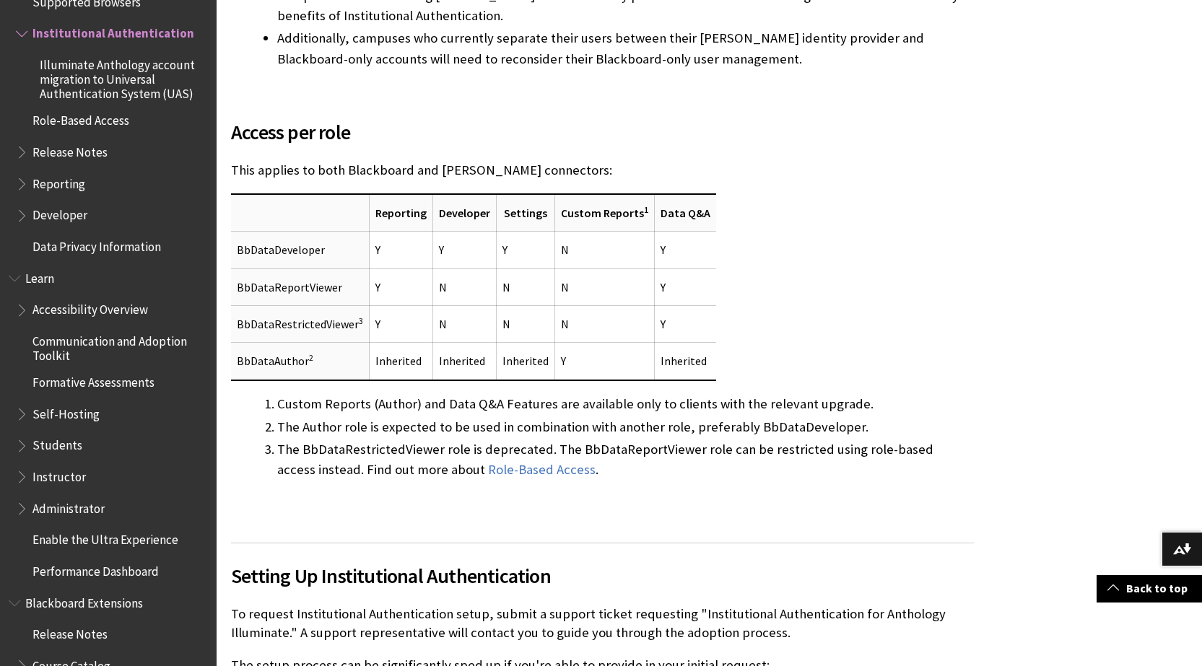
click at [41, 279] on span "Learn" at bounding box center [39, 275] width 29 height 19
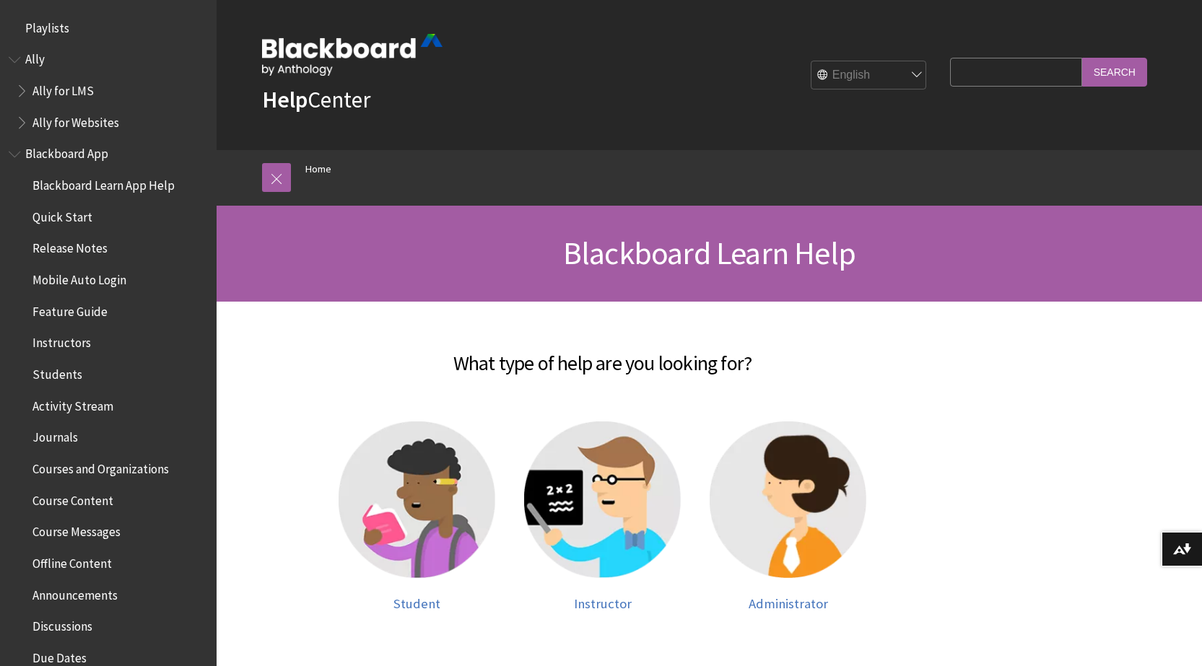
scroll to position [1223, 0]
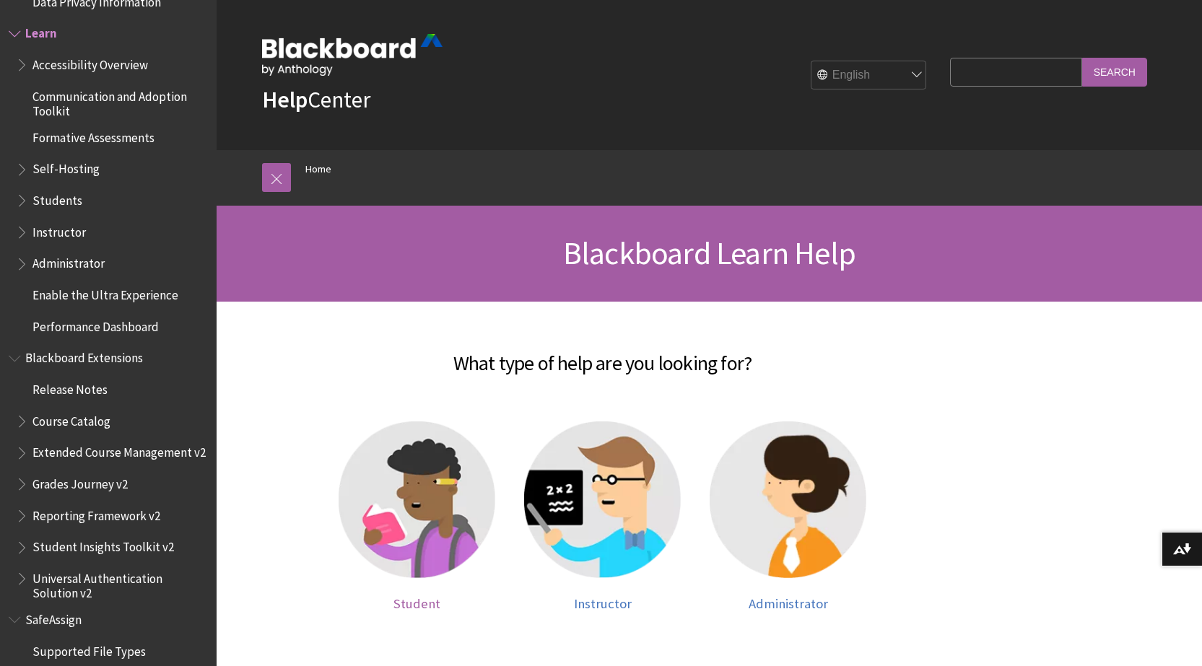
click at [429, 446] on img at bounding box center [416, 499] width 157 height 157
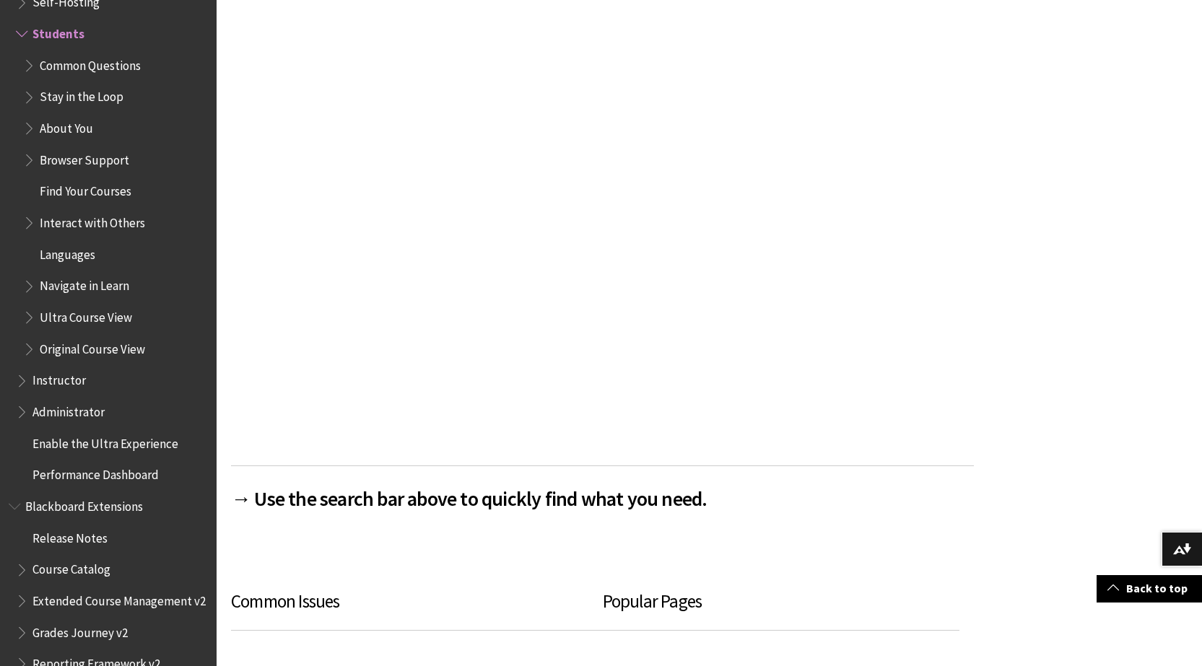
scroll to position [436, 0]
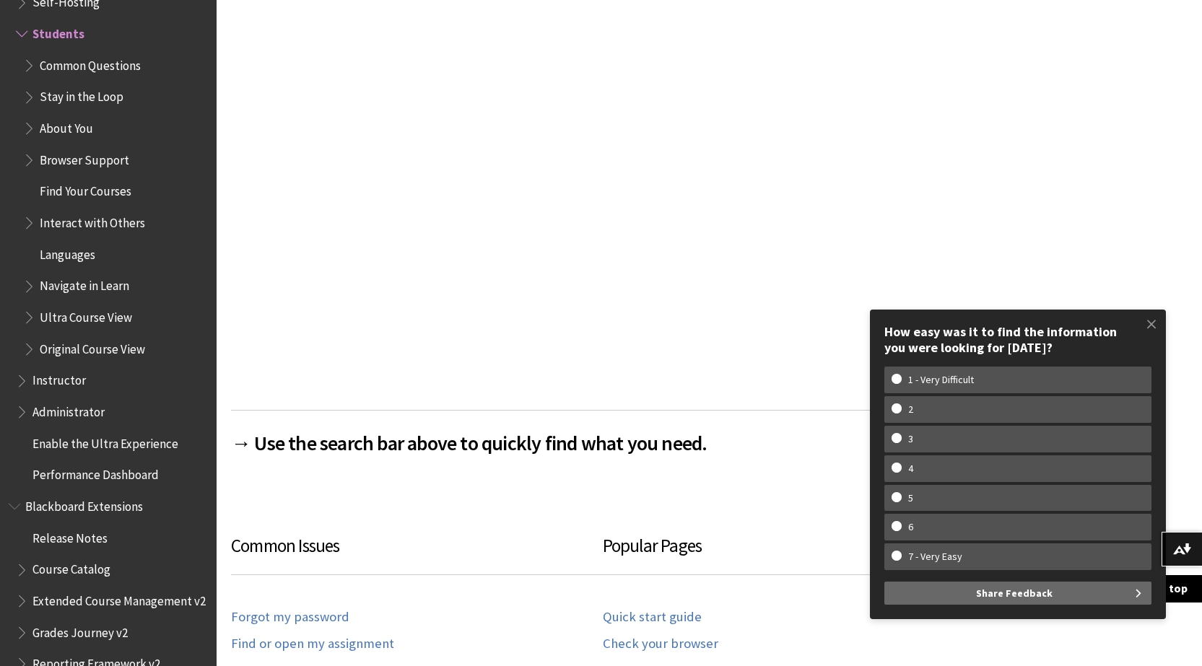
click at [71, 92] on span "Stay in the Loop" at bounding box center [82, 94] width 84 height 19
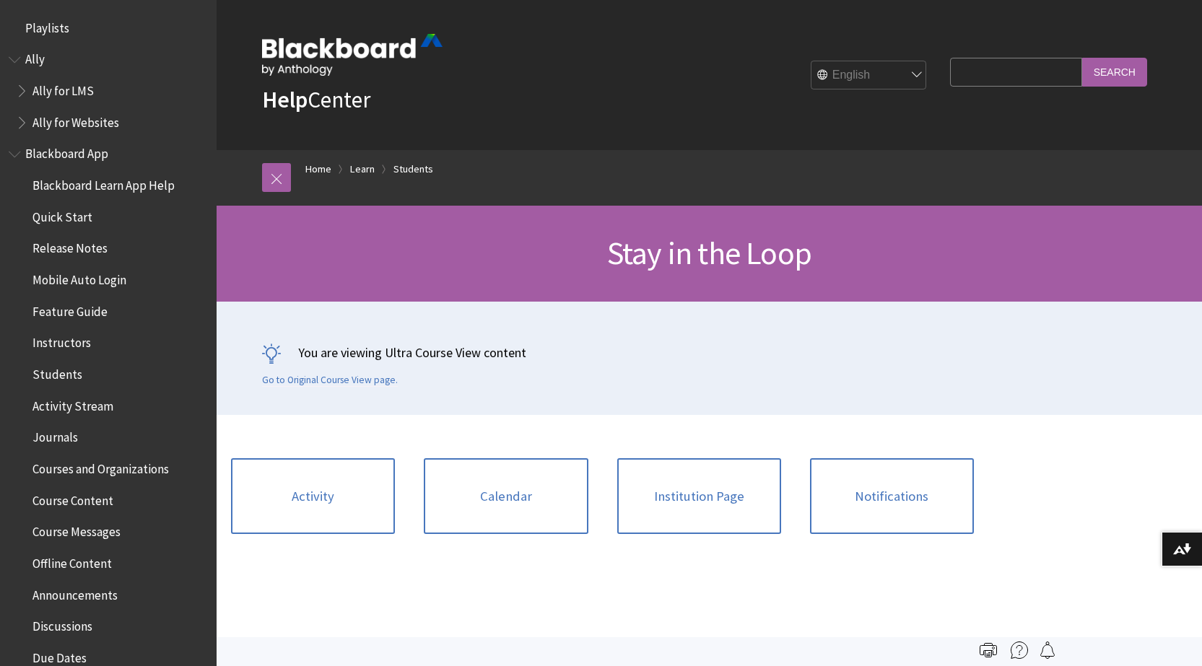
scroll to position [1454, 0]
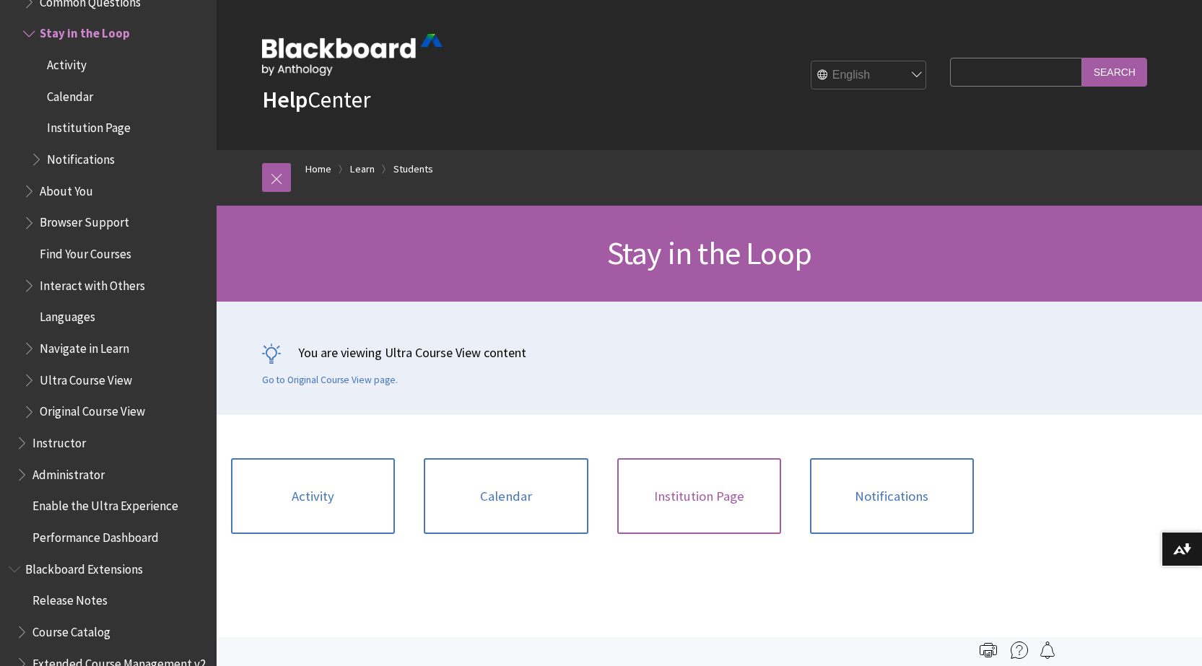
click at [662, 495] on link "Institution Page" at bounding box center [699, 496] width 164 height 77
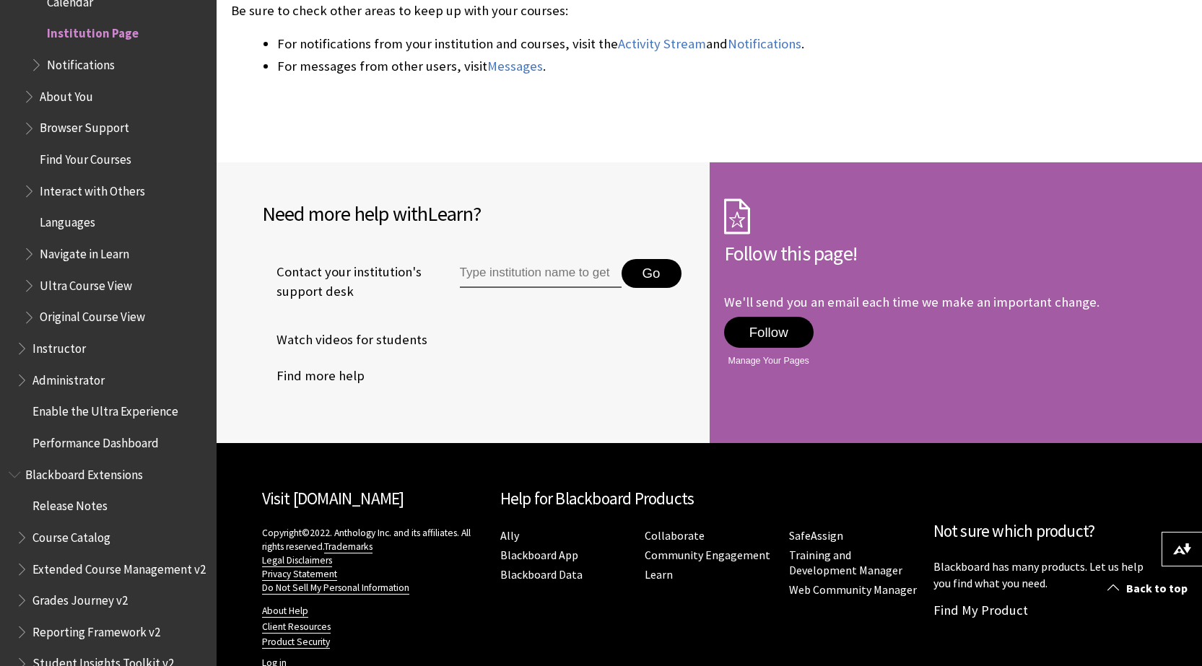
scroll to position [1410, 0]
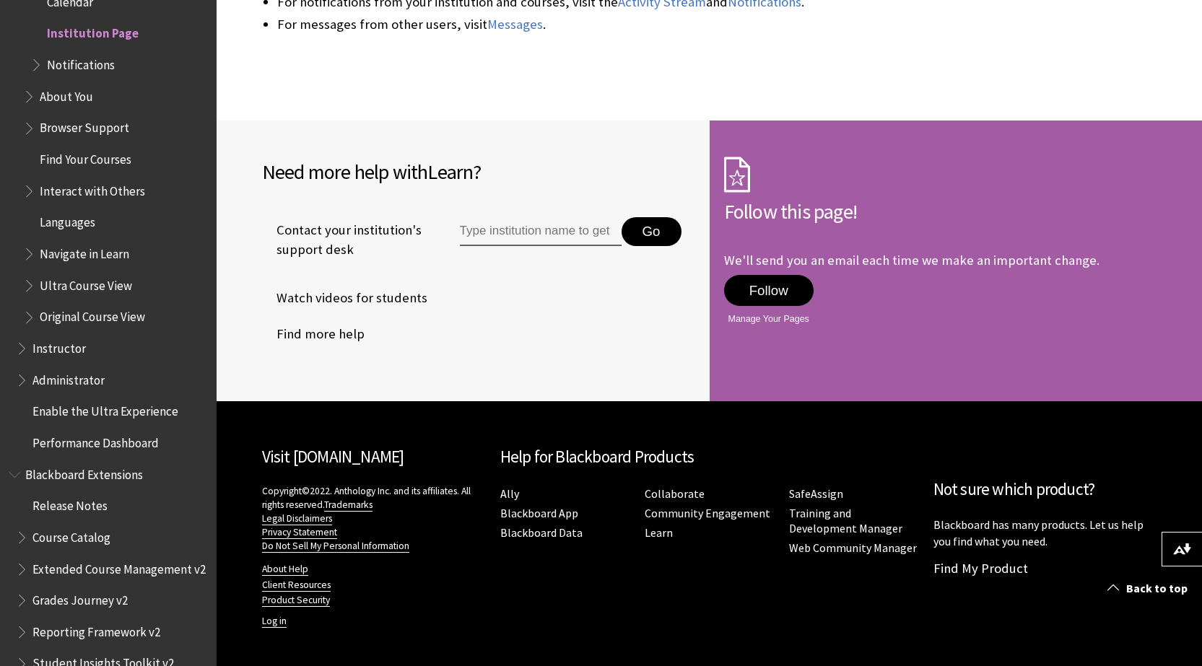
click at [73, 162] on span "Find Your Courses" at bounding box center [86, 156] width 92 height 19
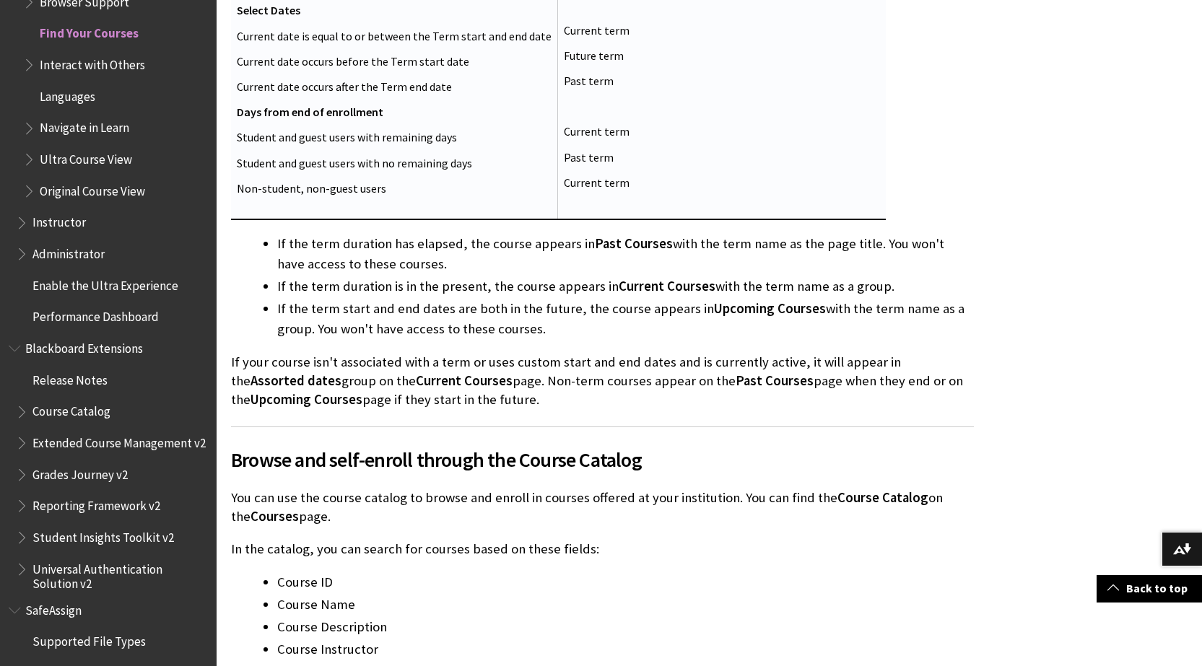
scroll to position [2093, 0]
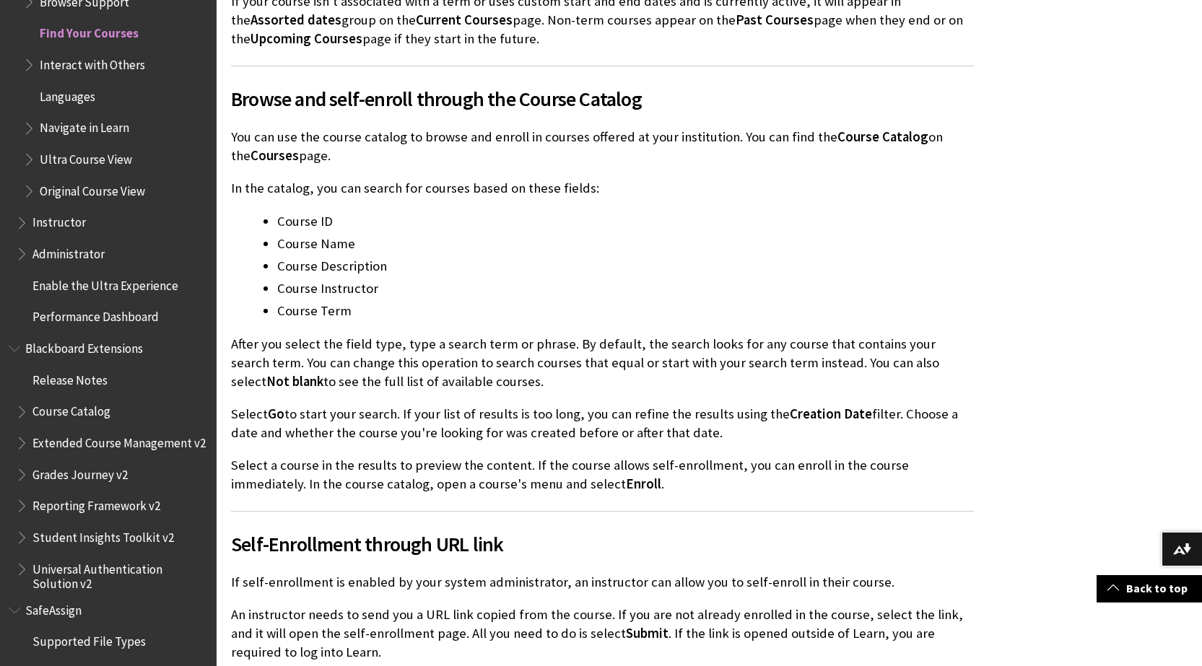
click at [90, 128] on span "Navigate in Learn" at bounding box center [84, 125] width 89 height 19
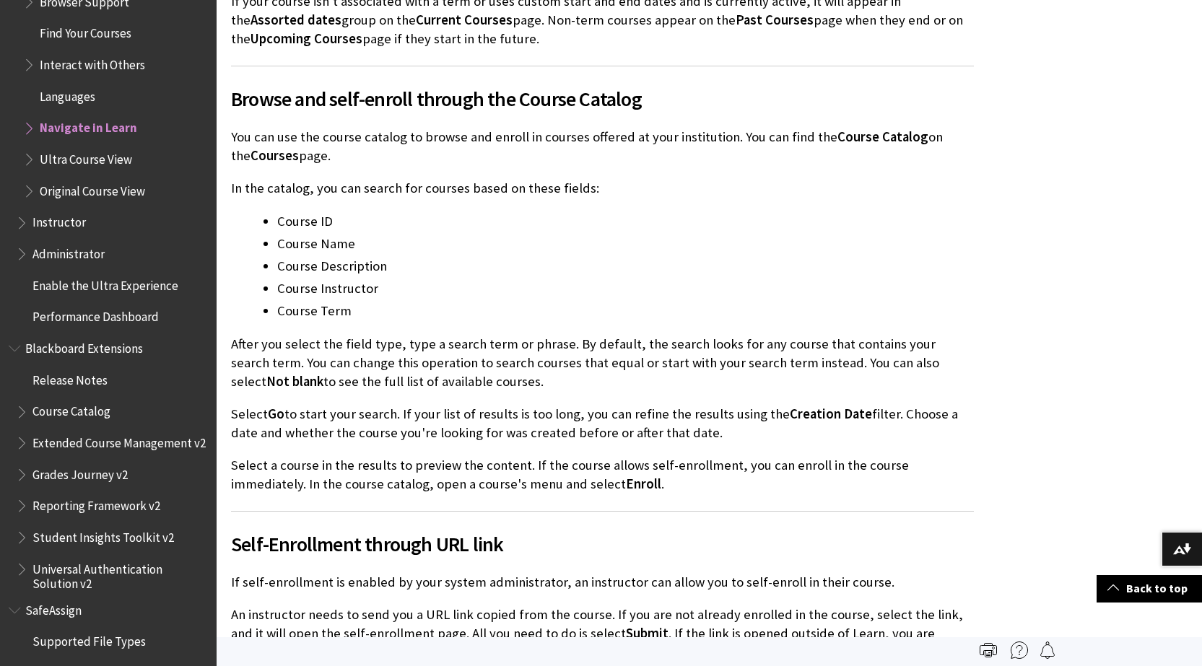
scroll to position [2011, 0]
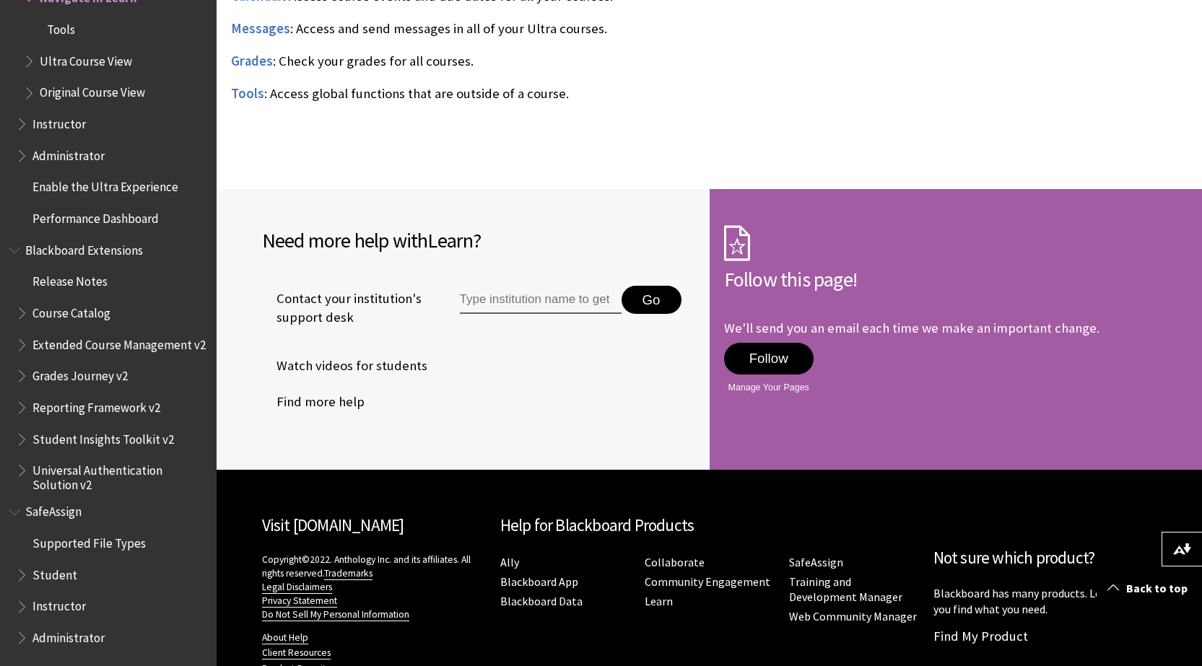
scroll to position [1373, 0]
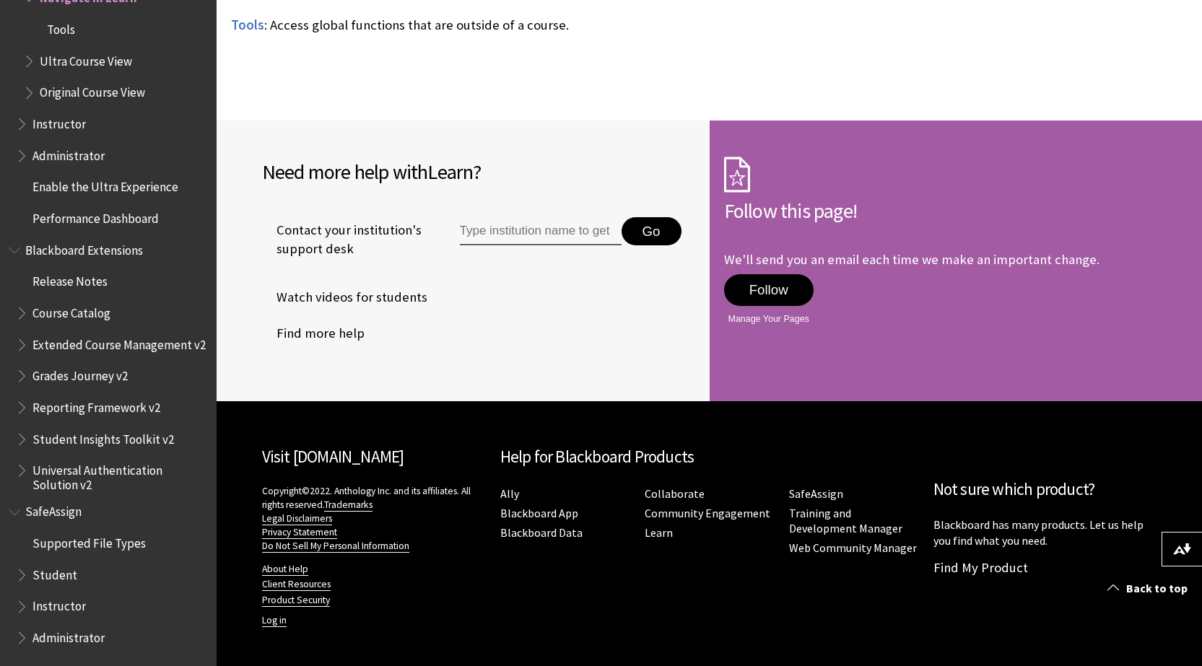
drag, startPoint x: 64, startPoint y: 603, endPoint x: 66, endPoint y: 595, distance: 8.1
click at [65, 603] on span "Instructor" at bounding box center [58, 604] width 53 height 19
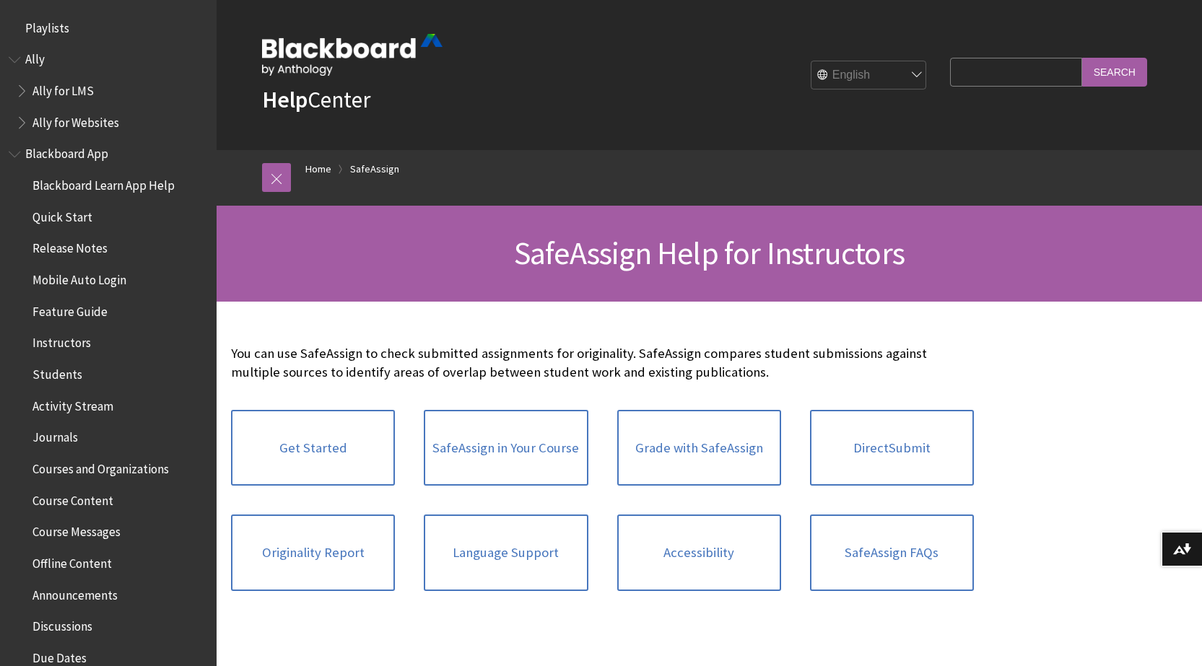
scroll to position [1593, 0]
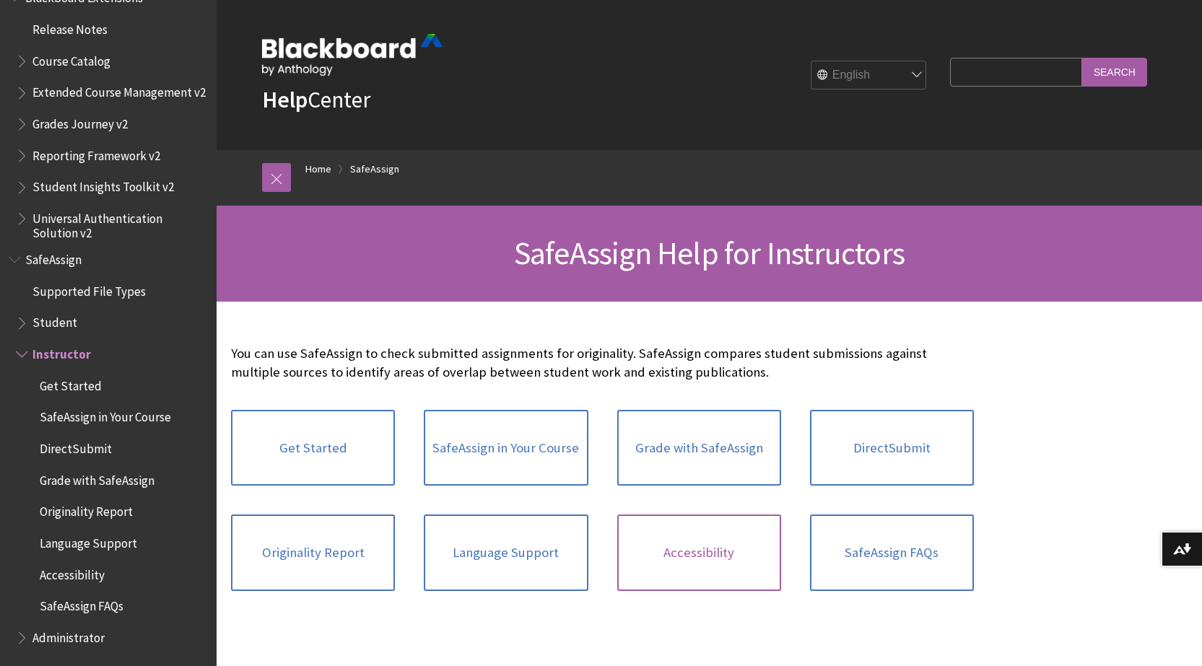
click at [695, 551] on link "Accessibility" at bounding box center [699, 553] width 164 height 77
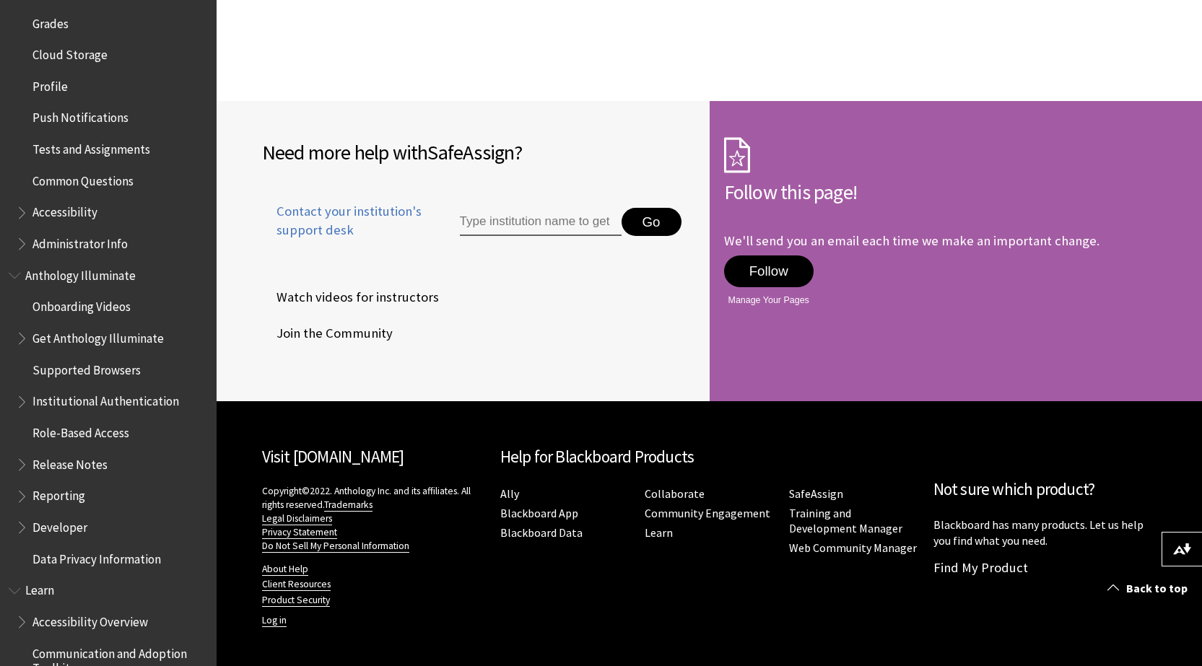
scroll to position [655, 0]
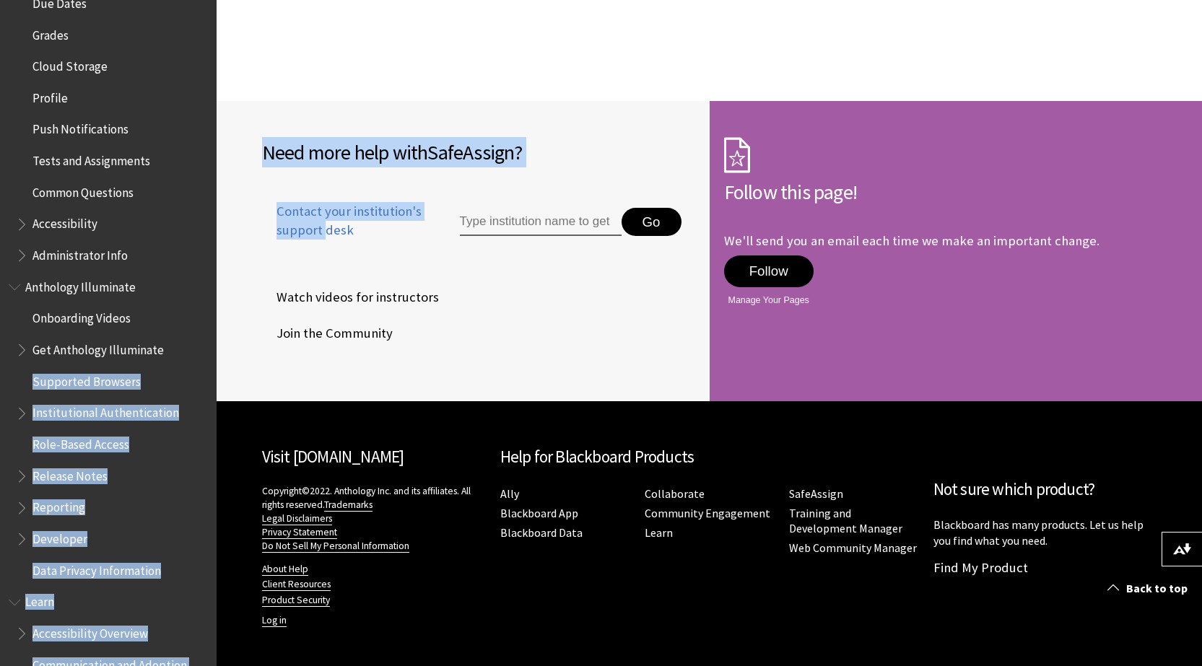
drag, startPoint x: 204, startPoint y: 338, endPoint x: 213, endPoint y: 172, distance: 166.2
click at [221, 186] on div "Skip to main content Help Center English عربية Català Cymraeg Deutsch Español S…" at bounding box center [601, 42] width 1202 height 1247
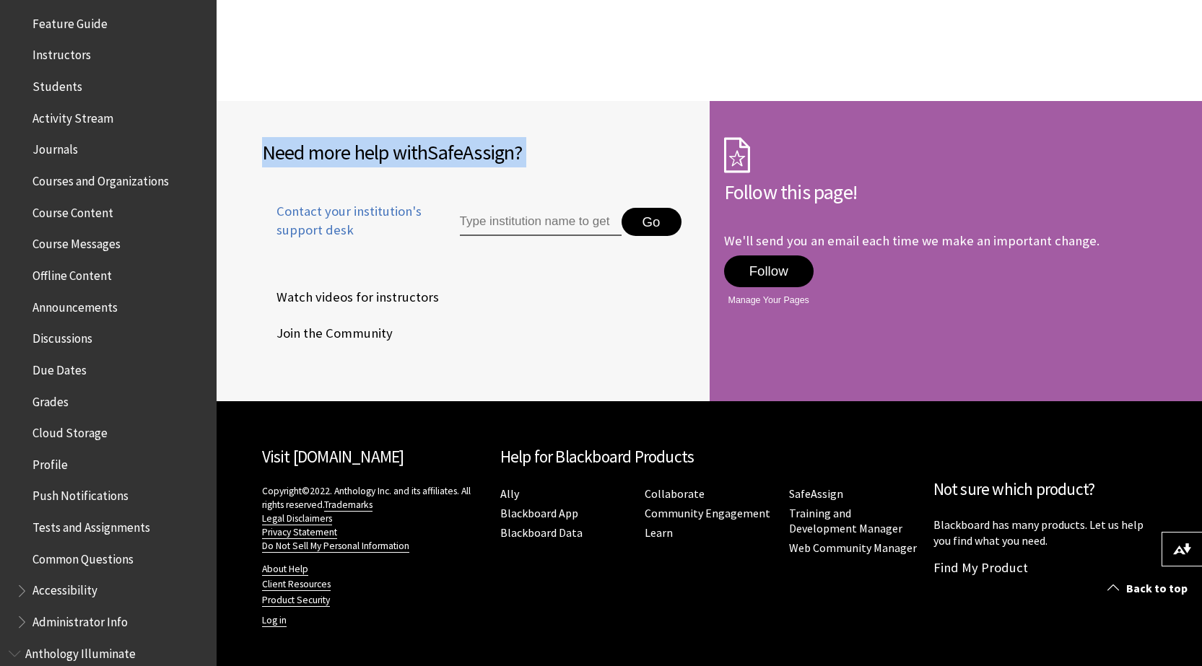
scroll to position [0, 0]
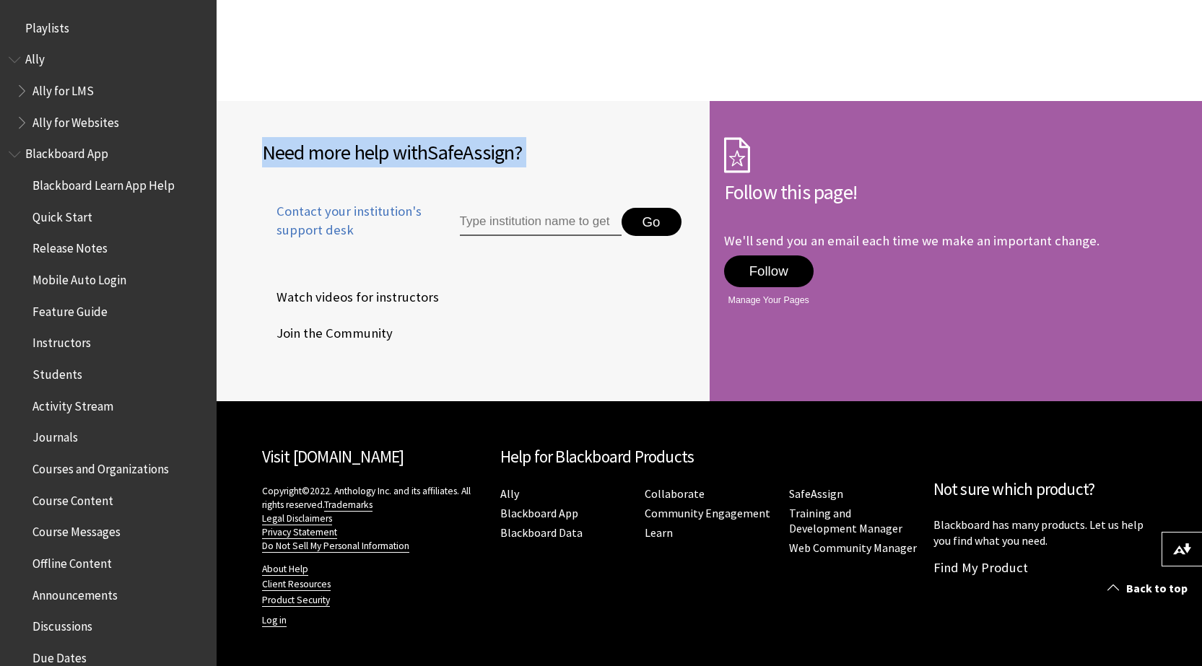
click at [30, 52] on span "Ally" at bounding box center [34, 57] width 19 height 19
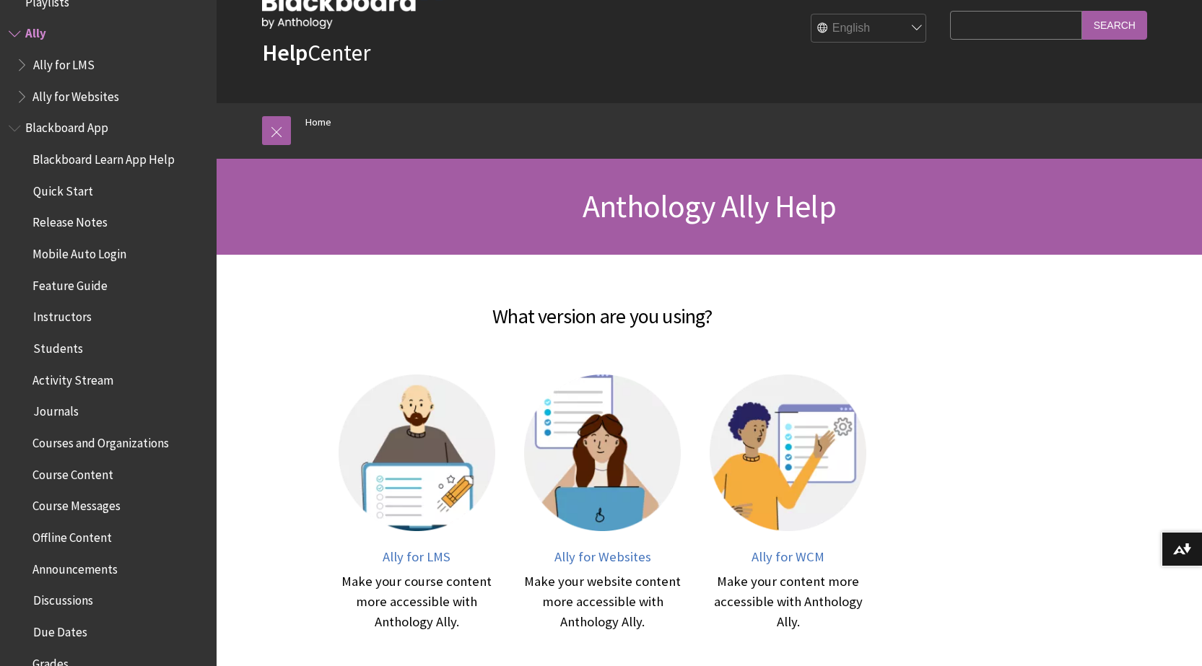
scroll to position [72, 0]
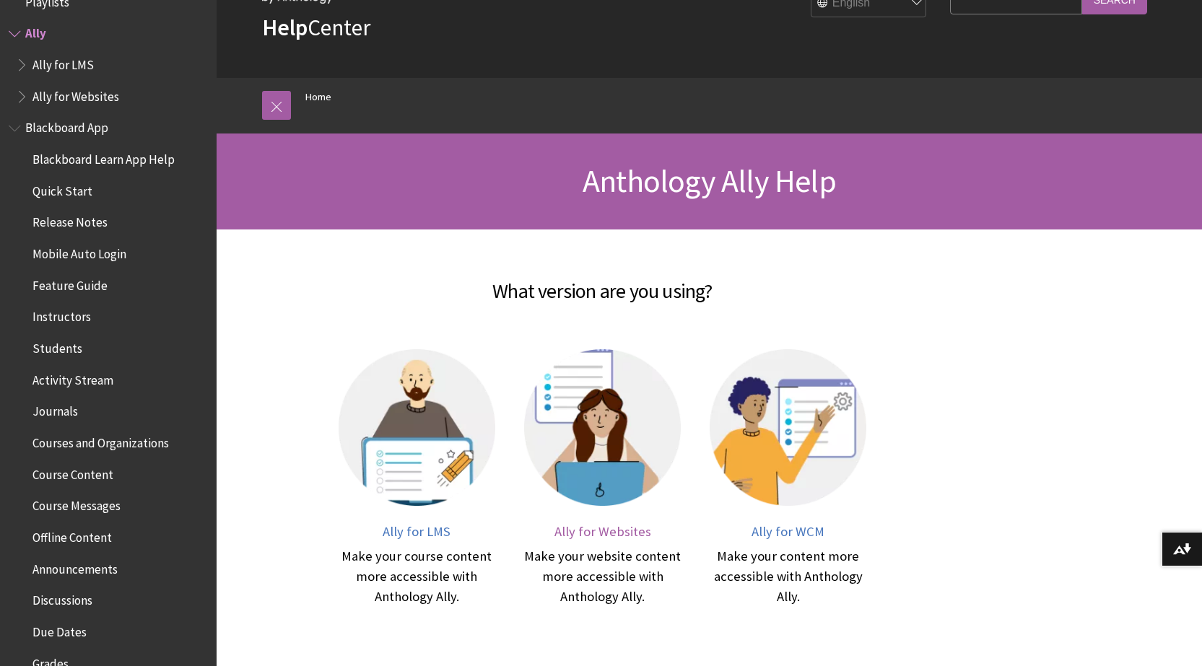
click at [580, 432] on img at bounding box center [602, 427] width 157 height 157
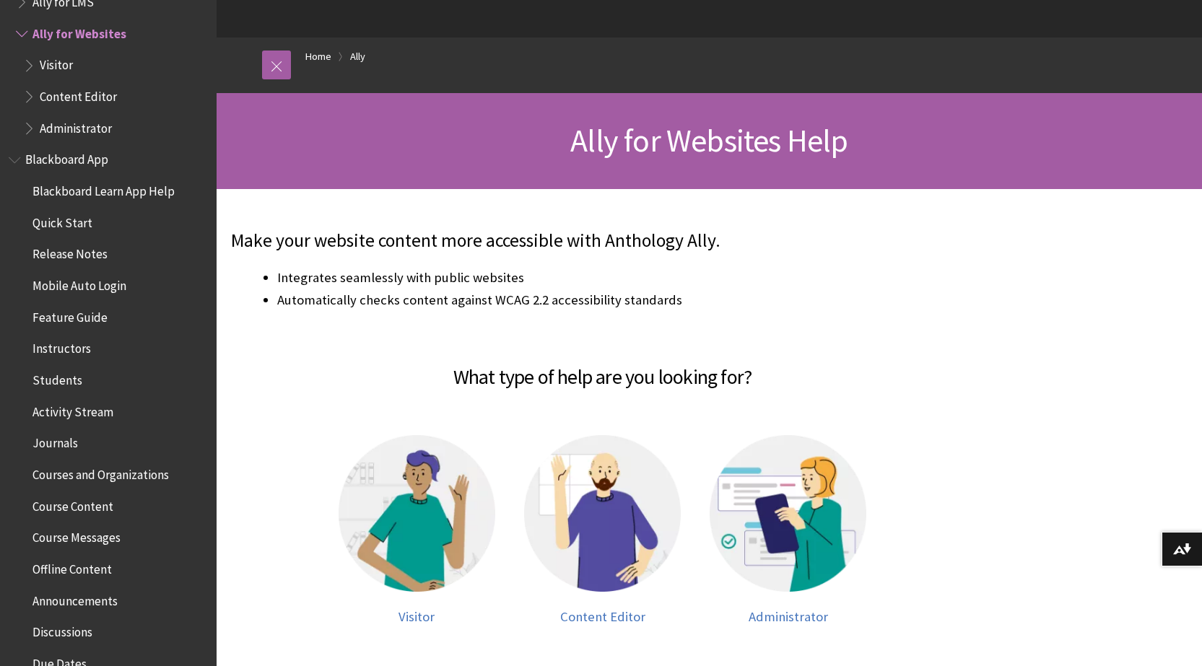
scroll to position [217, 0]
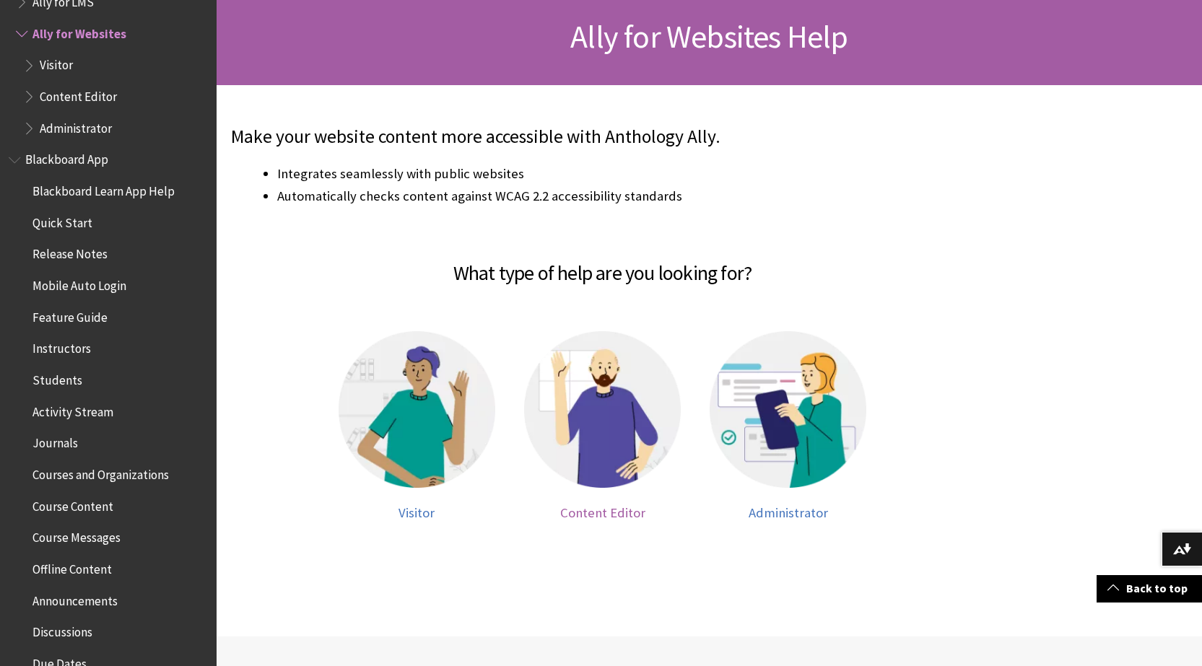
click at [585, 442] on img at bounding box center [602, 409] width 157 height 157
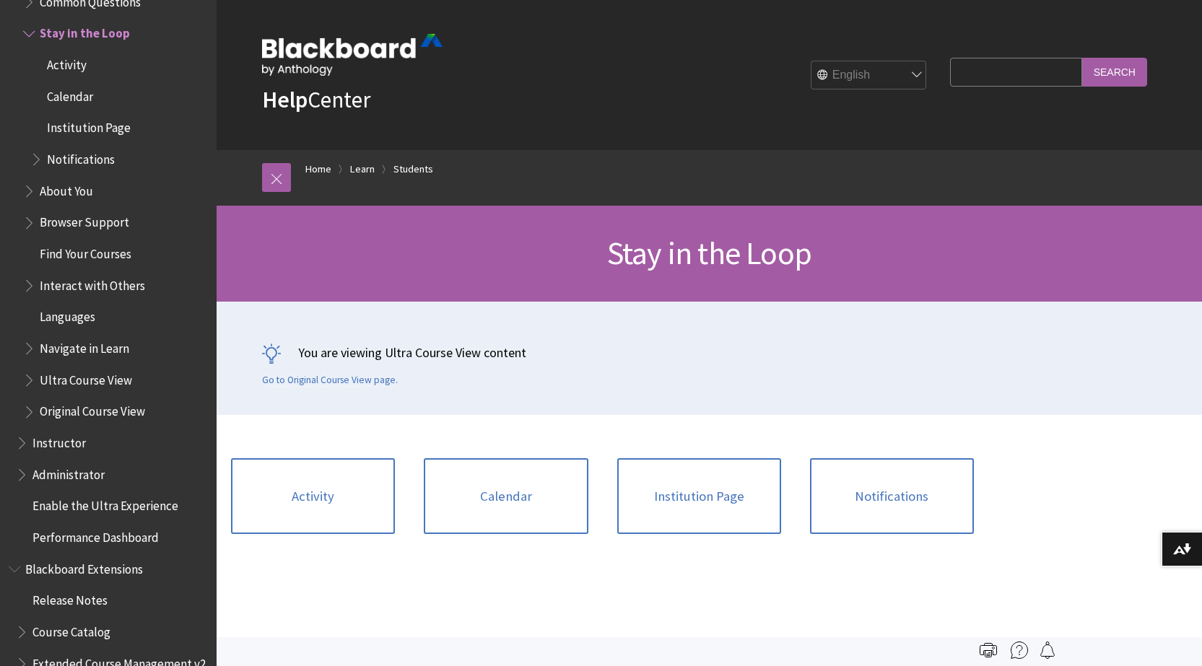
scroll to position [1670, 0]
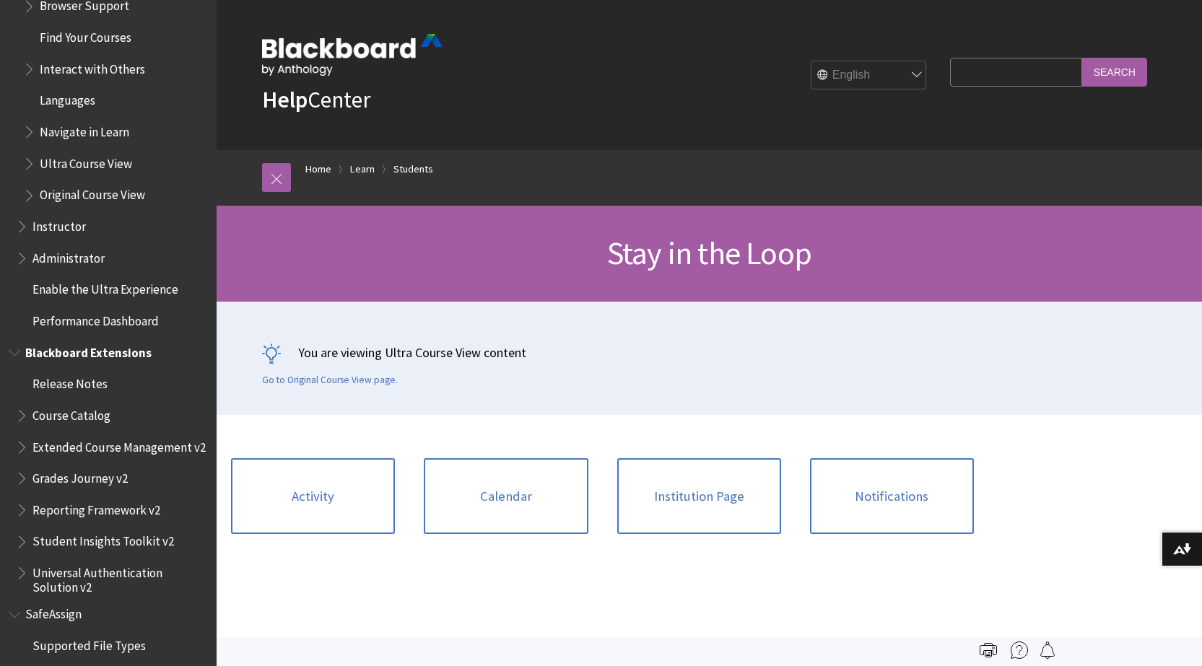
click at [105, 413] on span "Course Catalog" at bounding box center [71, 412] width 78 height 19
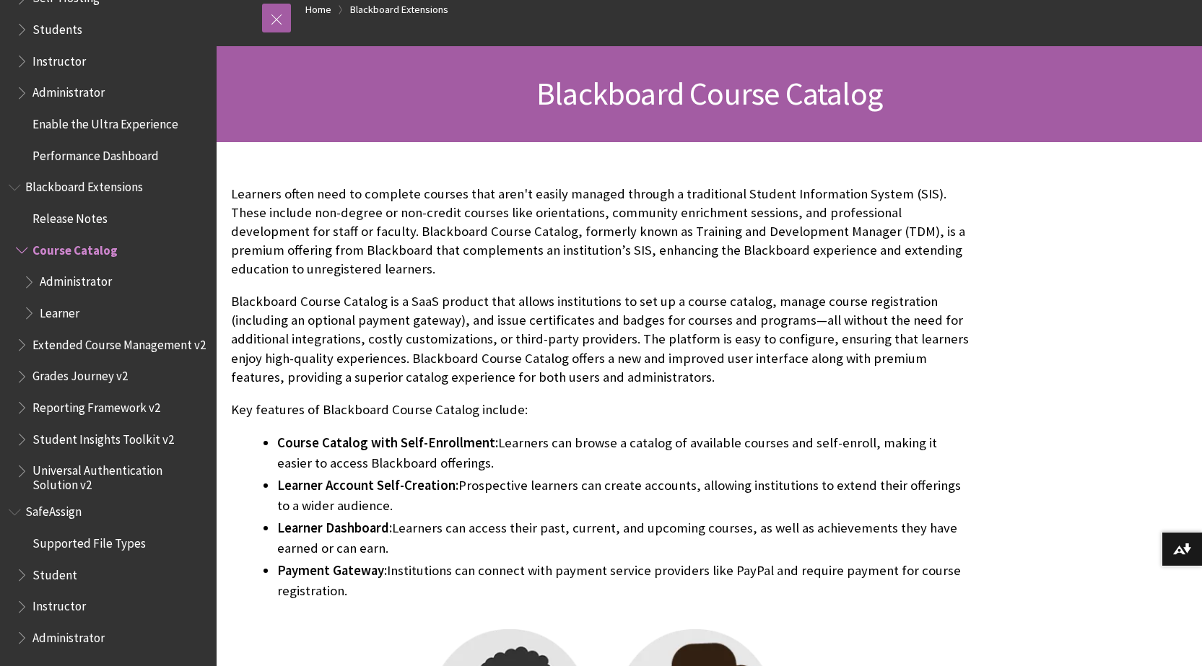
scroll to position [433, 0]
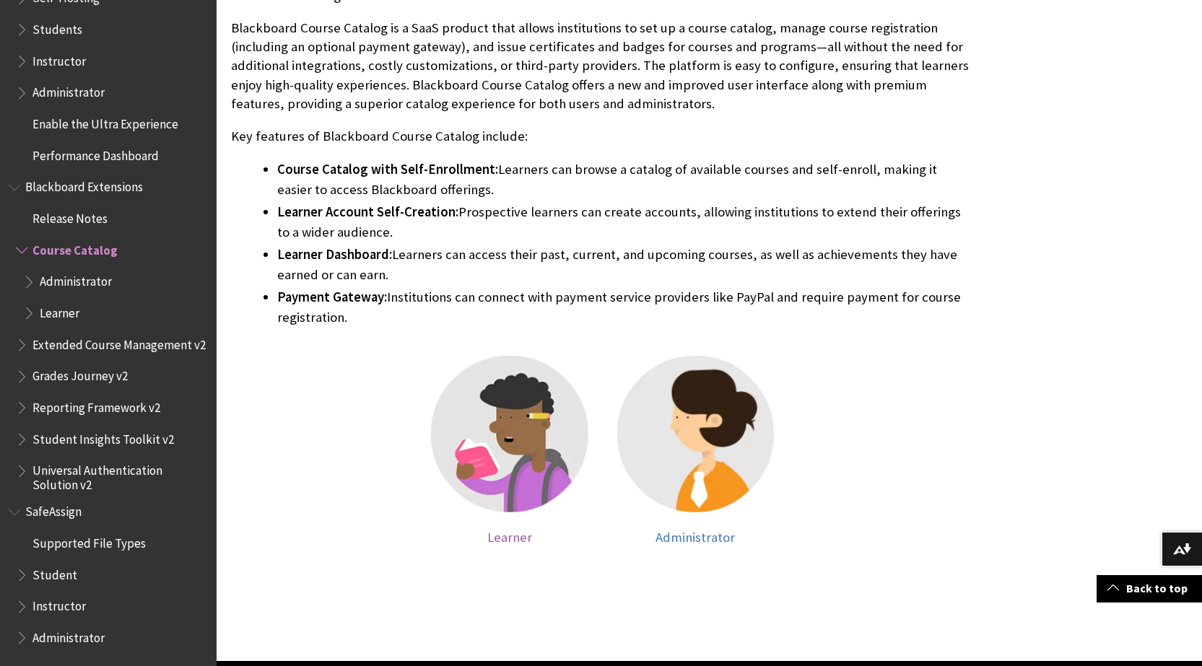
click at [468, 425] on img at bounding box center [509, 434] width 157 height 157
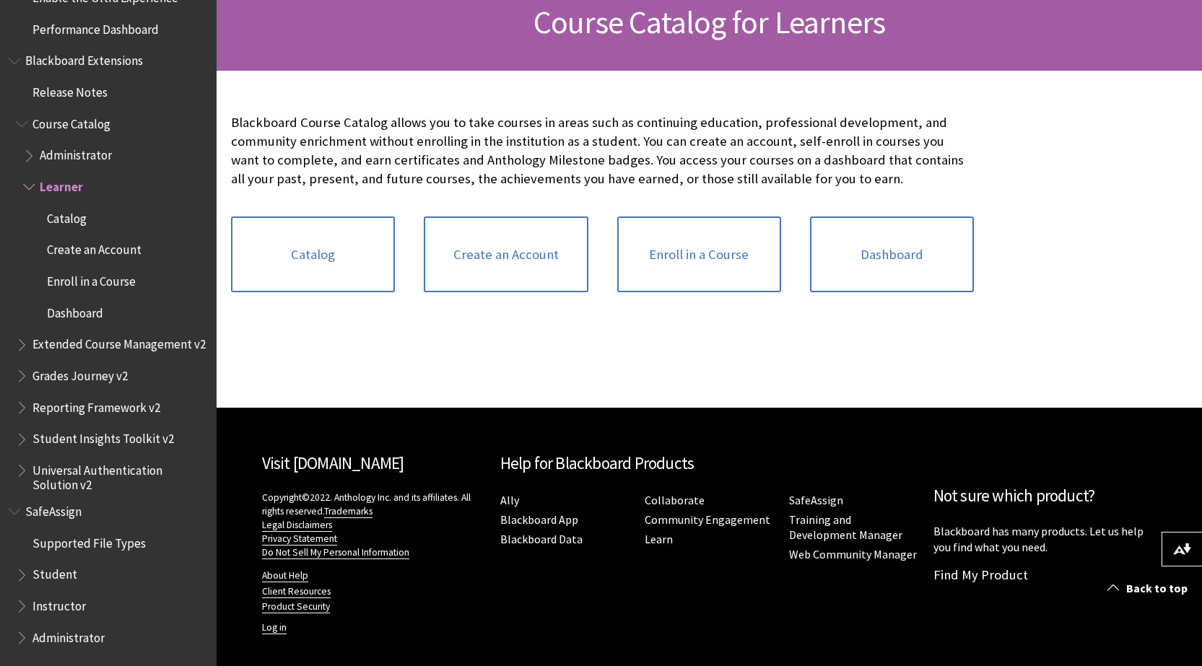
scroll to position [237, 0]
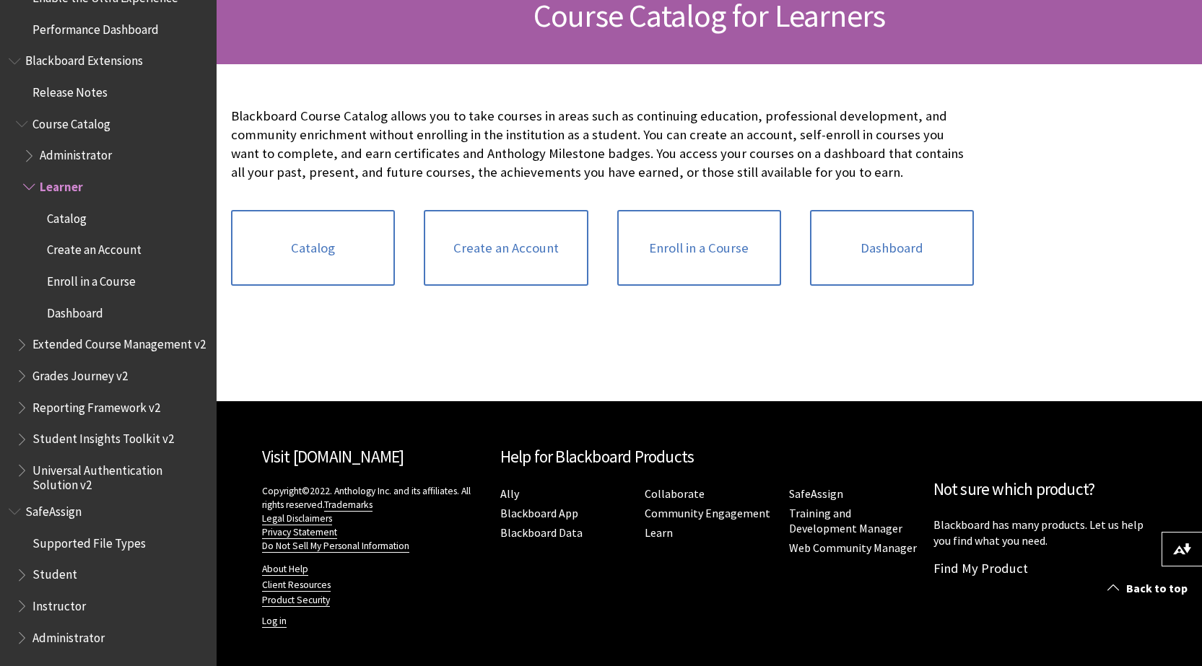
click at [64, 611] on span "Instructor" at bounding box center [58, 603] width 53 height 19
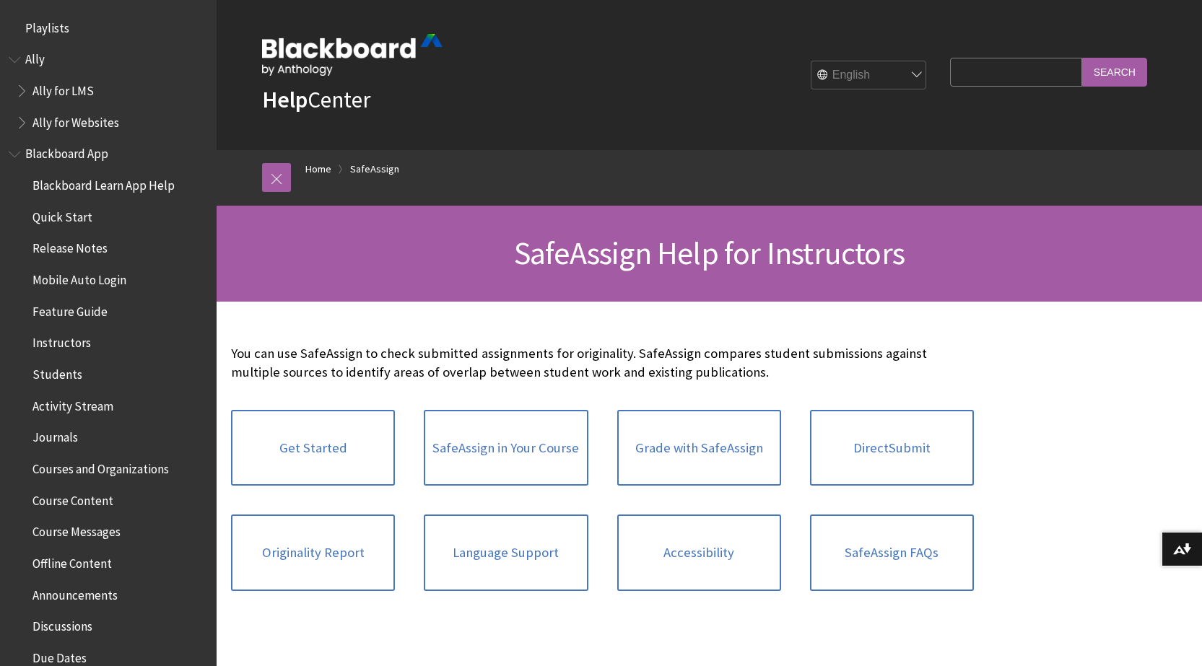
scroll to position [1593, 0]
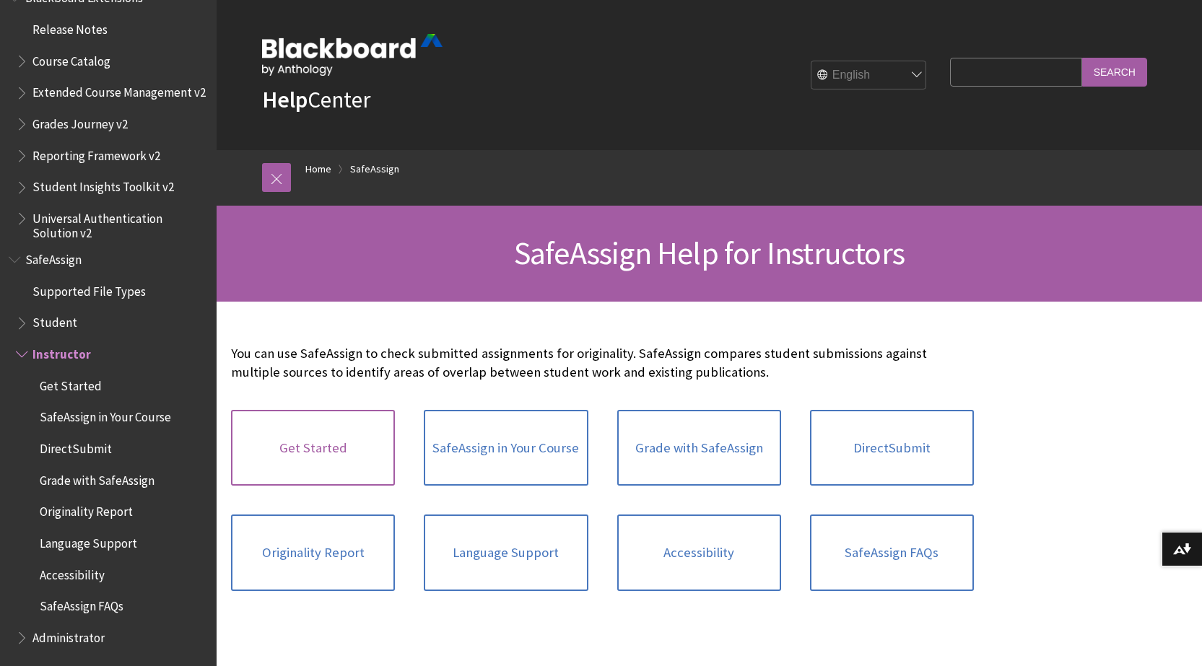
click at [352, 445] on link "Get Started" at bounding box center [313, 448] width 164 height 77
